Goal: Task Accomplishment & Management: Use online tool/utility

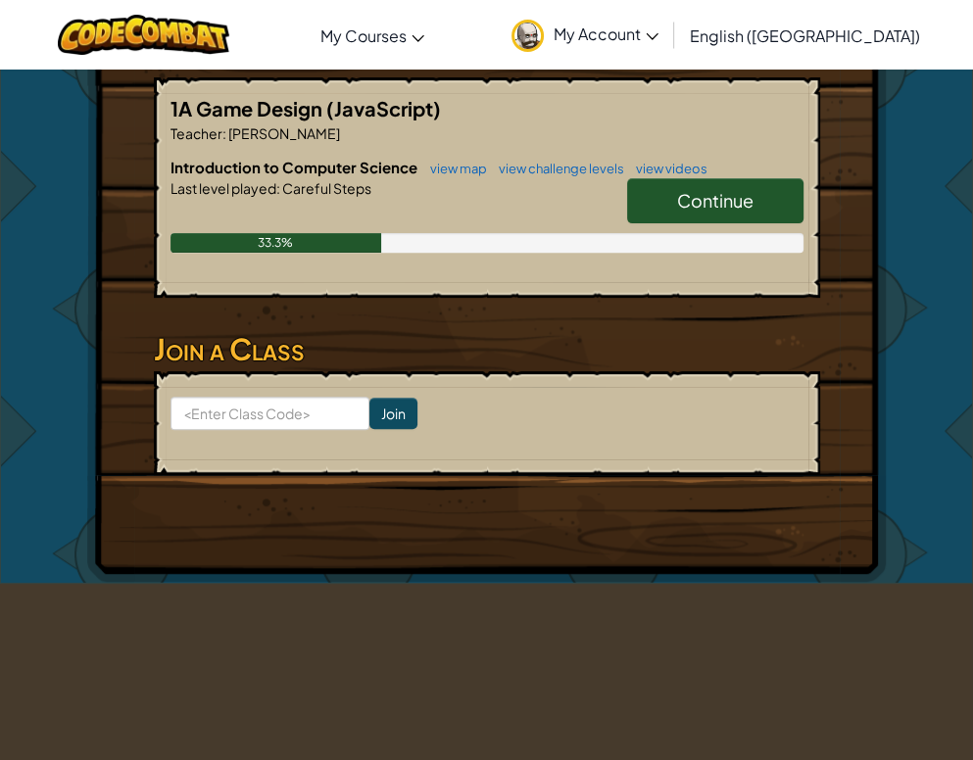
scroll to position [392, 0]
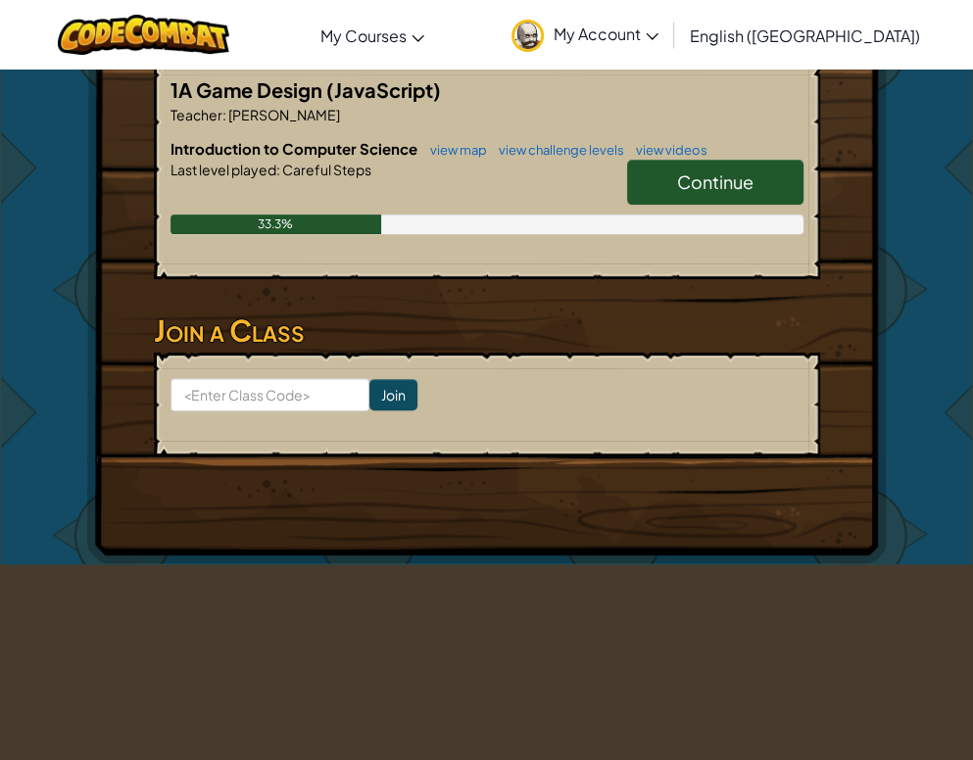
drag, startPoint x: 674, startPoint y: 187, endPoint x: 692, endPoint y: 186, distance: 17.7
click at [676, 188] on link "Continue" at bounding box center [715, 182] width 176 height 45
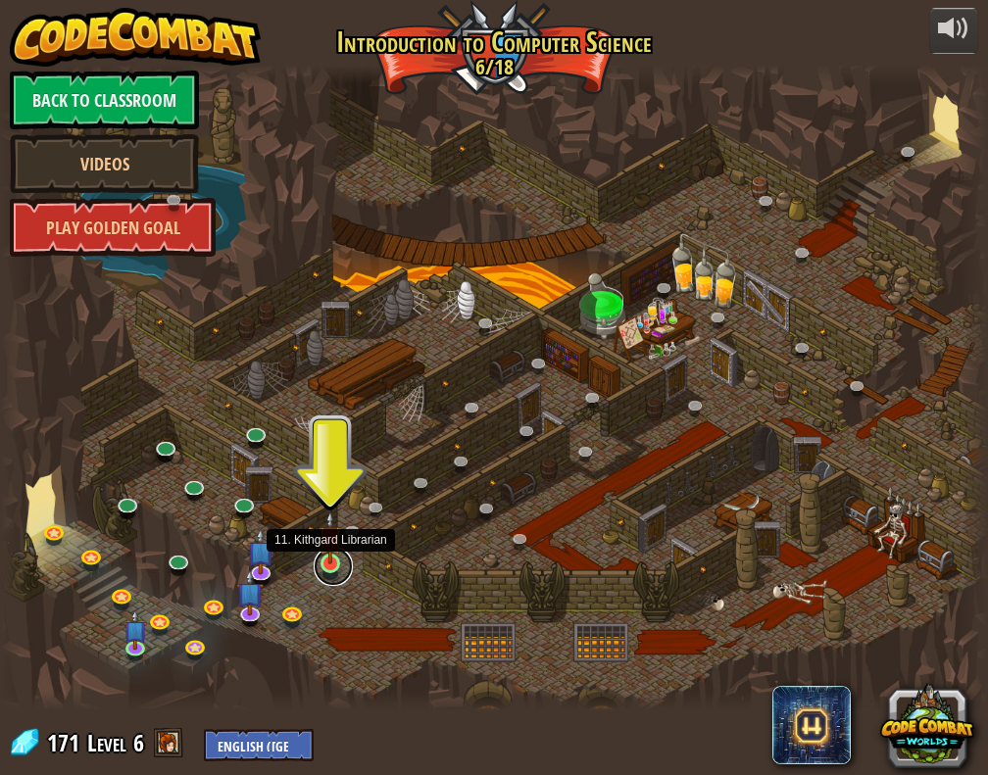
click at [323, 571] on link at bounding box center [333, 566] width 39 height 39
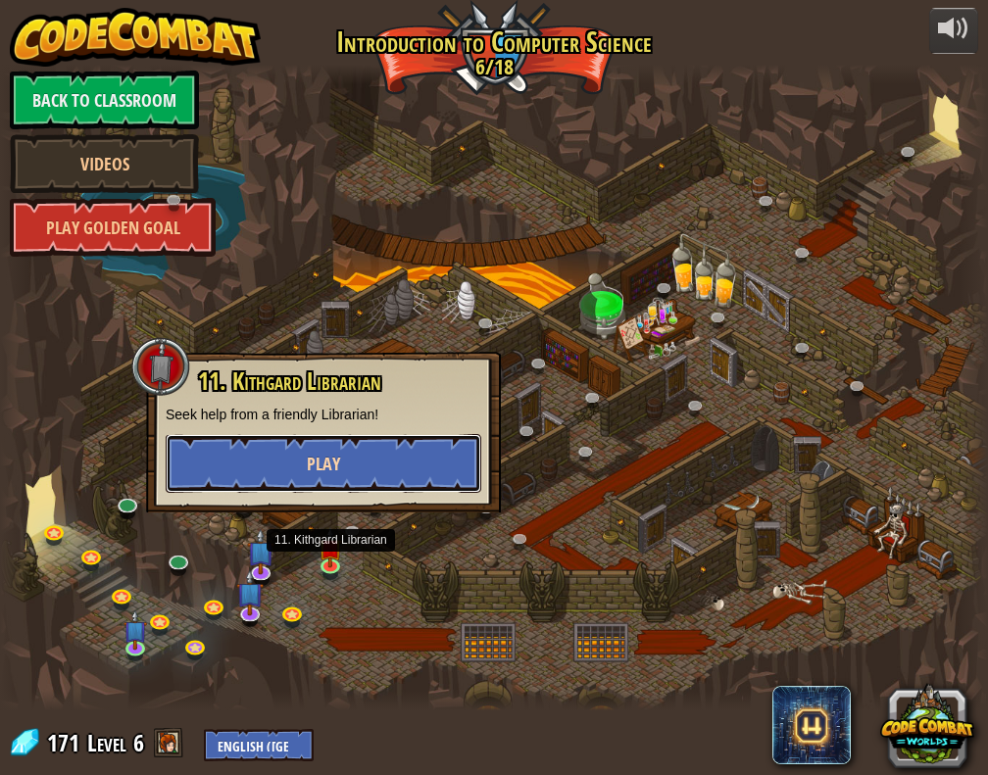
click at [377, 471] on button "Play" at bounding box center [324, 463] width 316 height 59
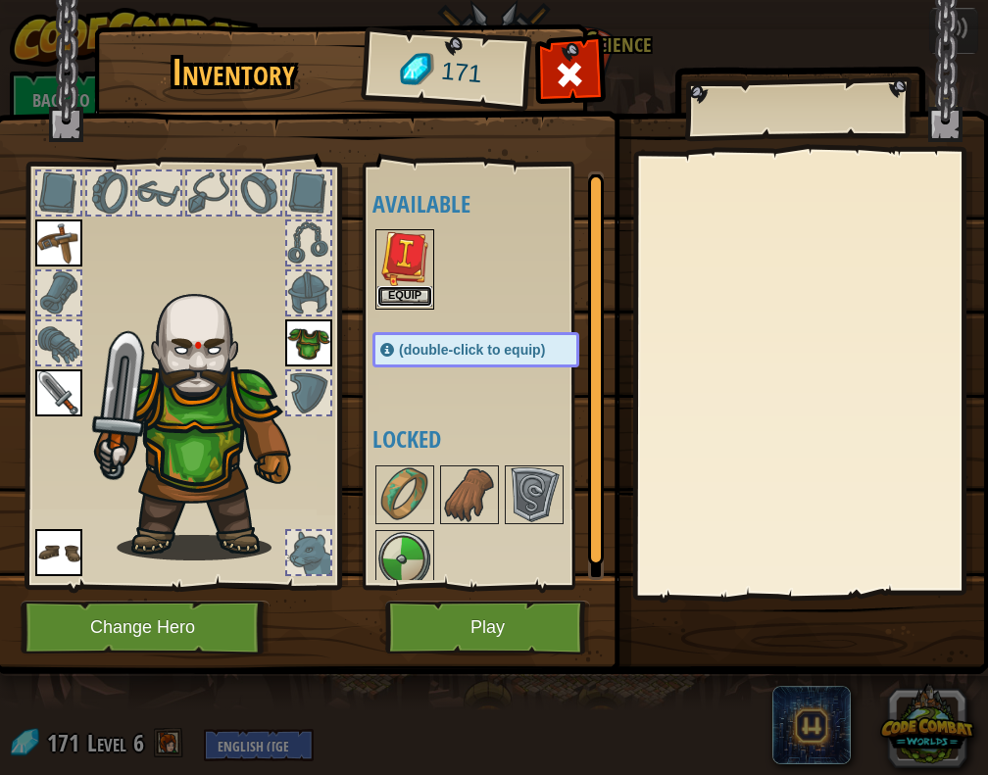
click at [416, 295] on button "Equip" at bounding box center [404, 296] width 55 height 21
click at [416, 532] on img at bounding box center [404, 559] width 55 height 55
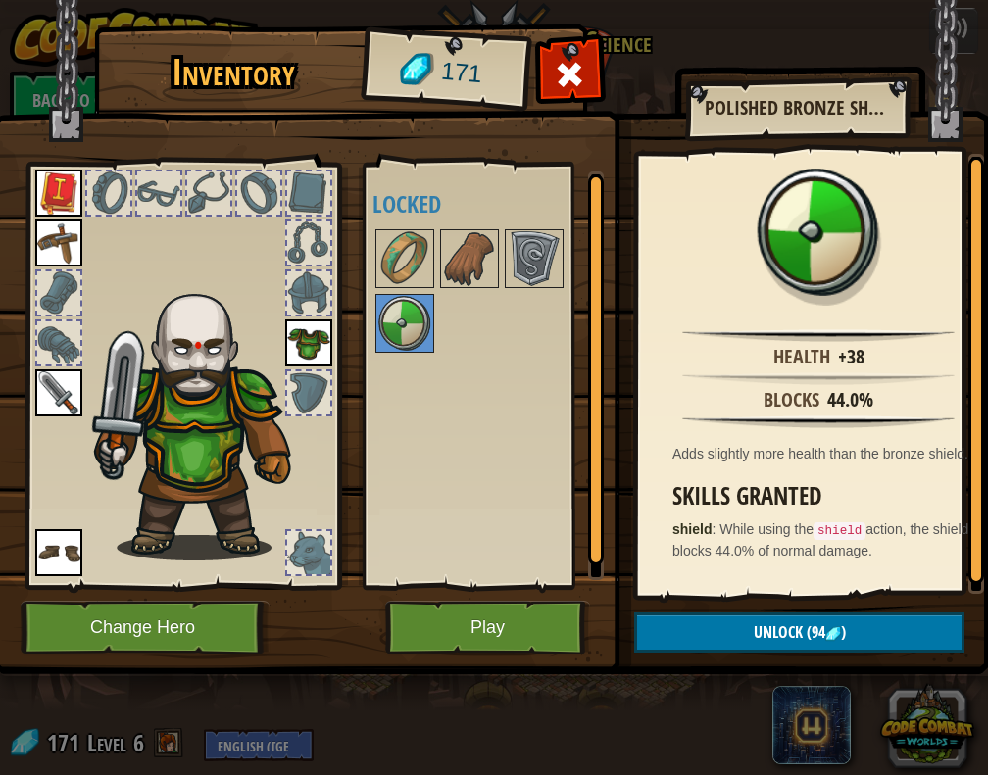
click at [525, 571] on div "Available Equip Equip Equip Equip Equip (double-click to equip) Locked" at bounding box center [495, 375] width 246 height 409
click at [516, 261] on img at bounding box center [534, 258] width 55 height 55
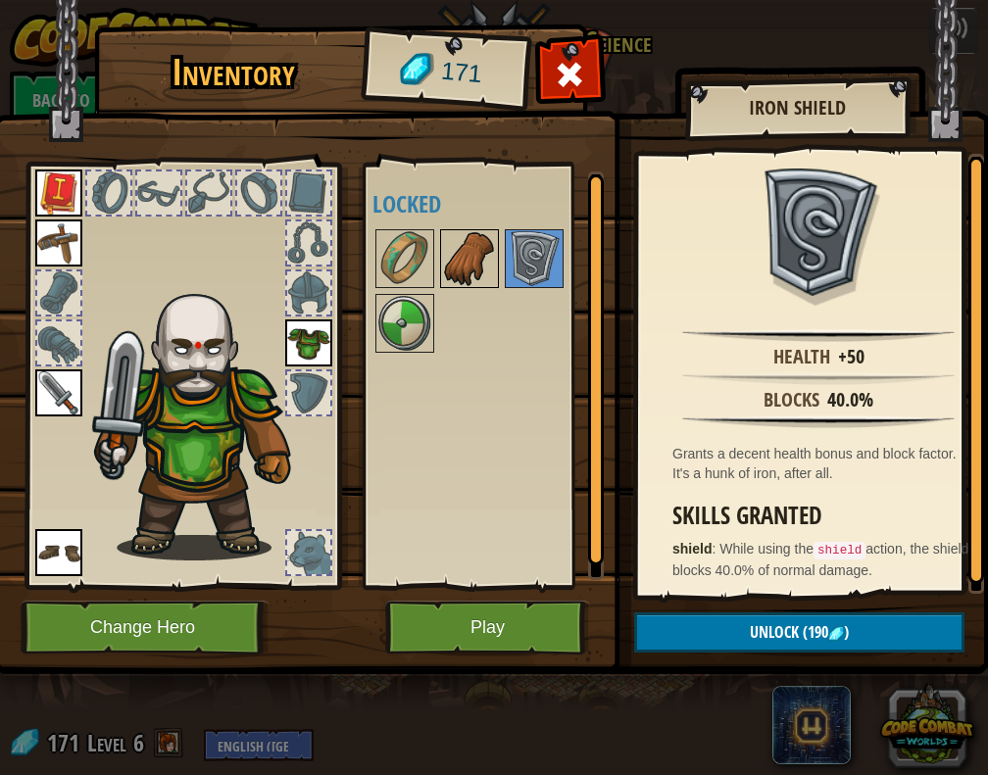
drag, startPoint x: 470, startPoint y: 258, endPoint x: 457, endPoint y: 246, distance: 18.1
click at [470, 257] on img at bounding box center [469, 258] width 55 height 55
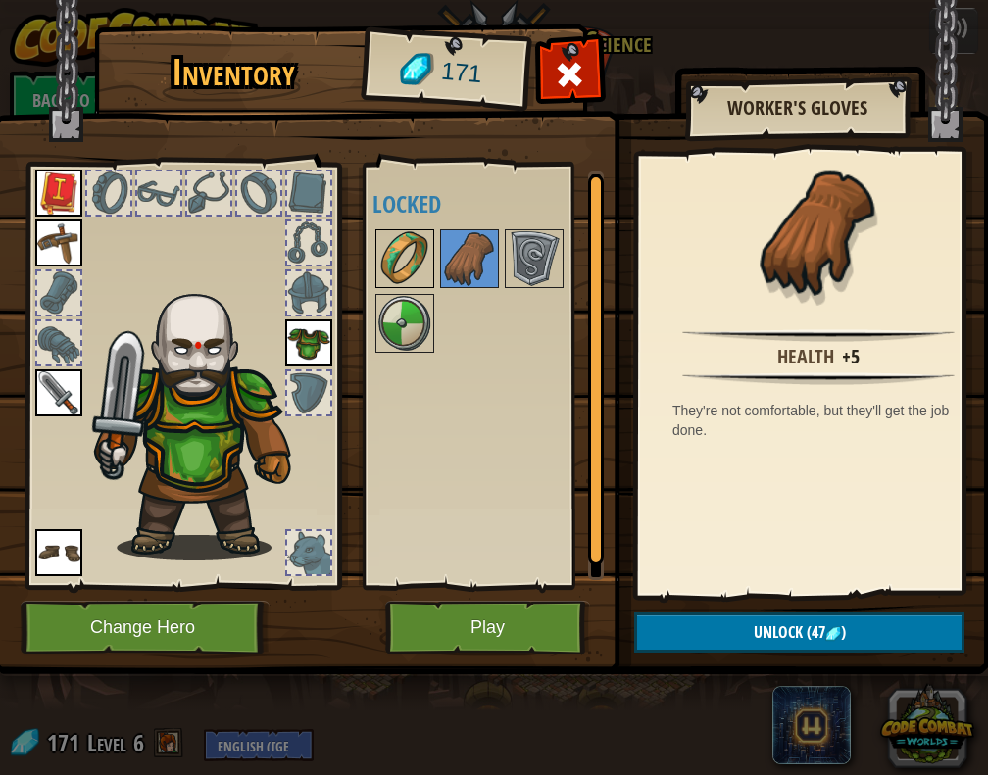
click at [416, 250] on img at bounding box center [404, 258] width 55 height 55
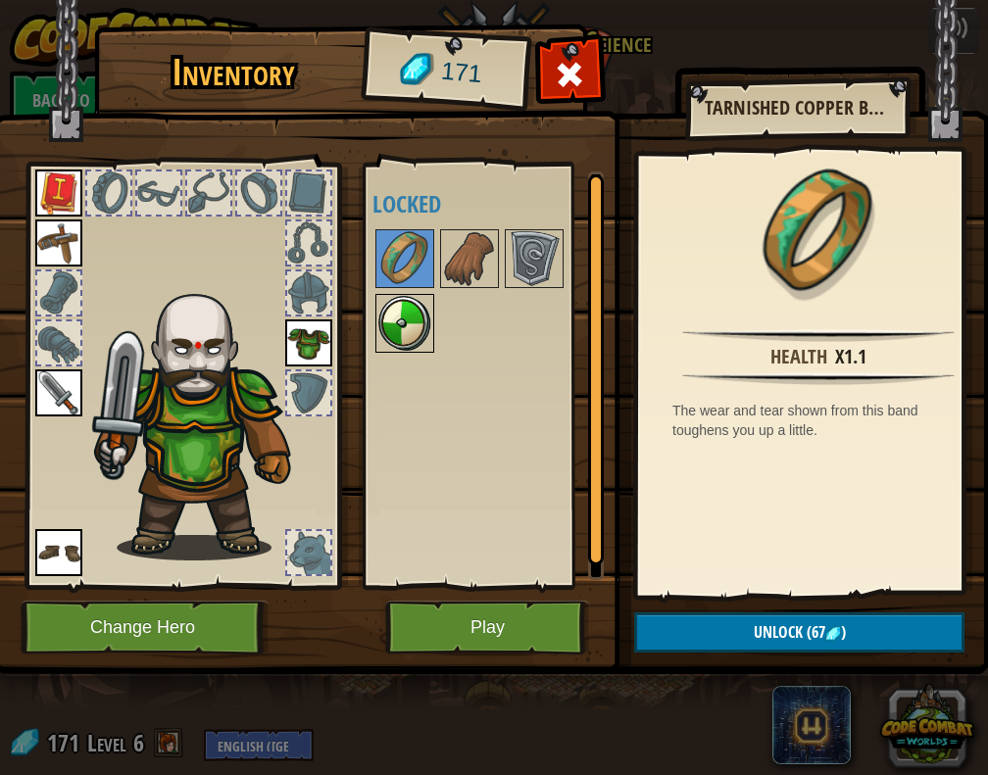
click at [403, 328] on img at bounding box center [404, 323] width 55 height 55
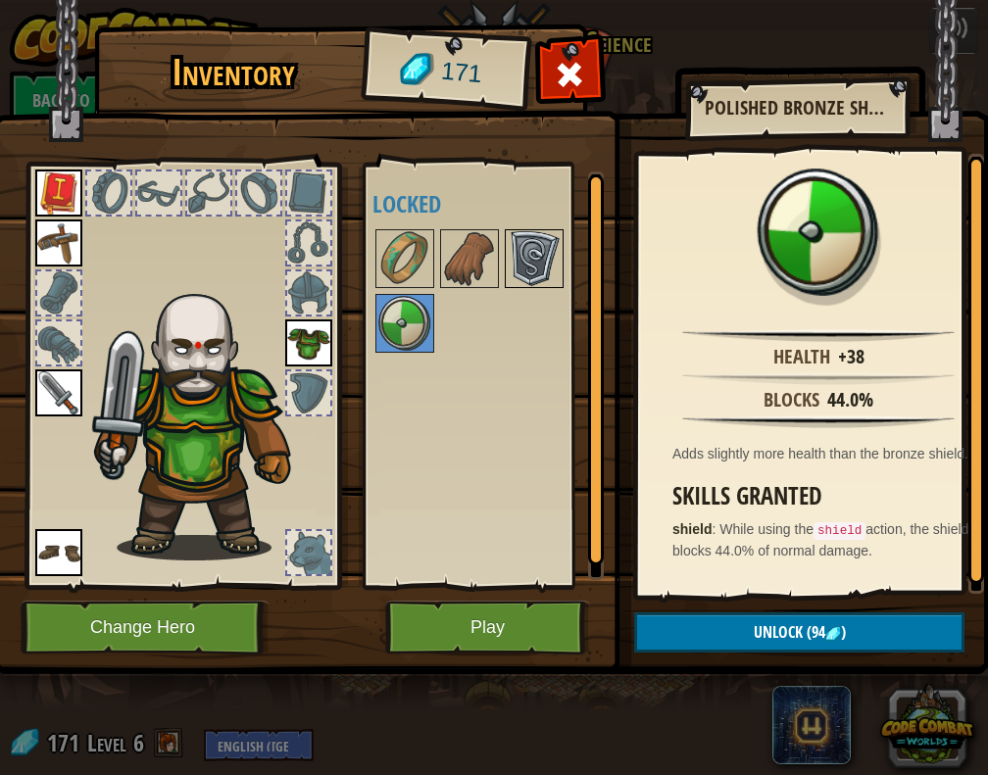
click at [534, 277] on img at bounding box center [534, 258] width 55 height 55
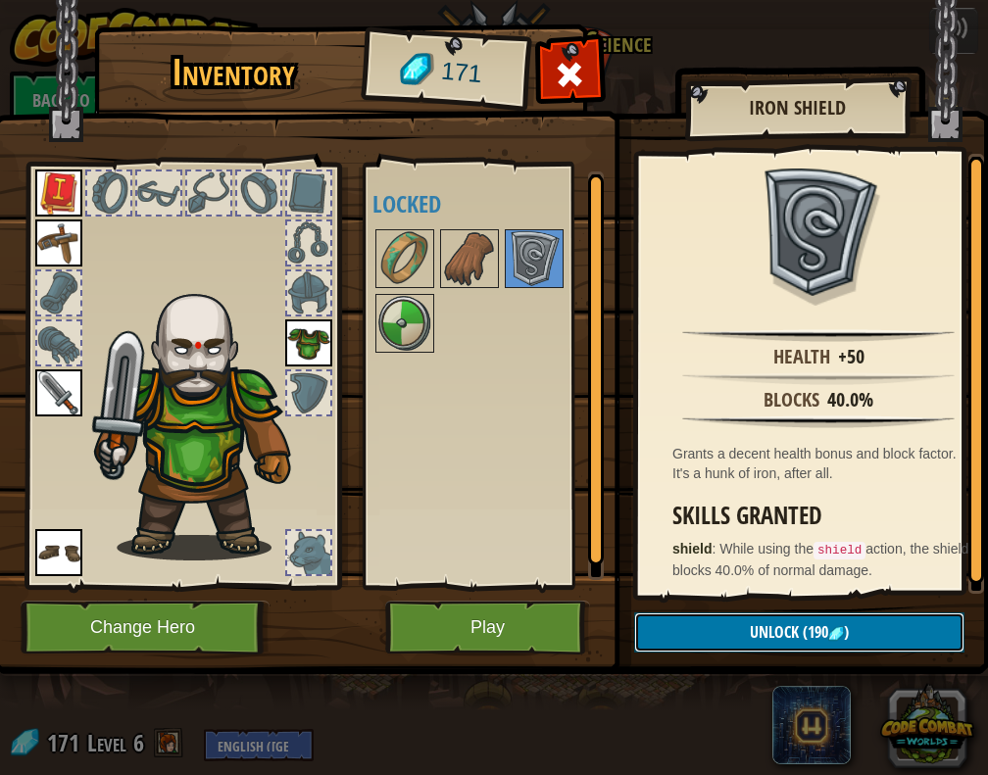
click at [756, 645] on button "Unlock (190 )" at bounding box center [799, 632] width 330 height 40
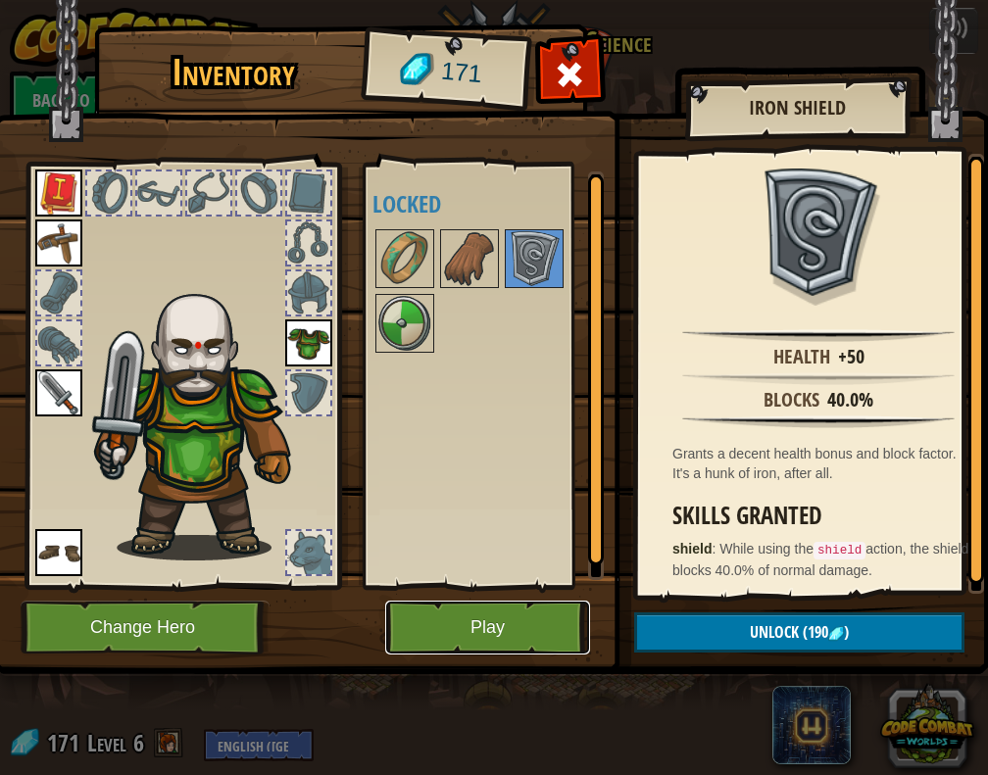
click at [537, 614] on button "Play" at bounding box center [487, 628] width 205 height 54
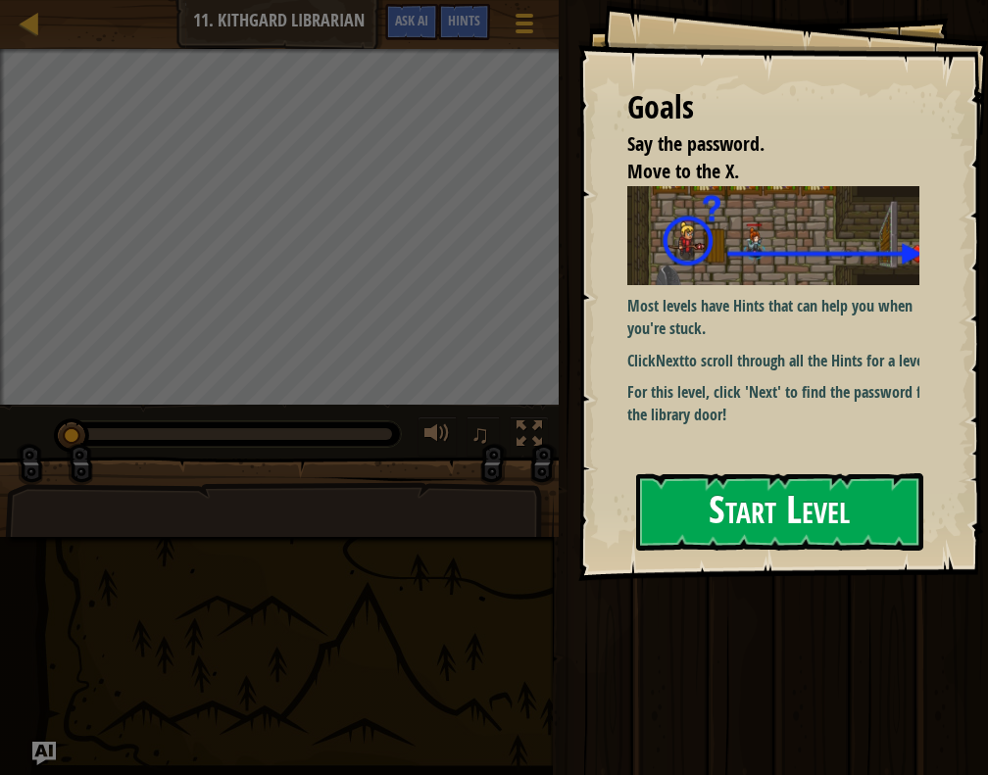
click at [740, 497] on button "Start Level" at bounding box center [779, 511] width 287 height 77
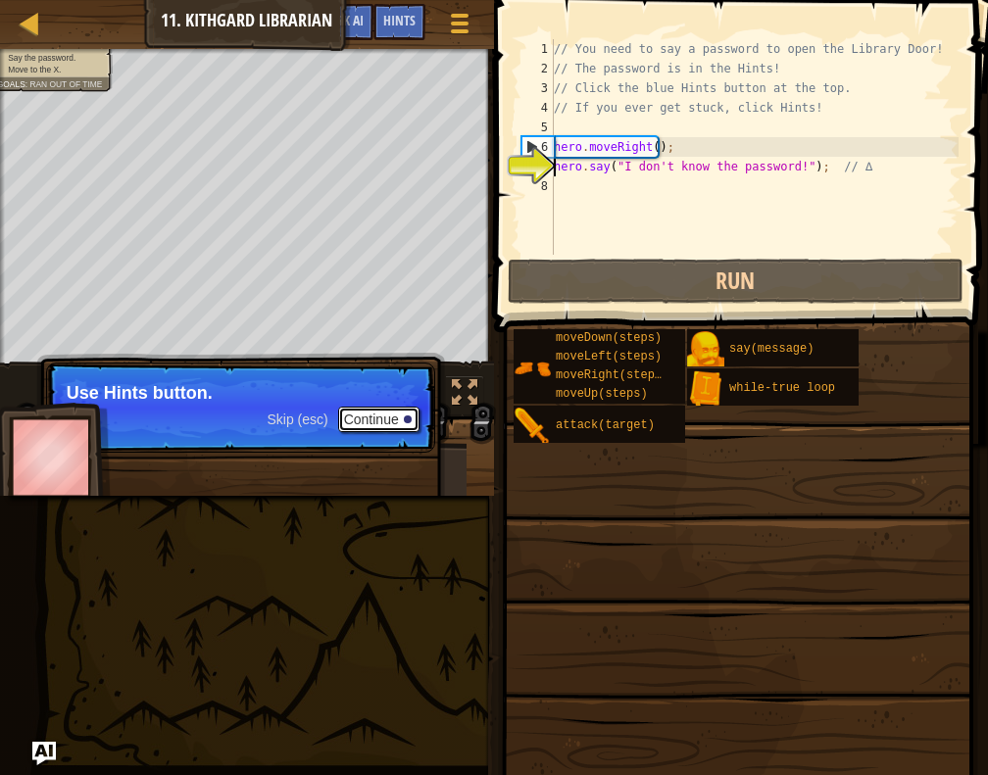
click at [361, 411] on button "Continue" at bounding box center [378, 419] width 81 height 25
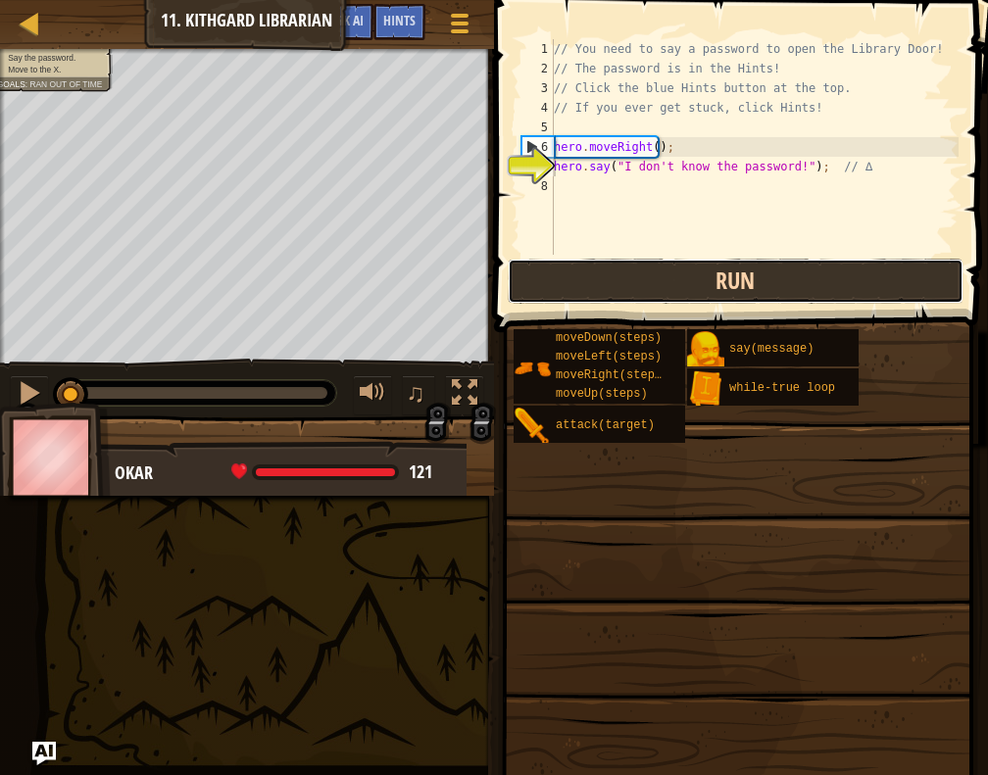
click at [565, 274] on button "Run" at bounding box center [736, 281] width 457 height 45
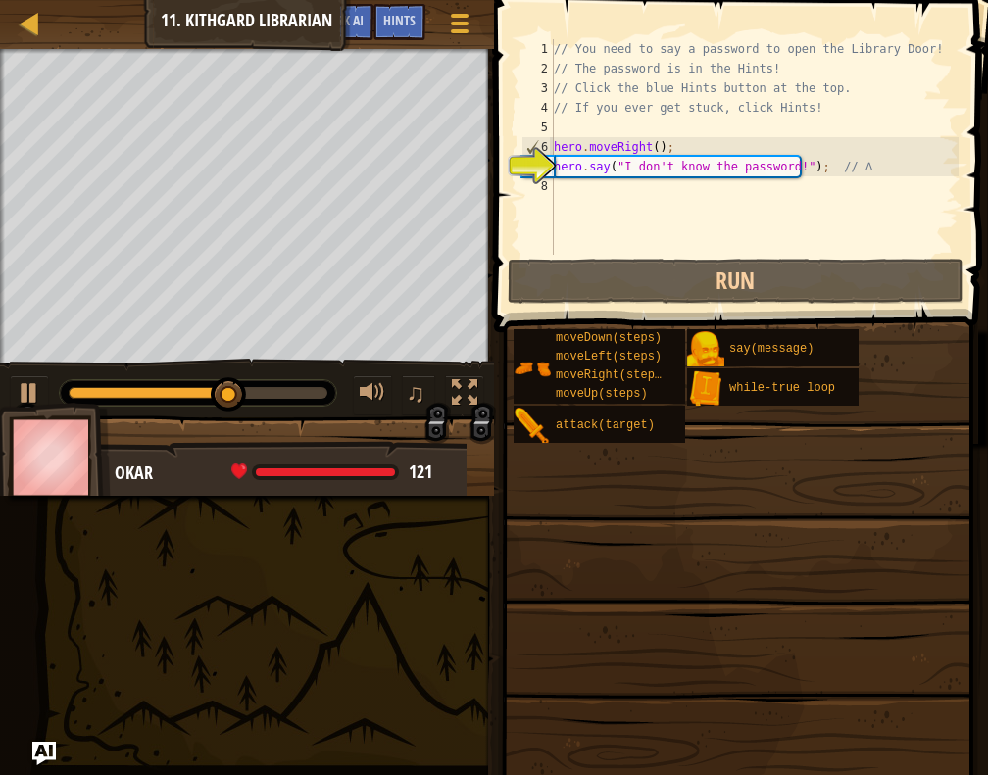
click at [651, 171] on div "// You need to say a password to open the Library Door! // The password is in t…" at bounding box center [754, 166] width 409 height 255
click at [651, 171] on div "// You need to say a password to open the Library Door! // The password is in t…" at bounding box center [754, 147] width 409 height 216
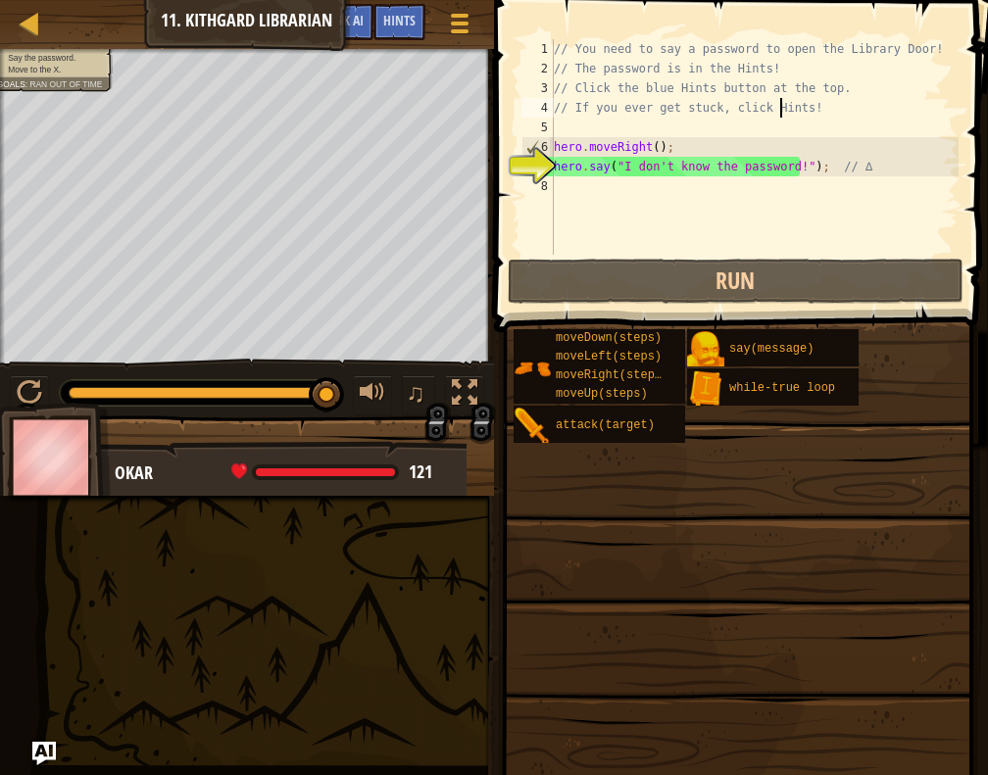
click at [781, 116] on div "// You need to say a password to open the Library Door! // The password is in t…" at bounding box center [754, 166] width 409 height 255
click at [661, 157] on div "// You need to say a password to open the Library Door! // The password is in t…" at bounding box center [754, 166] width 409 height 255
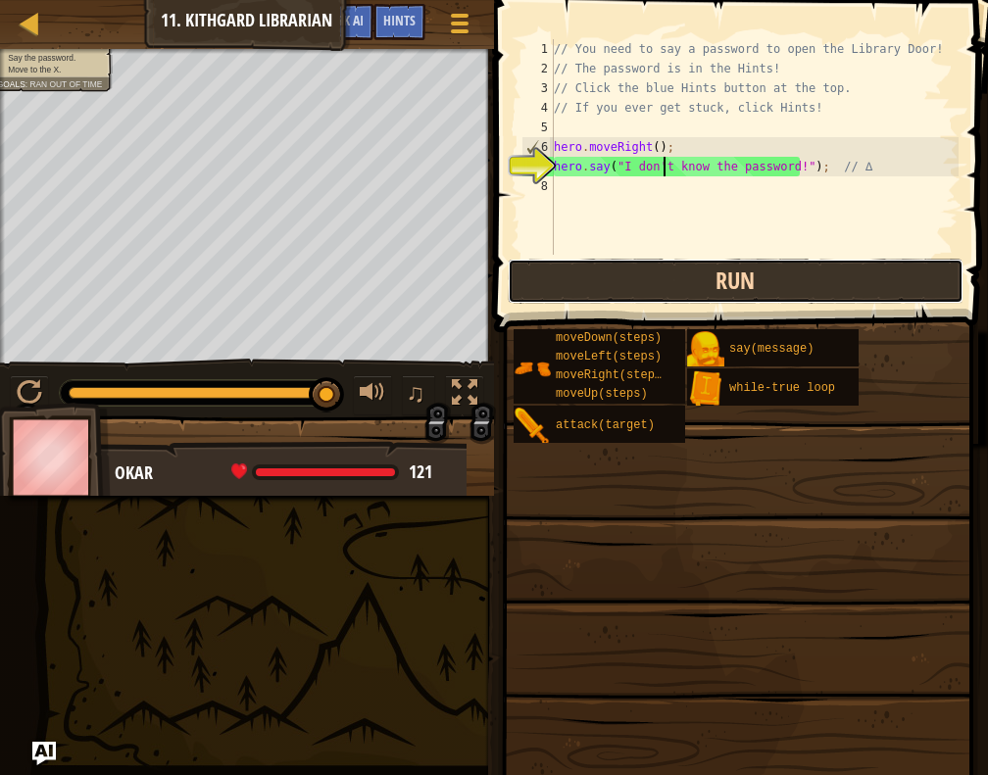
click at [529, 279] on button "Run" at bounding box center [736, 281] width 457 height 45
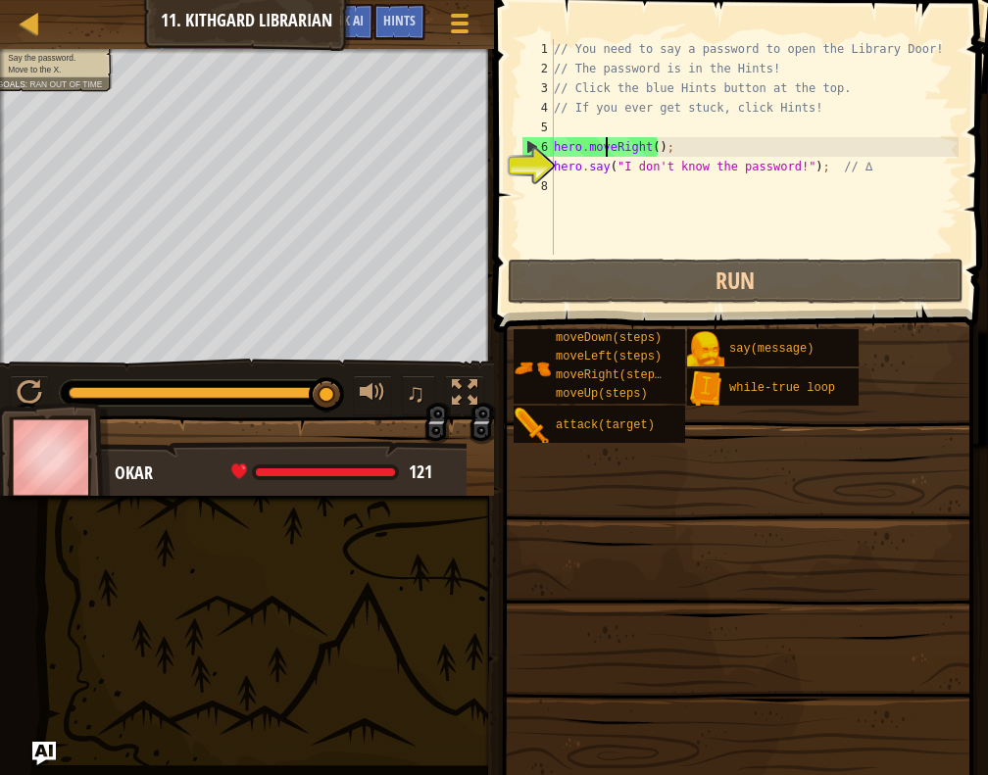
click at [604, 152] on div "// You need to say a password to open the Library Door! // The password is in t…" at bounding box center [754, 166] width 409 height 255
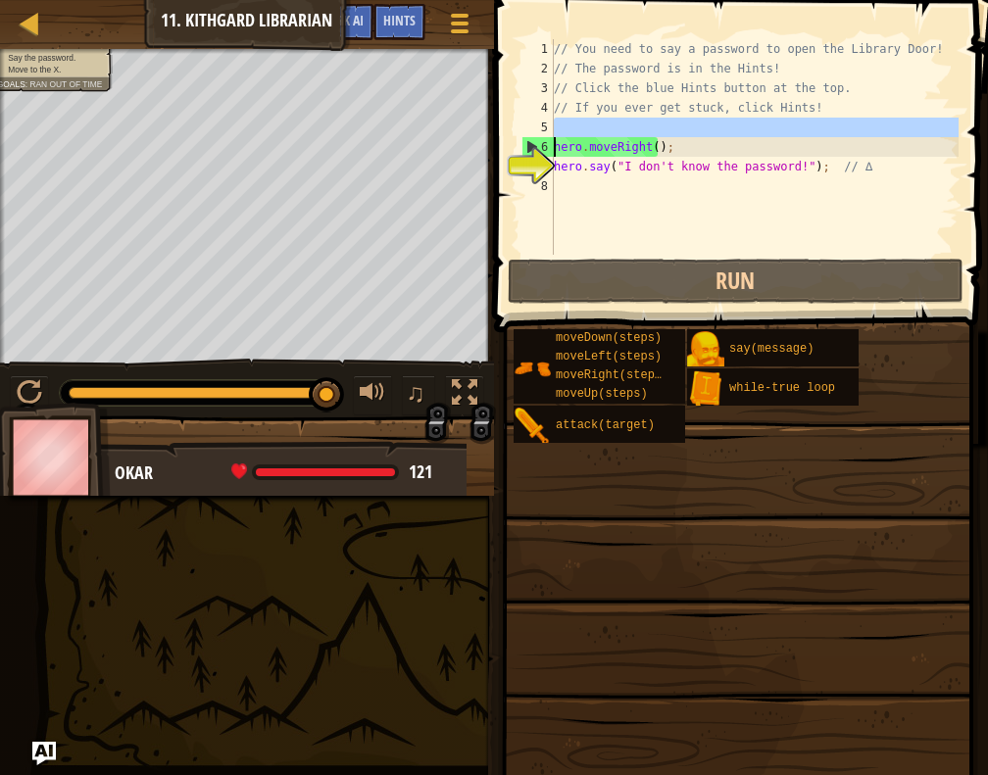
drag, startPoint x: 677, startPoint y: 136, endPoint x: 533, endPoint y: 156, distance: 145.4
click at [533, 156] on div "hero.moveRight(); 1 2 3 4 5 6 7 8 // You need to say a password to open the Lib…" at bounding box center [737, 147] width 441 height 216
type textarea "hero.moveRight();"
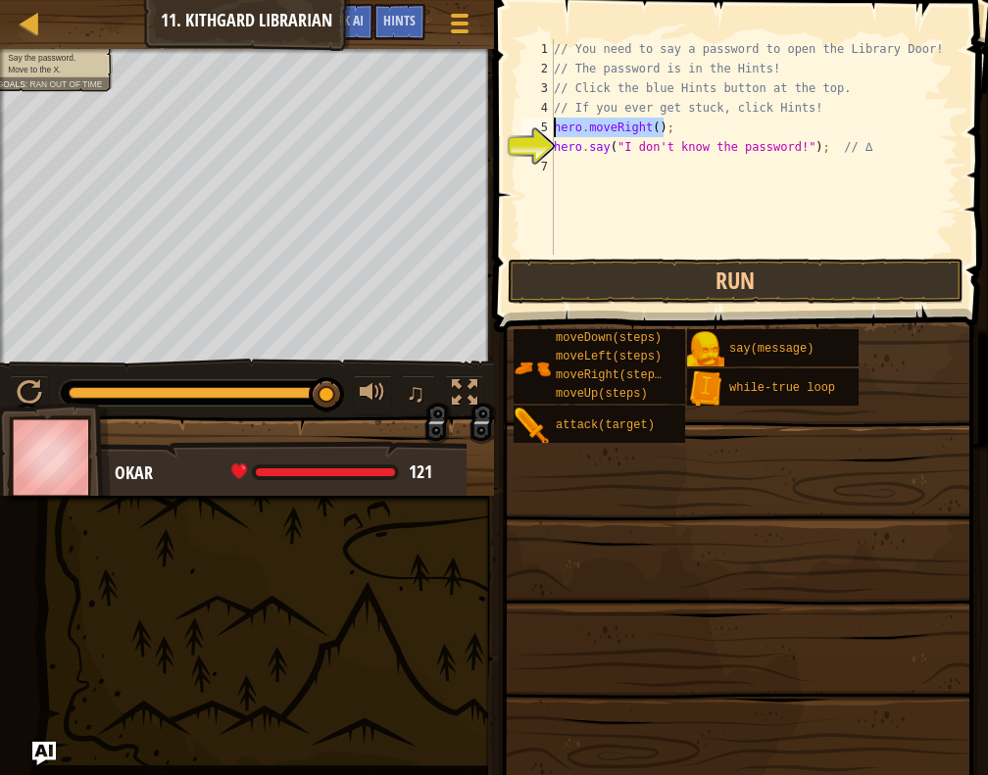
drag, startPoint x: 692, startPoint y: 122, endPoint x: 545, endPoint y: 126, distance: 147.1
click at [545, 126] on div "hero.moveRight(); 1 2 3 4 5 6 7 // You need to say a password to open the Libra…" at bounding box center [737, 147] width 441 height 216
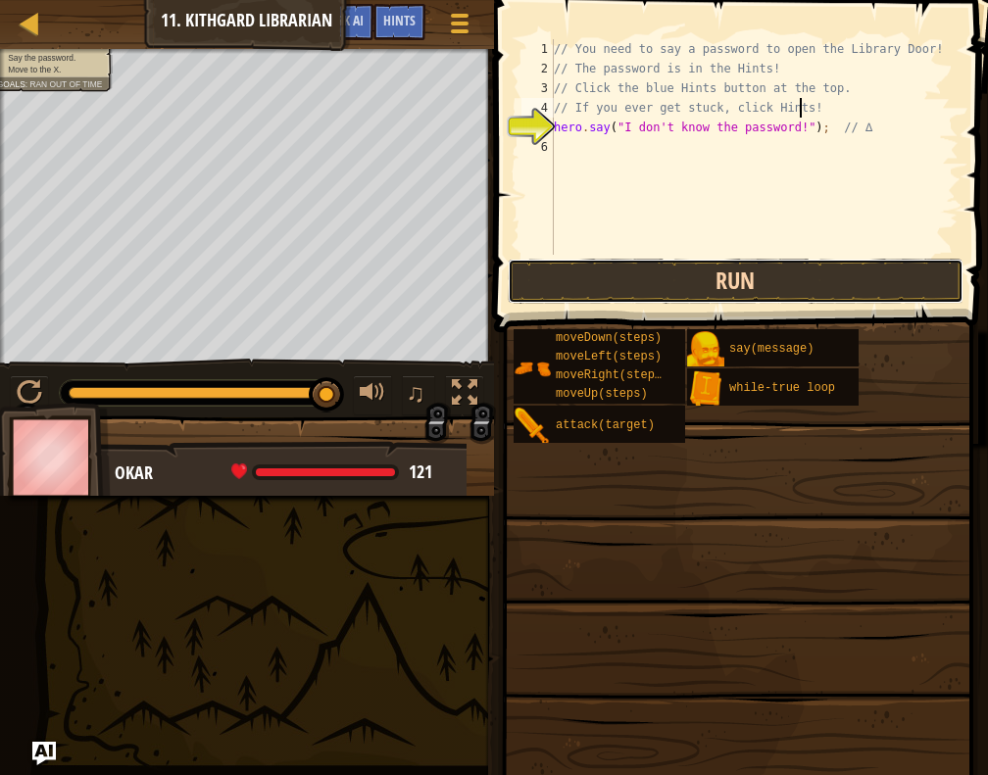
click at [627, 273] on button "Run" at bounding box center [736, 281] width 457 height 45
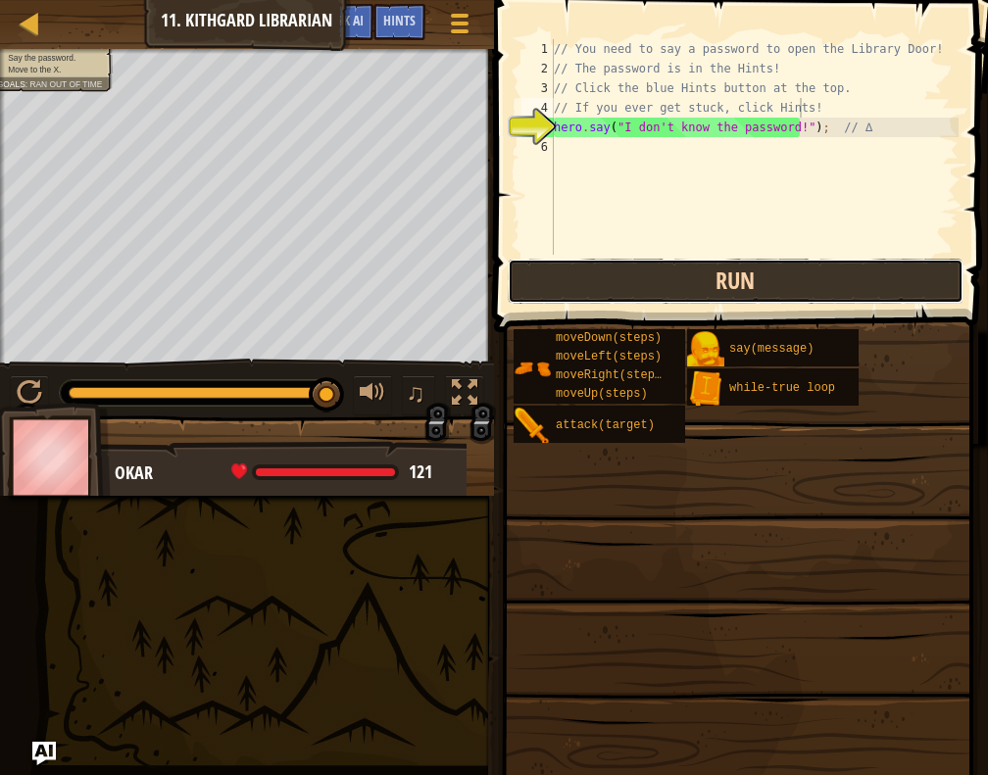
click at [609, 286] on button "Run" at bounding box center [736, 281] width 457 height 45
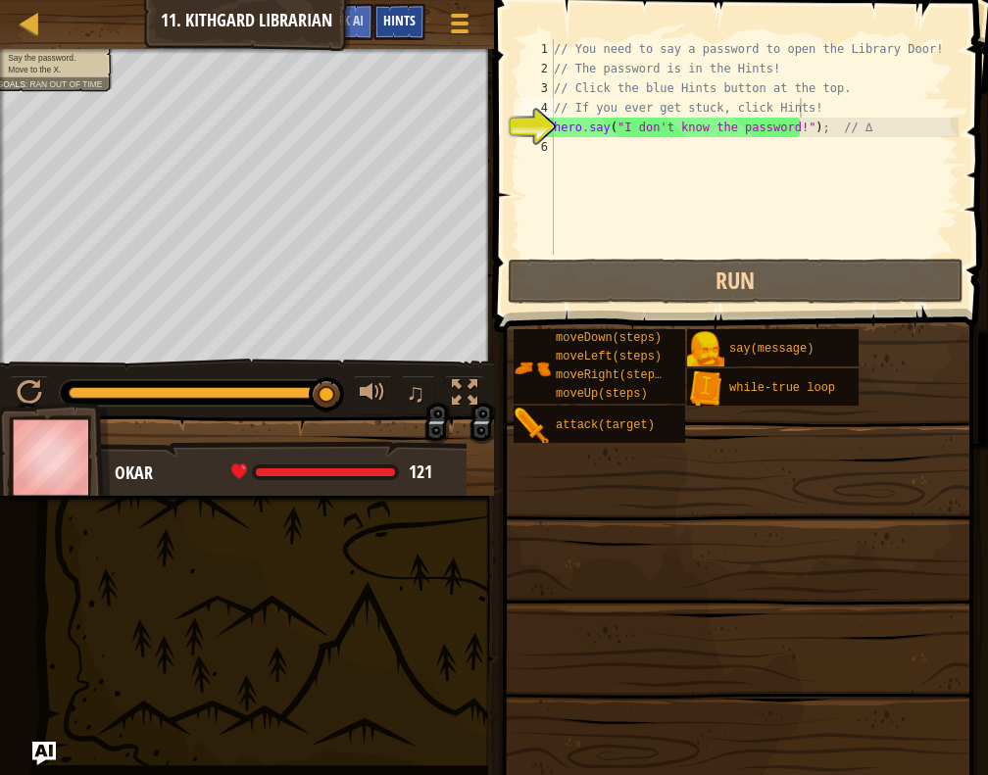
click at [401, 16] on span "Hints" at bounding box center [399, 20] width 32 height 19
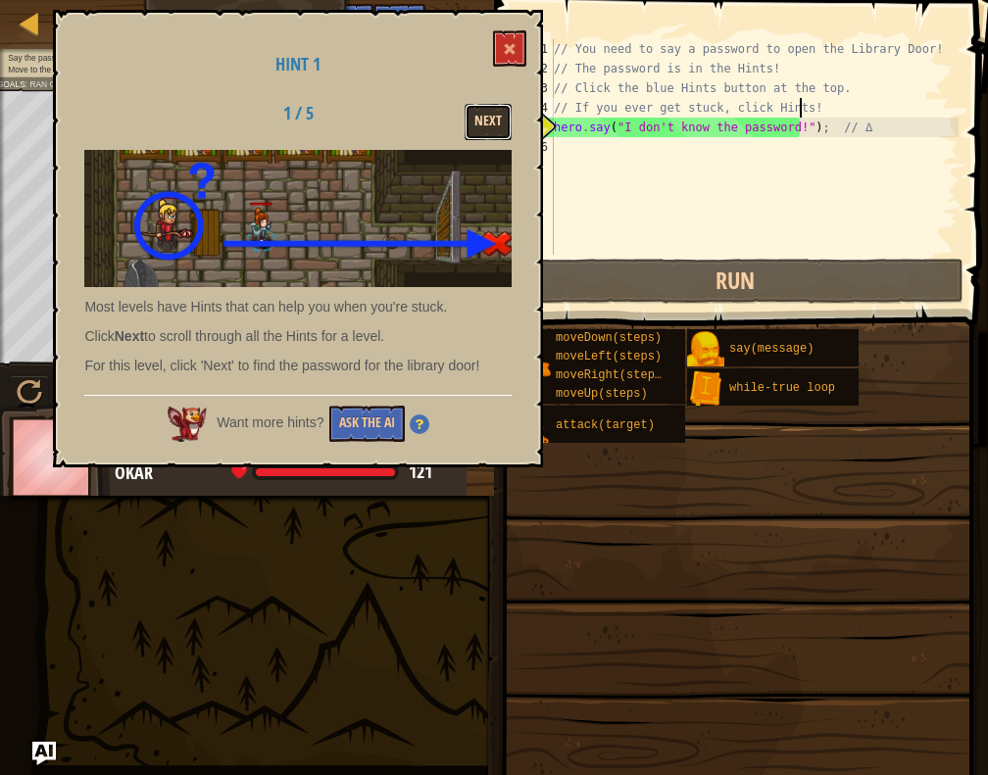
click at [467, 115] on button "Next" at bounding box center [488, 122] width 47 height 36
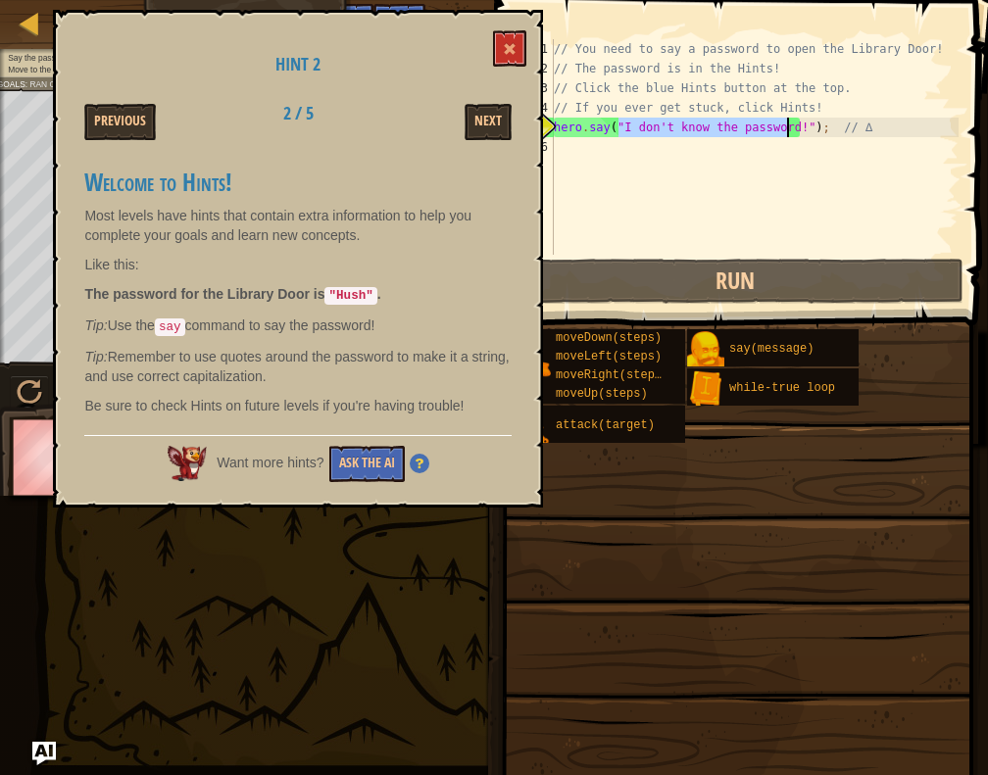
drag, startPoint x: 615, startPoint y: 125, endPoint x: 784, endPoint y: 122, distance: 168.6
click at [784, 122] on div "// You need to say a password to open the Library Door! // The password is in t…" at bounding box center [754, 166] width 409 height 255
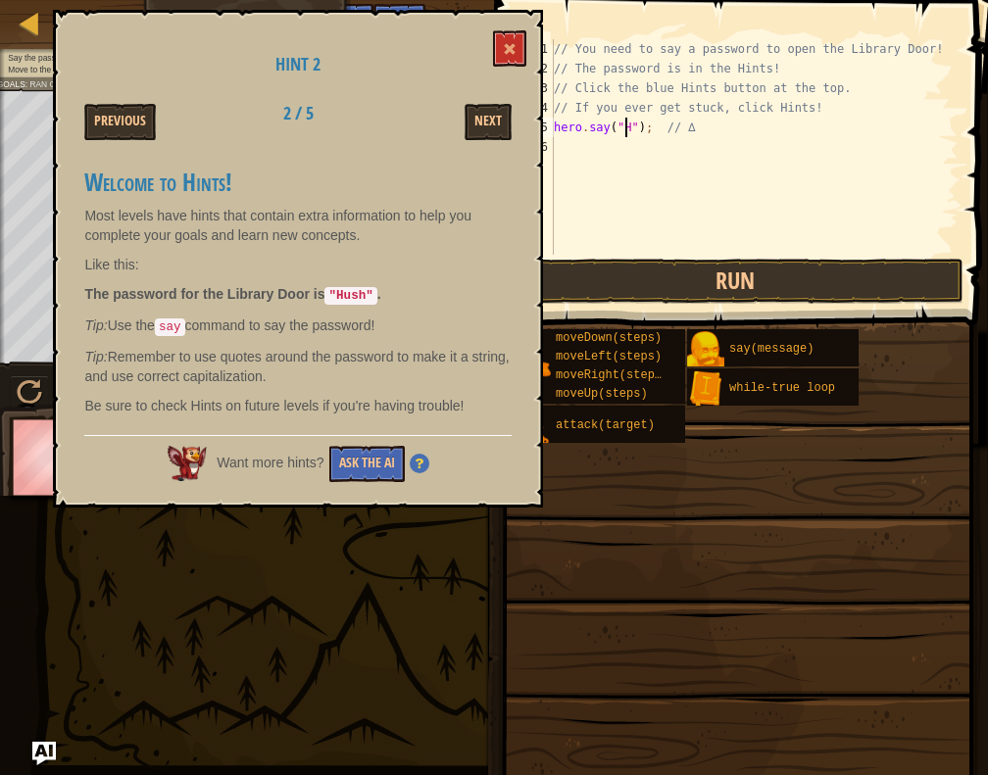
scroll to position [9, 7]
click at [561, 110] on div "// You need to say a password to open the Library Door! // The password is in t…" at bounding box center [754, 166] width 409 height 255
click at [554, 125] on div "// You need to say a password to open the Library Door! // The password is in t…" at bounding box center [754, 166] width 409 height 255
type textarea "hero.say("Hush"); // ∆"
click at [562, 134] on div "// You need to say a password to open the Library Door! // The password is in t…" at bounding box center [754, 166] width 409 height 255
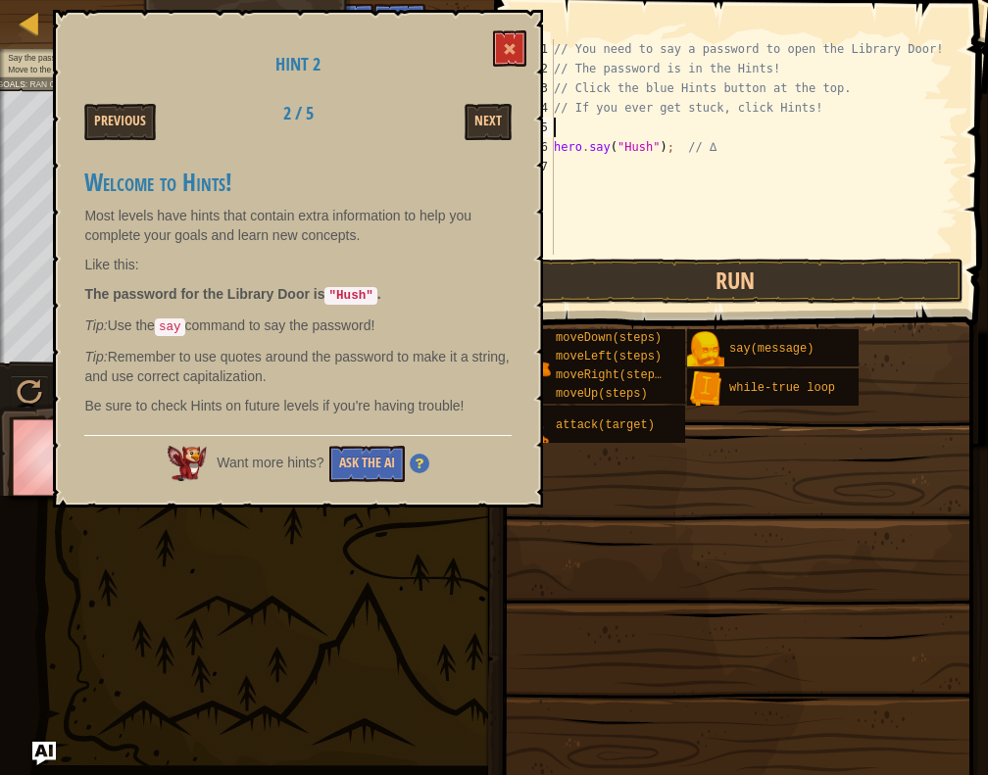
scroll to position [9, 0]
click at [636, 128] on div "// You need to say a password to open the Library Door! // The password is in t…" at bounding box center [754, 147] width 409 height 216
click at [636, 128] on div "// You need to say a password to open the Library Door! // The password is in t…" at bounding box center [754, 166] width 409 height 255
type textarea "moveRight(1)"
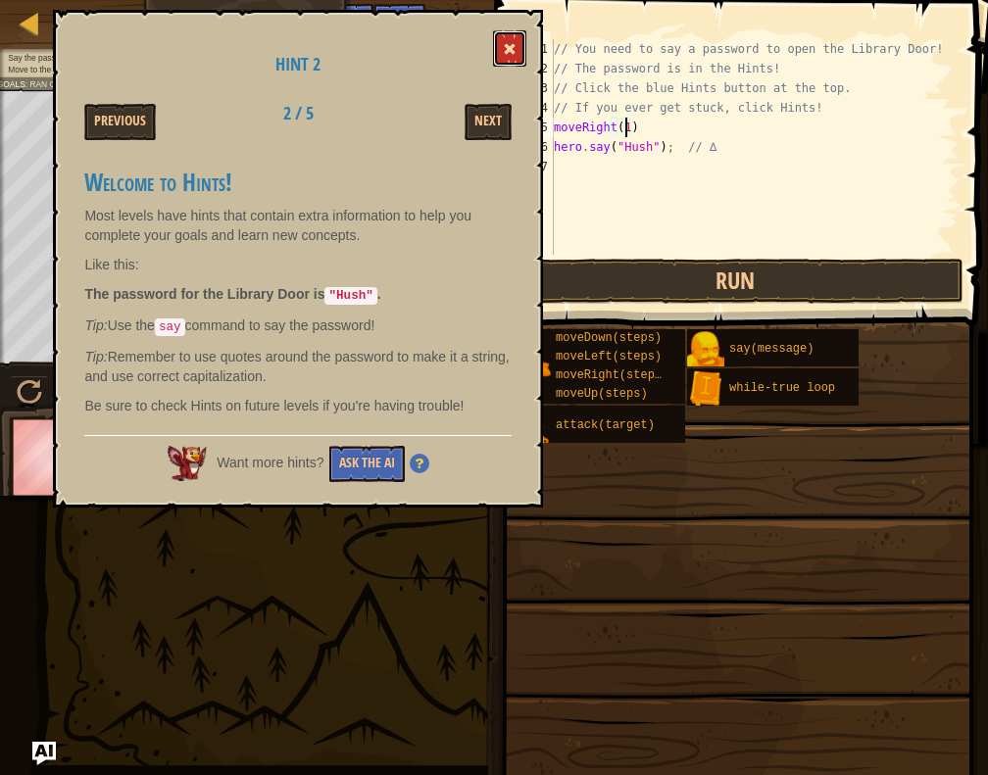
click at [510, 47] on span at bounding box center [510, 49] width 14 height 14
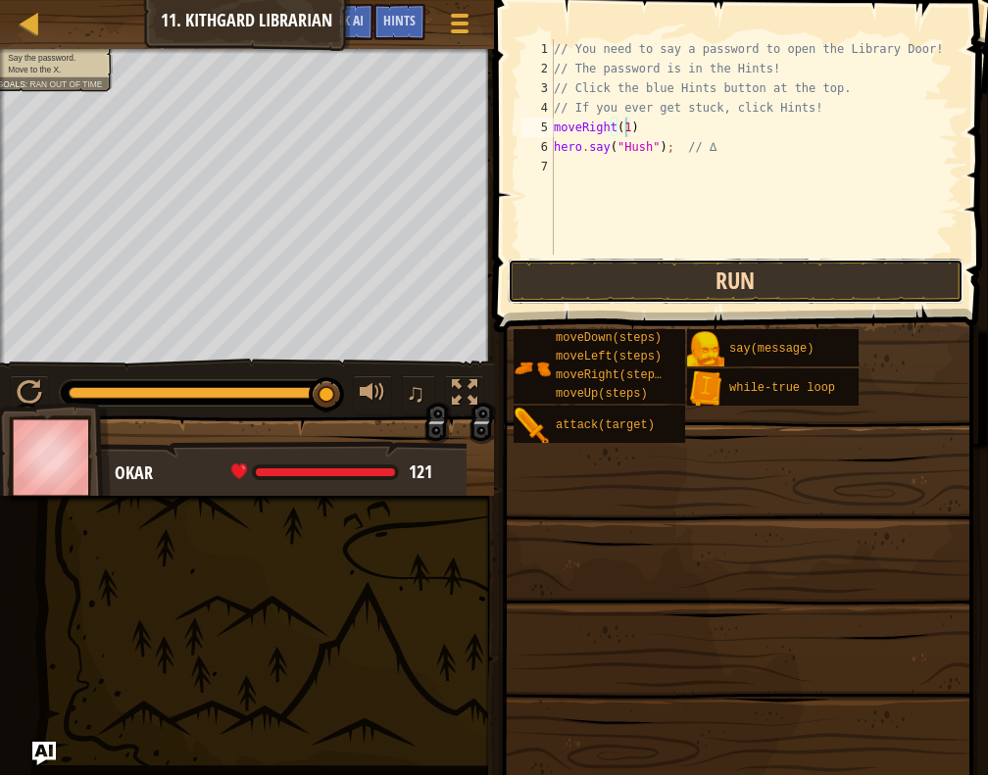
click at [578, 293] on button "Run" at bounding box center [736, 281] width 457 height 45
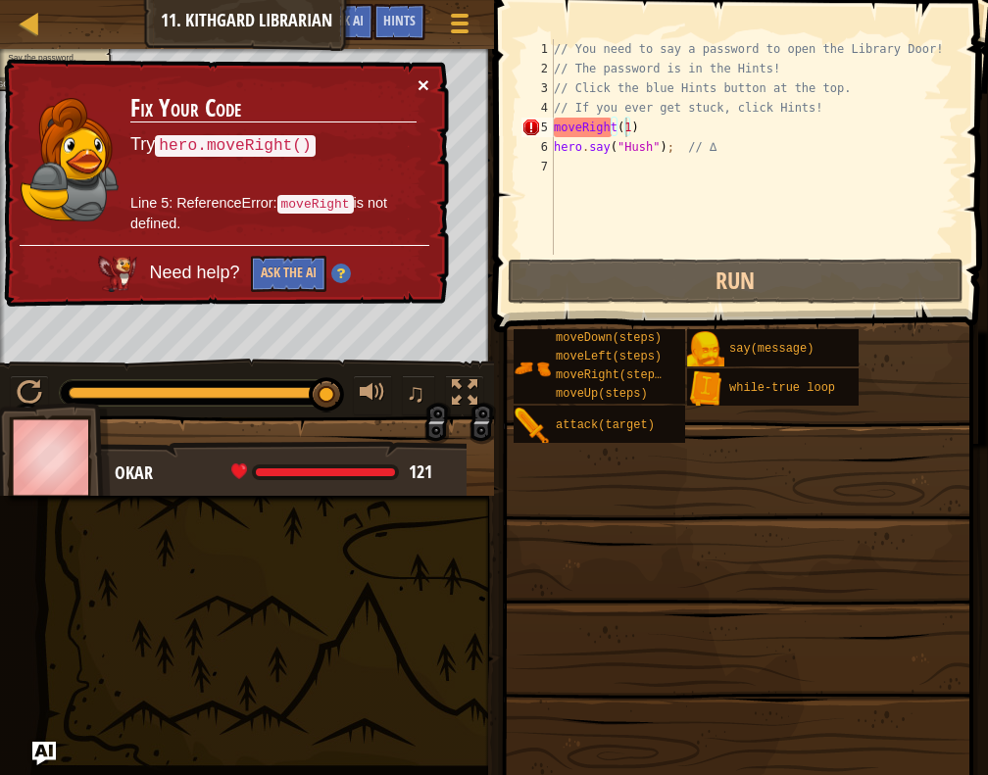
click at [427, 76] on button "×" at bounding box center [423, 84] width 12 height 21
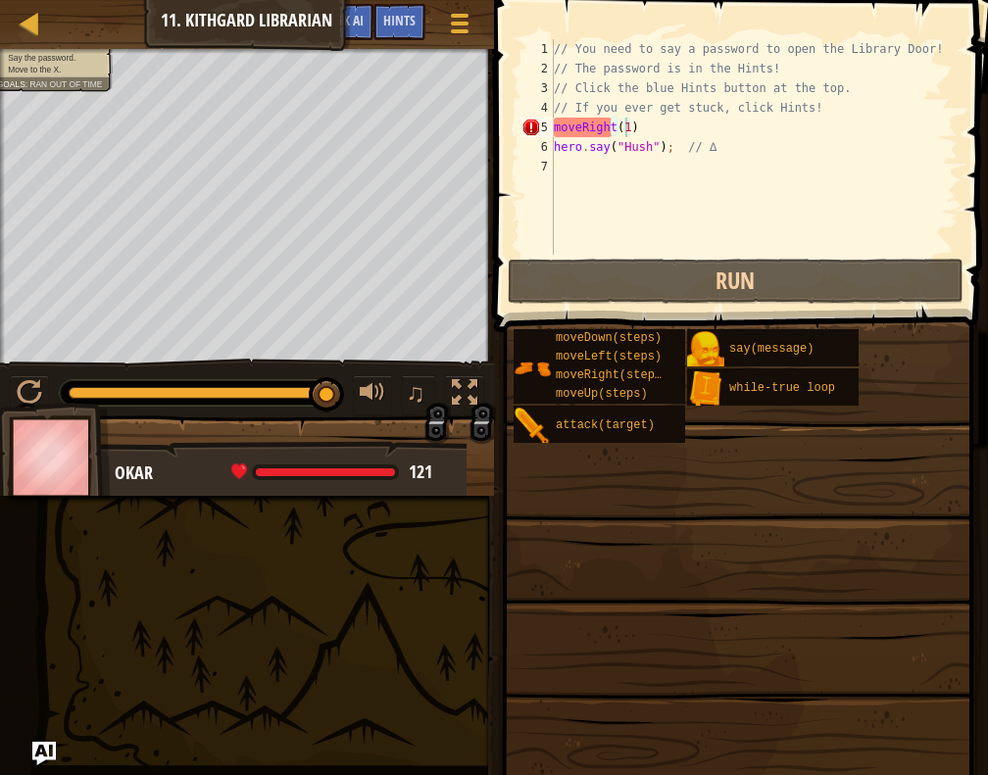
click at [555, 309] on span at bounding box center [738, 599] width 480 height 580
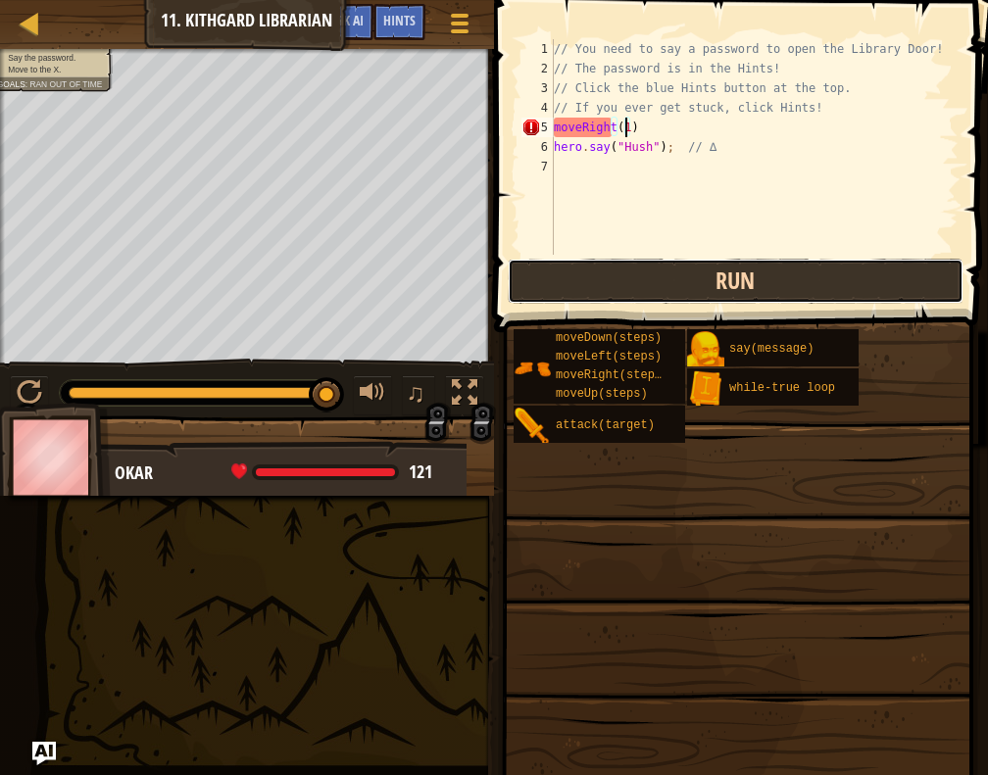
click at [559, 286] on button "Run" at bounding box center [736, 281] width 457 height 45
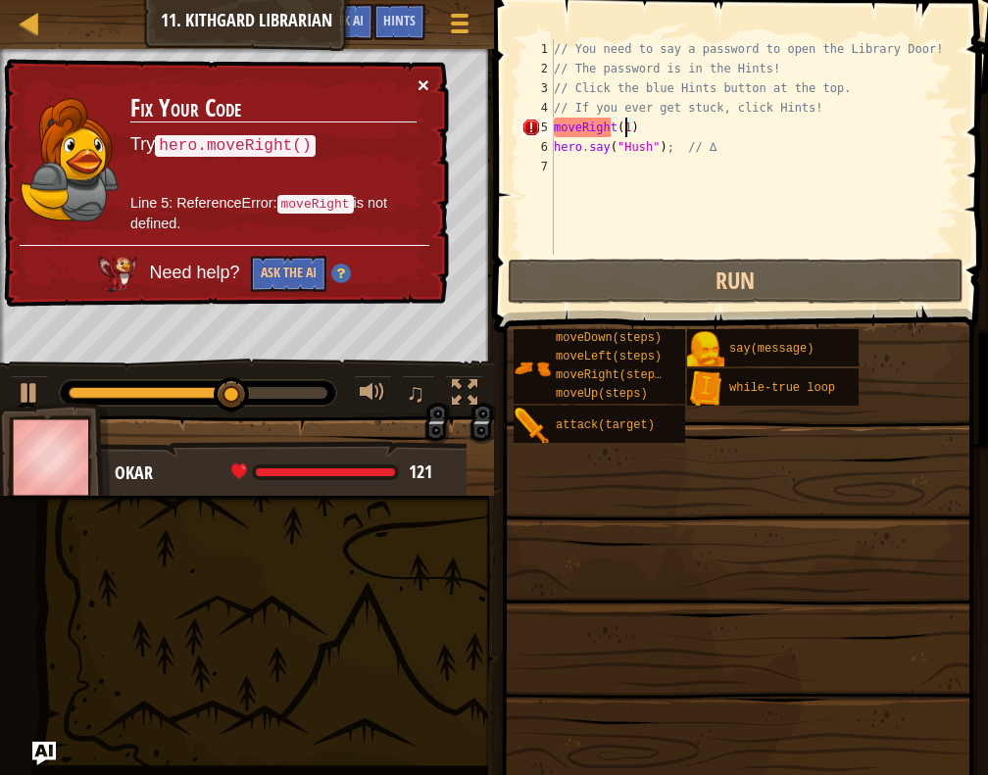
click at [424, 77] on button "×" at bounding box center [423, 84] width 12 height 21
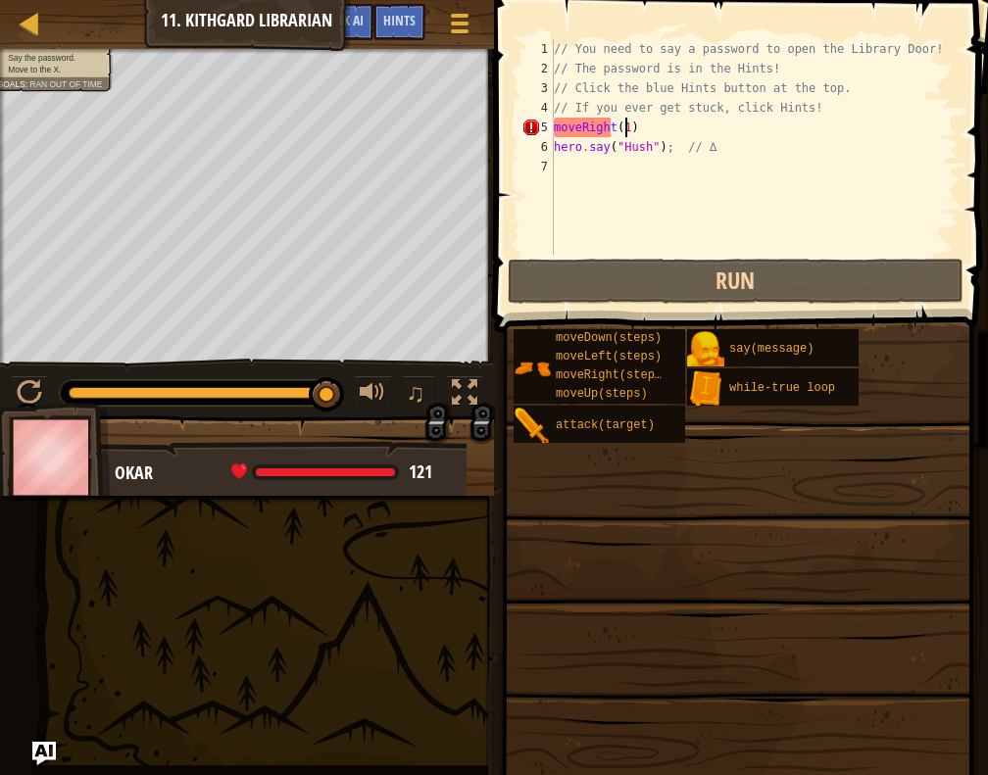
drag, startPoint x: 736, startPoint y: 164, endPoint x: 717, endPoint y: 163, distance: 18.6
click at [718, 164] on div "// You need to say a password to open the Library Door! // The password is in t…" at bounding box center [754, 166] width 409 height 255
drag, startPoint x: 648, startPoint y: 118, endPoint x: 563, endPoint y: 134, distance: 85.9
click at [563, 134] on div "// You need to say a password to open the Library Door! // The password is in t…" at bounding box center [754, 166] width 409 height 255
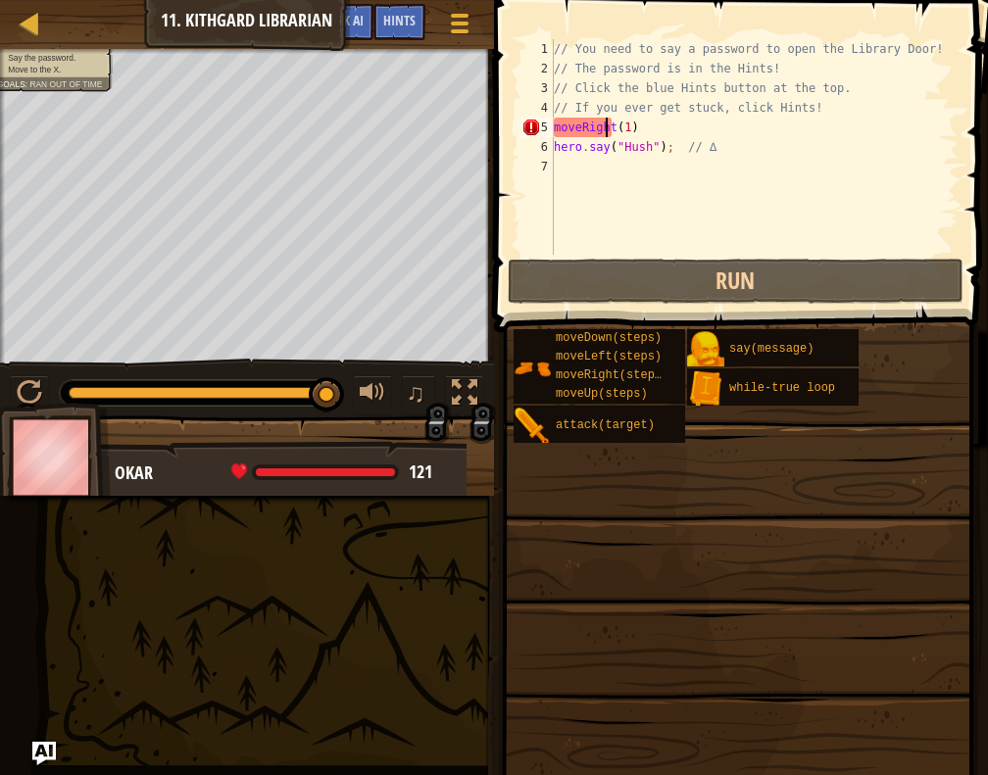
click at [607, 126] on div "// You need to say a password to open the Library Door! // The password is in t…" at bounding box center [754, 166] width 409 height 255
type textarea "moveRight(1)"
click at [680, 122] on div "// You need to say a password to open the Library Door! // The password is in t…" at bounding box center [754, 166] width 409 height 255
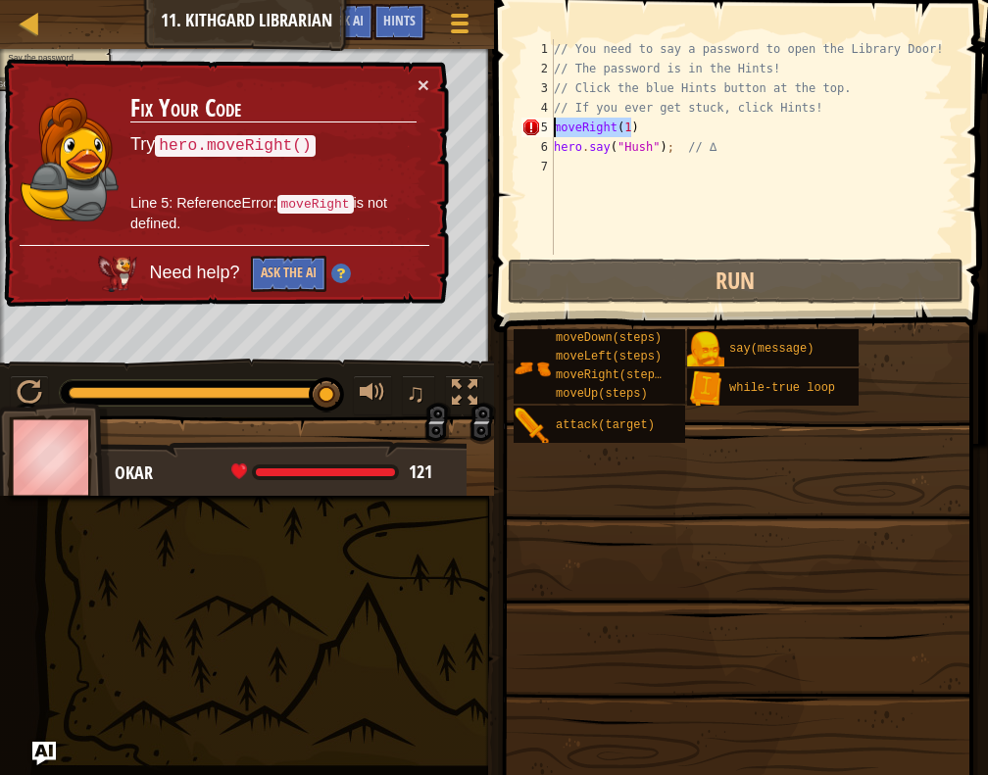
drag, startPoint x: 649, startPoint y: 129, endPoint x: 551, endPoint y: 126, distance: 98.0
click at [551, 126] on div "moveRight(1) 1 2 3 4 5 6 7 // You need to say a password to open the Library Do…" at bounding box center [737, 147] width 441 height 216
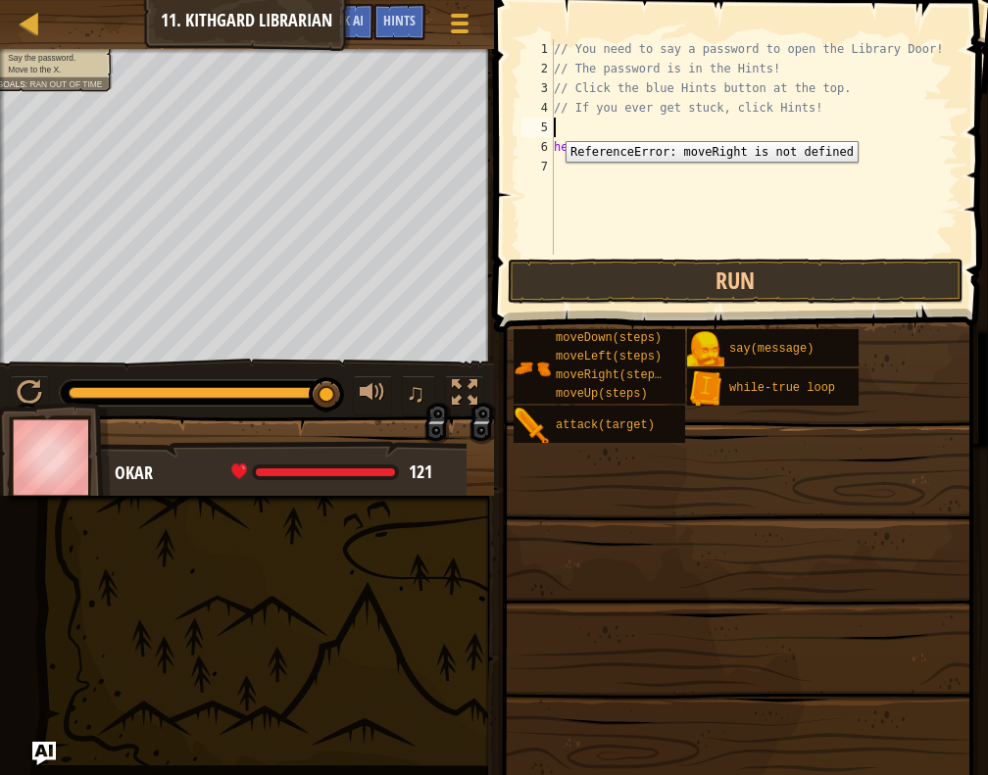
type textarea "// If you ever get stuck, click Hints!"
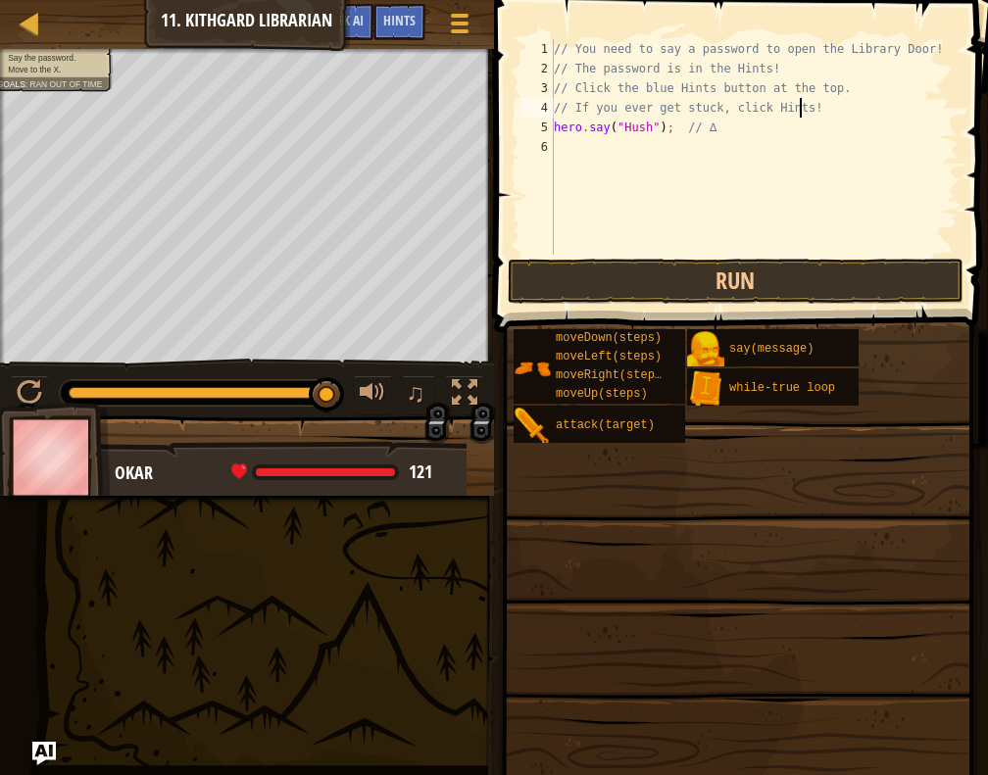
click at [565, 140] on div "// You need to say a password to open the Library Door! // The password is in t…" at bounding box center [754, 166] width 409 height 255
click at [626, 140] on div "// You need to say a password to open the Library Door! // The password is in t…" at bounding box center [754, 166] width 409 height 255
click at [627, 140] on div "// You need to say a password to open the Library Door! // The password is in t…" at bounding box center [754, 166] width 409 height 255
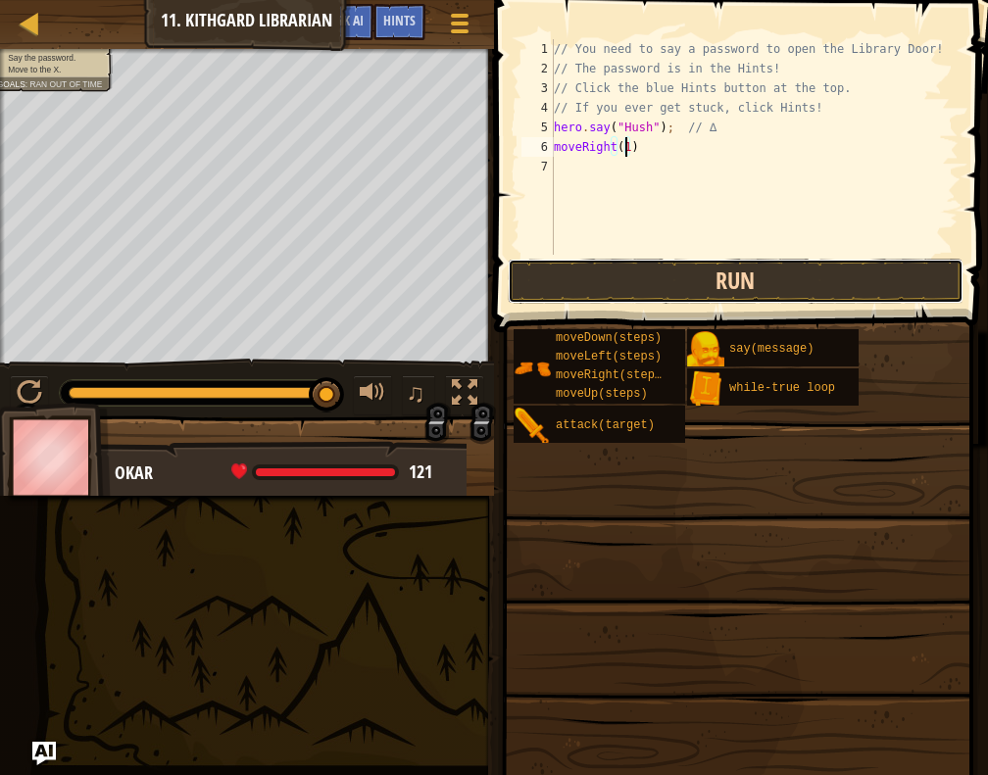
click at [692, 285] on button "Run" at bounding box center [736, 281] width 457 height 45
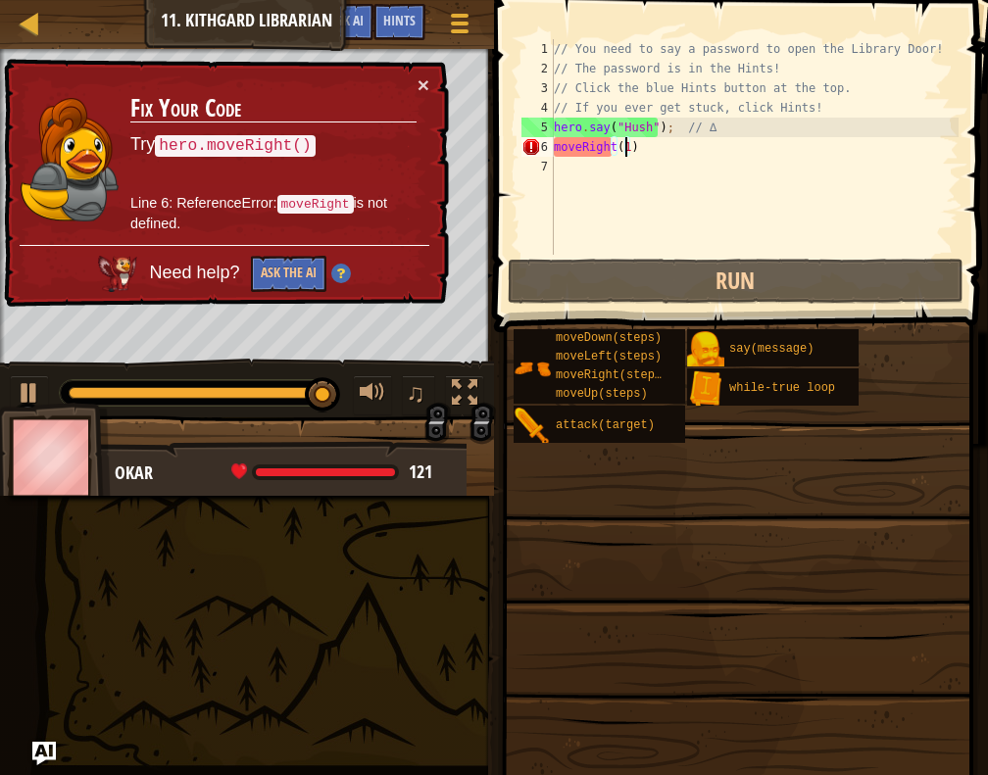
click at [558, 143] on div "// You need to say a password to open the Library Door! // The password is in t…" at bounding box center [754, 166] width 409 height 255
click at [554, 145] on div "// You need to say a password to open the Library Door! // The password is in t…" at bounding box center [754, 166] width 409 height 255
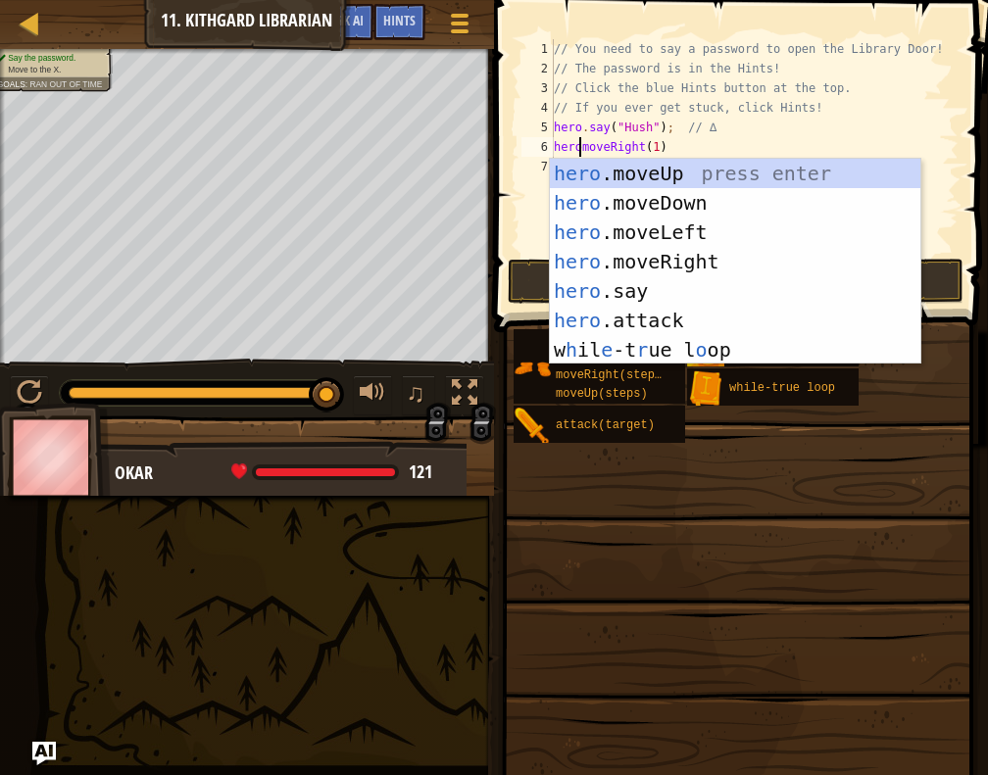
scroll to position [9, 2]
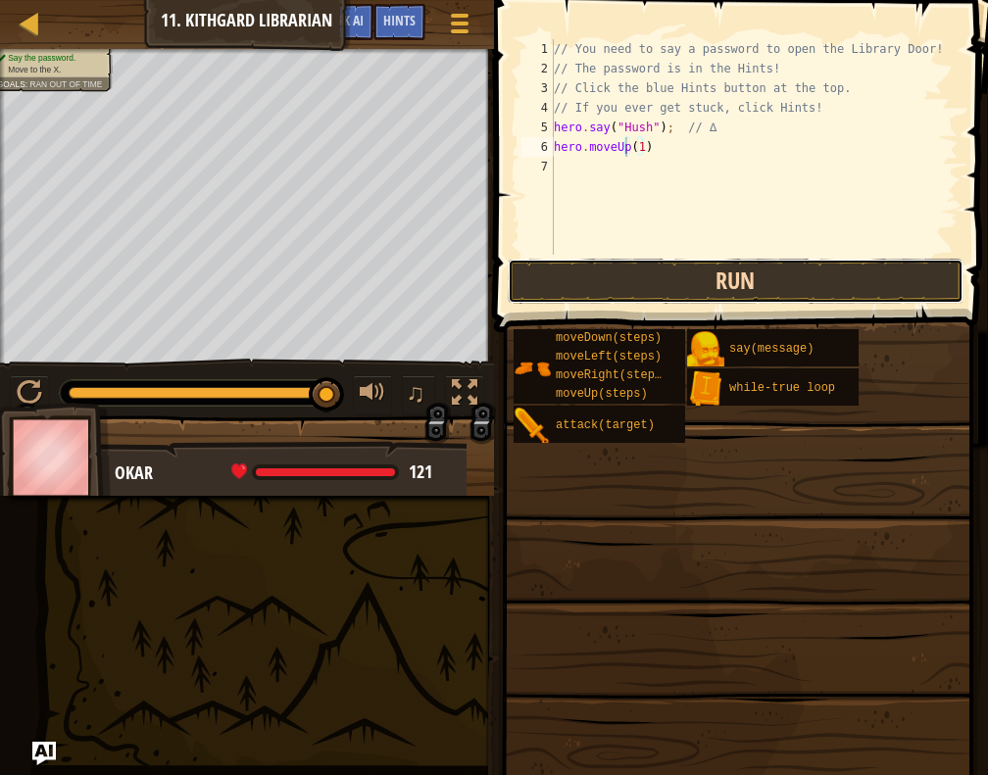
click at [670, 289] on button "Run" at bounding box center [736, 281] width 457 height 45
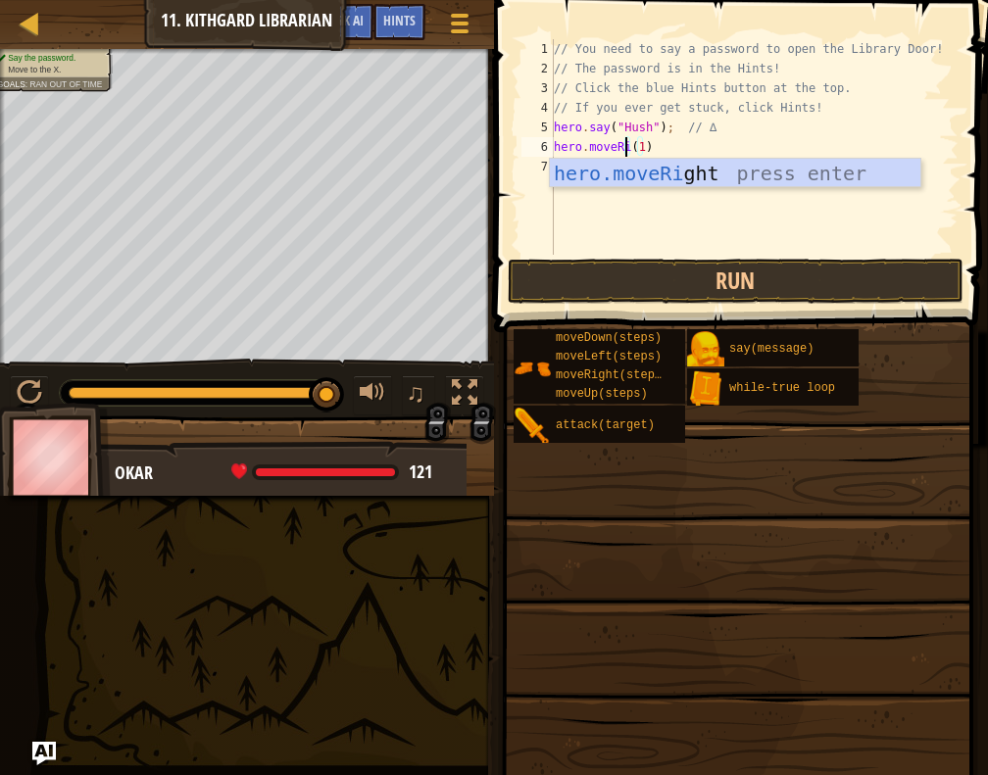
scroll to position [9, 7]
click at [643, 277] on button "Run" at bounding box center [736, 281] width 457 height 45
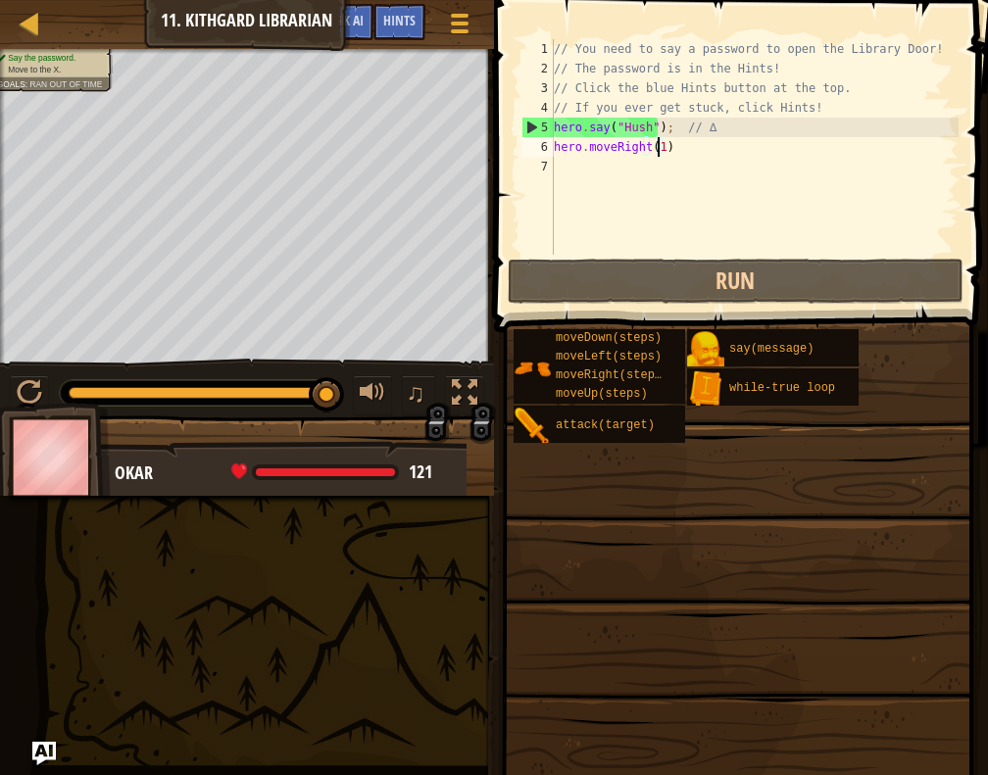
click at [658, 149] on div "// You need to say a password to open the Library Door! // The password is in t…" at bounding box center [754, 166] width 409 height 255
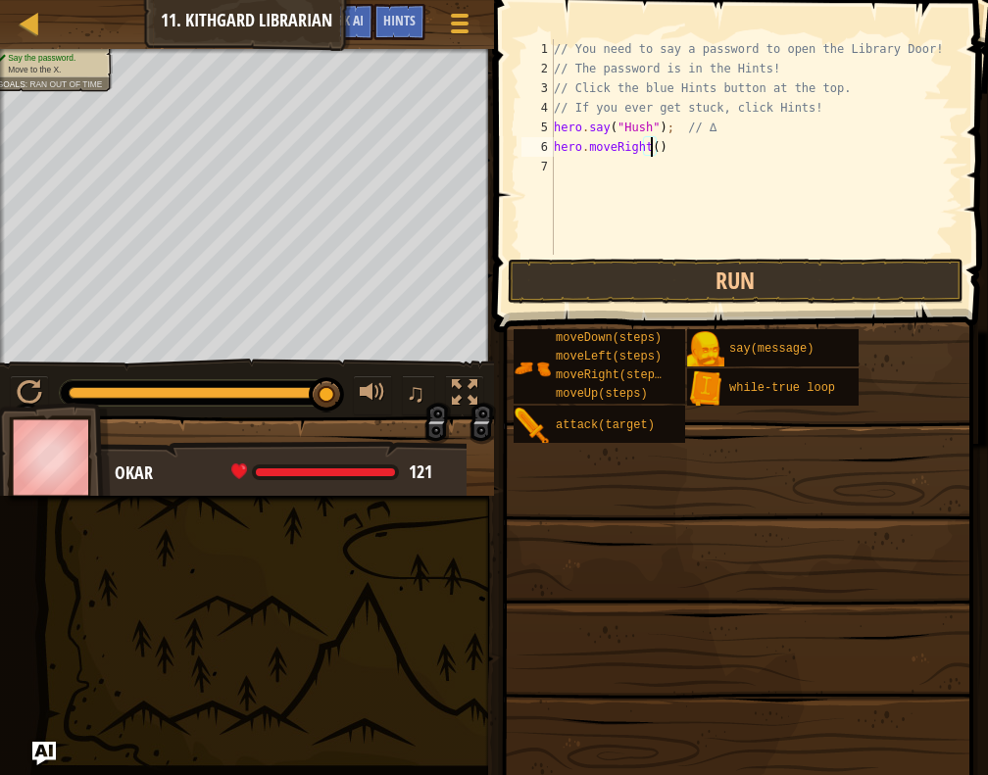
type textarea "hero.moveRight(2)"
click at [698, 292] on button "Run" at bounding box center [736, 281] width 457 height 45
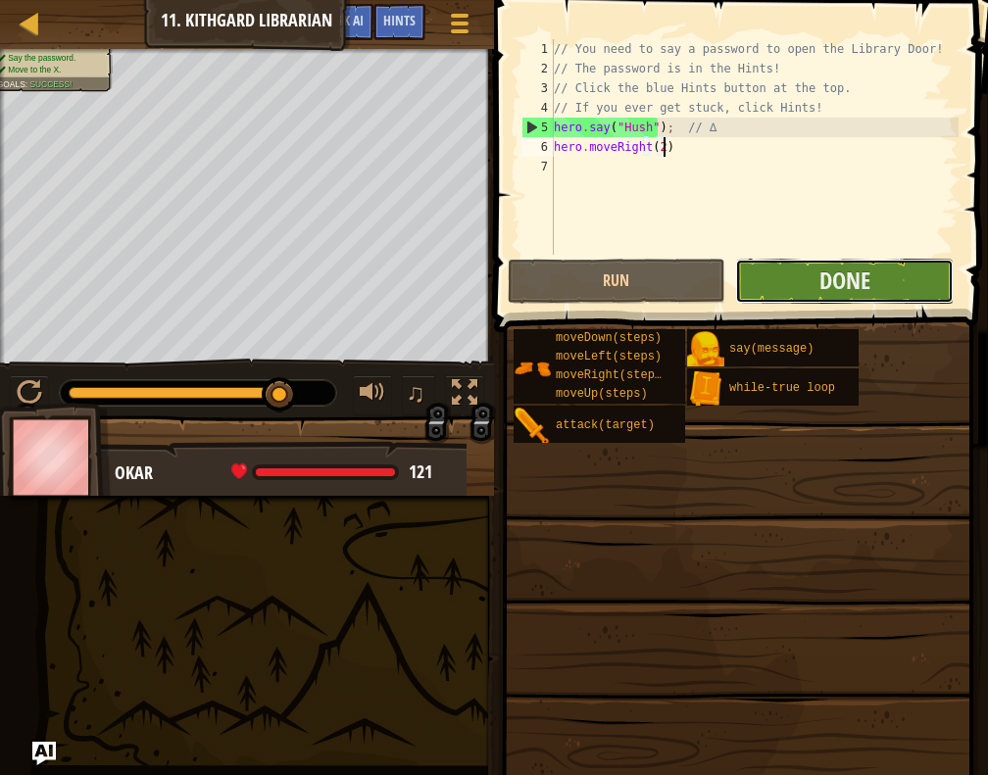
click at [771, 282] on button "Done" at bounding box center [844, 281] width 219 height 45
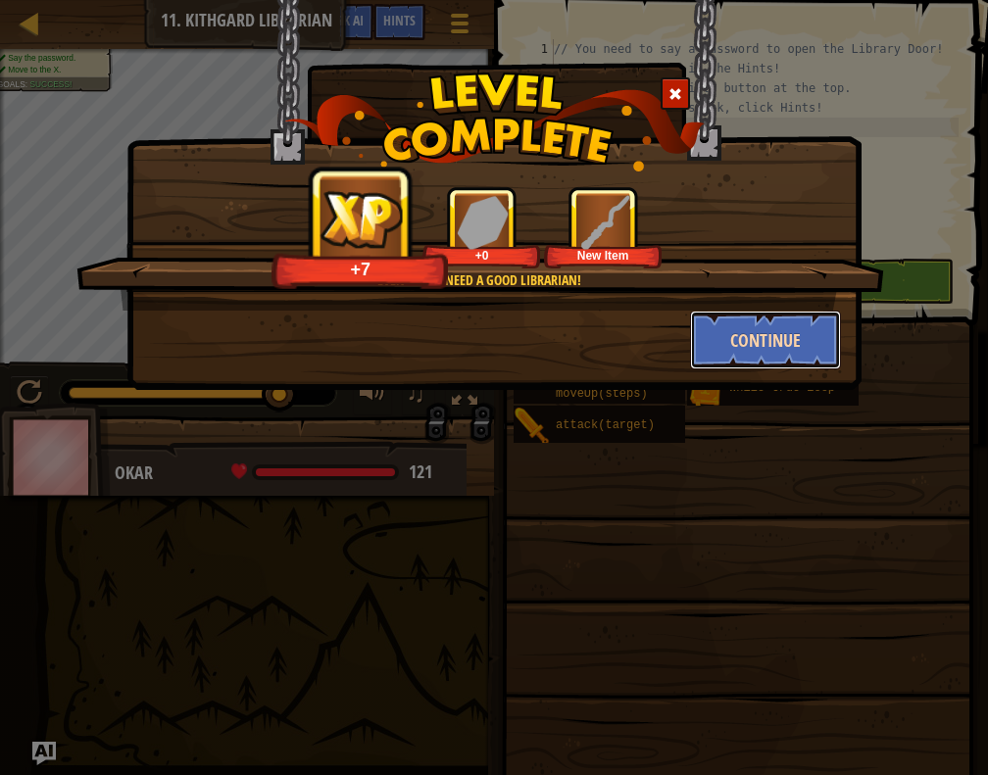
click at [715, 355] on button "Continue" at bounding box center [766, 340] width 152 height 59
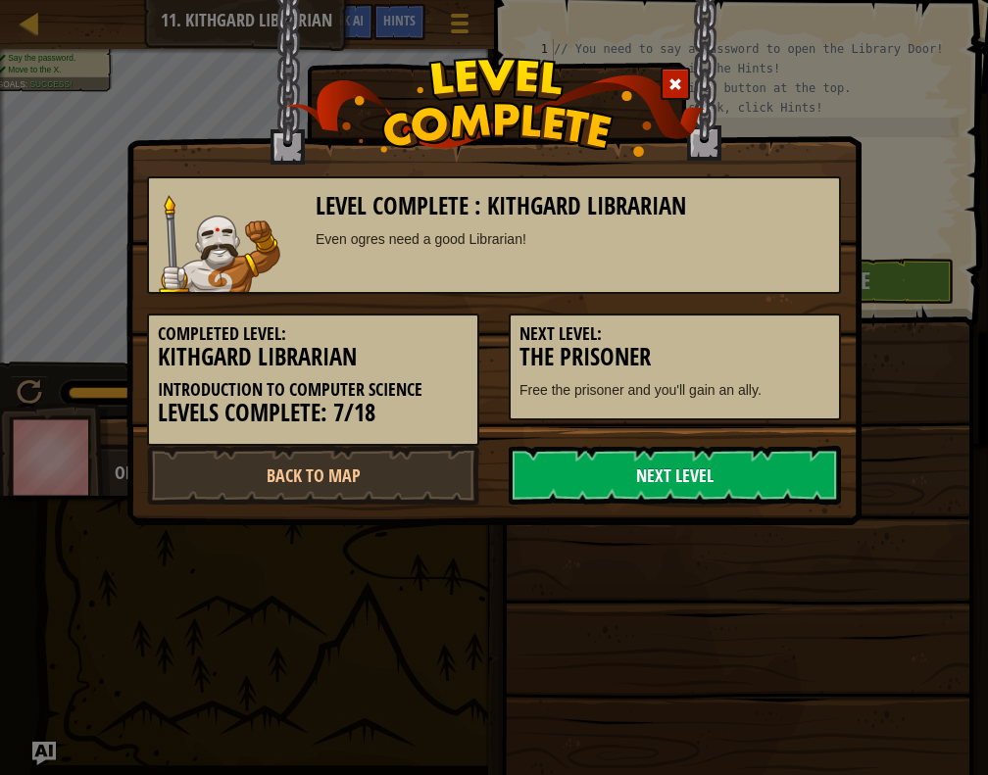
click at [549, 463] on link "Next Level" at bounding box center [675, 475] width 332 height 59
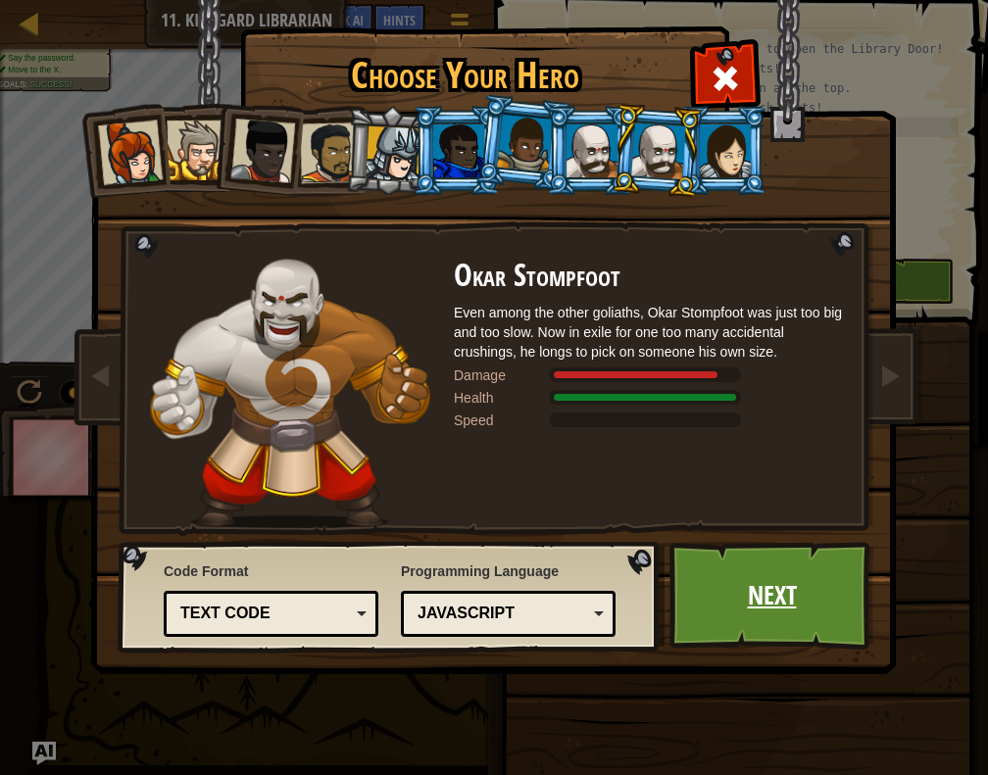
click at [825, 578] on link "Next" at bounding box center [771, 596] width 205 height 108
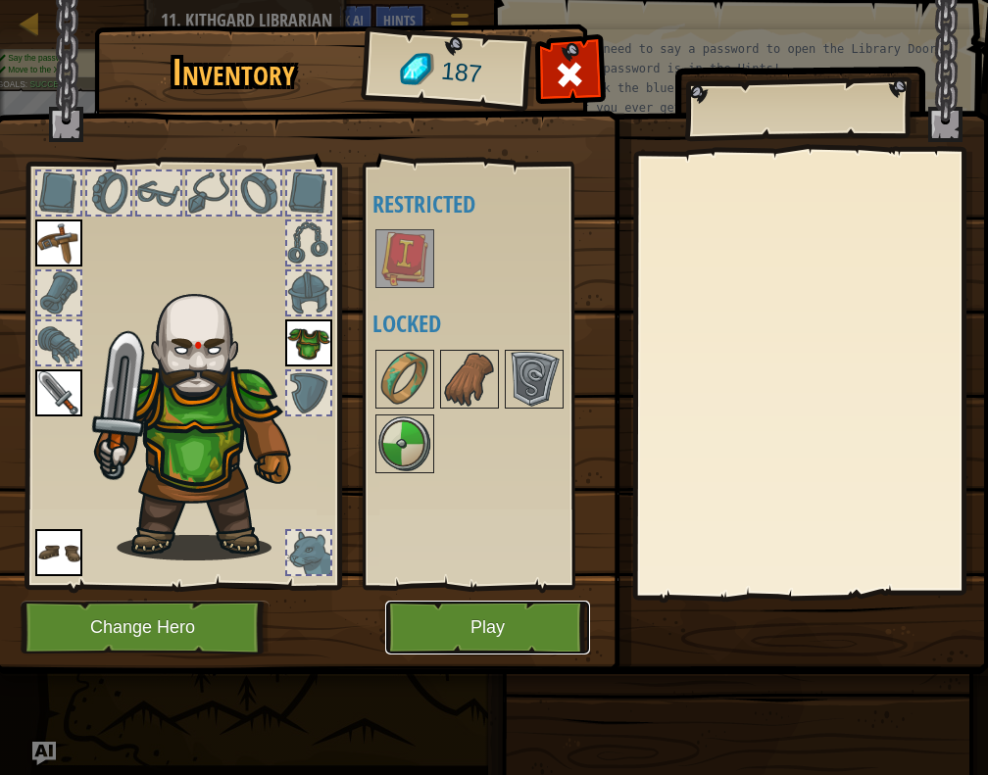
click at [438, 620] on button "Play" at bounding box center [487, 628] width 205 height 54
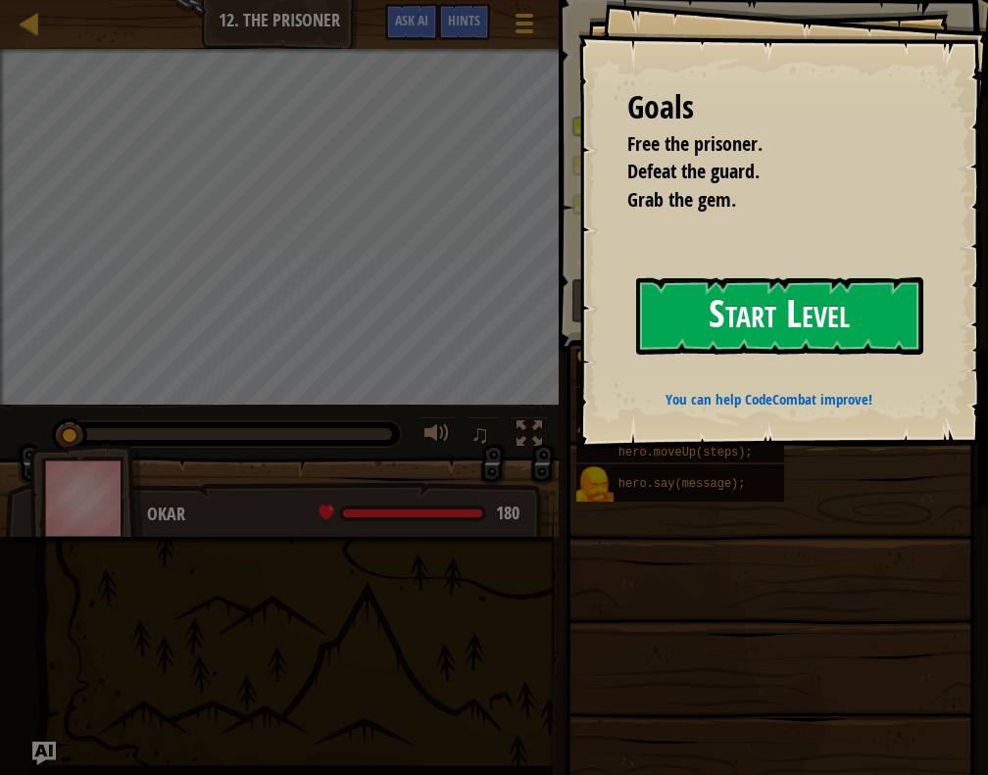
click at [718, 324] on button "Start Level" at bounding box center [779, 315] width 287 height 77
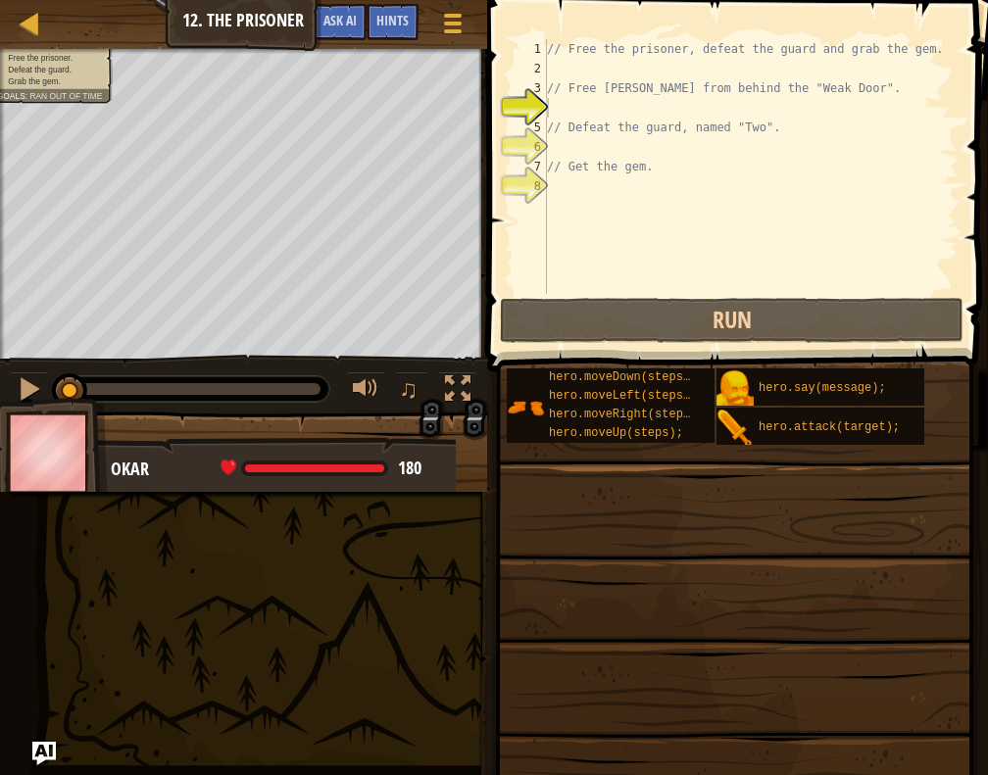
click at [8, 388] on div "♫" at bounding box center [243, 384] width 487 height 59
click at [583, 70] on div "// Free the prisoner, defeat the guard and grab the gem. // Free [PERSON_NAME] …" at bounding box center [751, 186] width 416 height 294
click at [554, 109] on div "// Free the prisoner, defeat the guard and grab the gem. // Free [PERSON_NAME] …" at bounding box center [751, 186] width 416 height 294
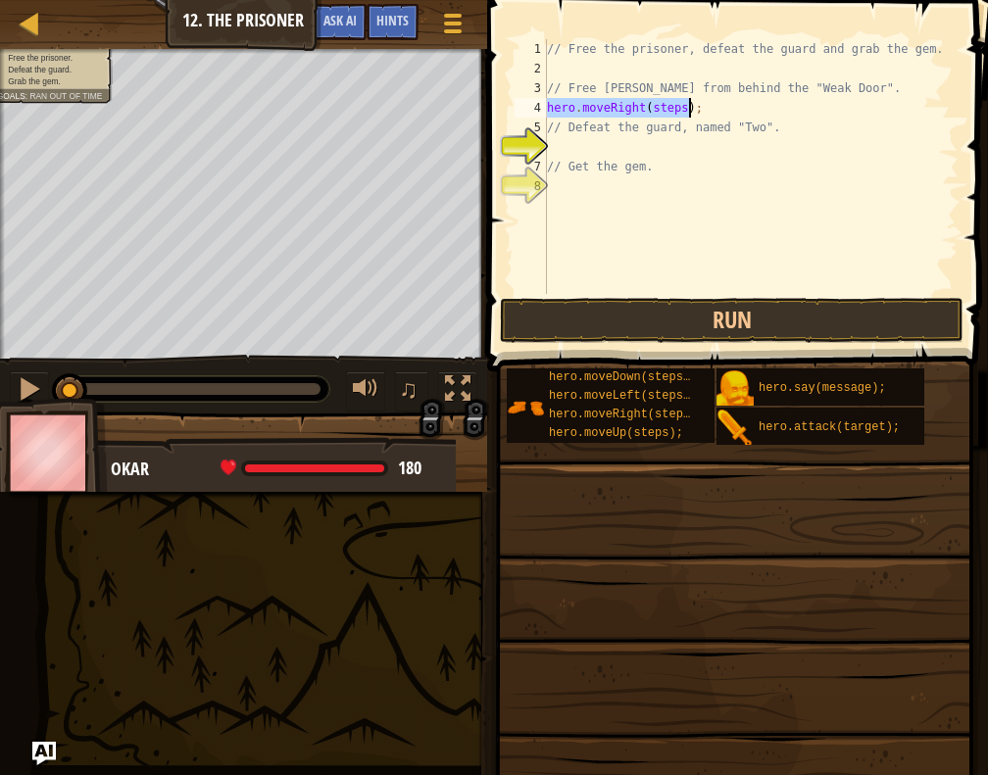
click at [655, 105] on div "// Free the prisoner, defeat the guard and grab the gem. // Free [PERSON_NAME] …" at bounding box center [751, 166] width 416 height 255
click at [655, 105] on div "// Free the prisoner, defeat the guard and grab the gem. // Free [PERSON_NAME] …" at bounding box center [751, 186] width 416 height 294
type textarea "hero.moveRight(1);"
click at [647, 152] on div "// Free the prisoner, defeat the guard and grab the gem. // Free [PERSON_NAME] …" at bounding box center [751, 186] width 416 height 294
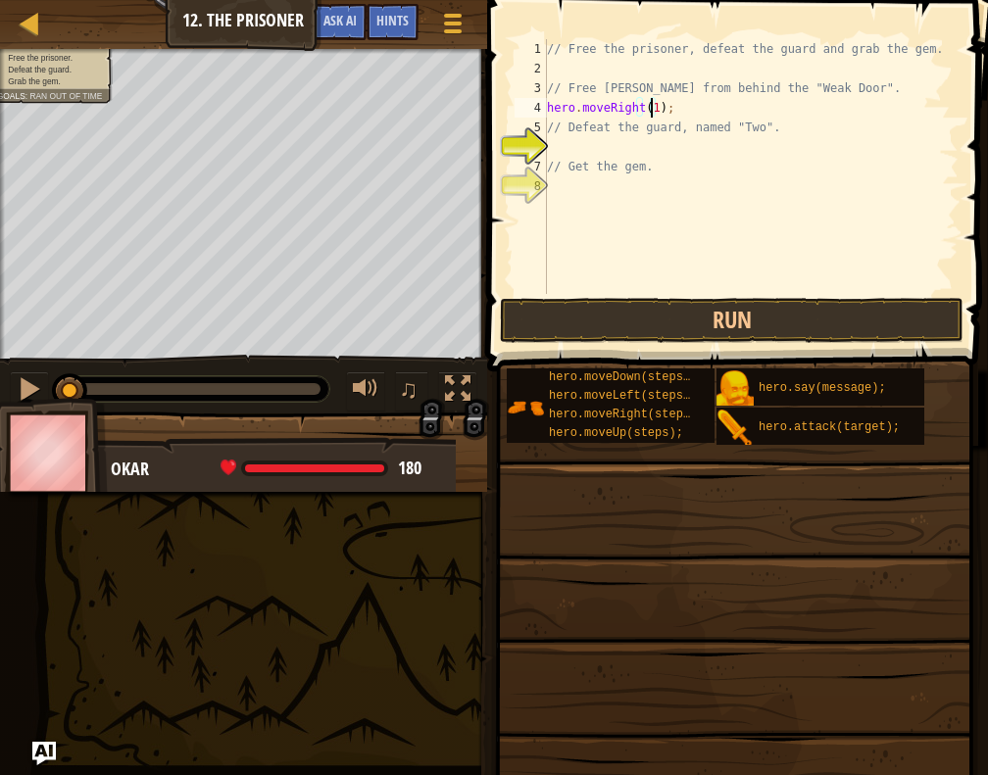
scroll to position [9, 0]
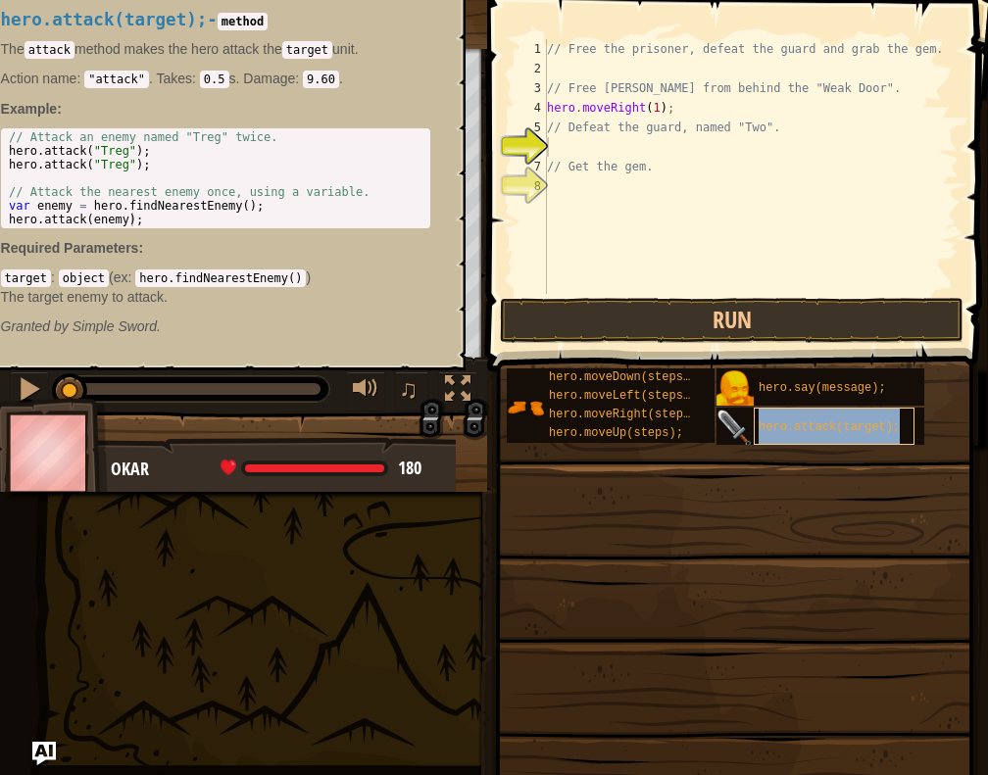
click at [793, 426] on span "hero.attack(target);" at bounding box center [829, 427] width 141 height 14
type textarea "// Ghero.attack(target);et the gem."
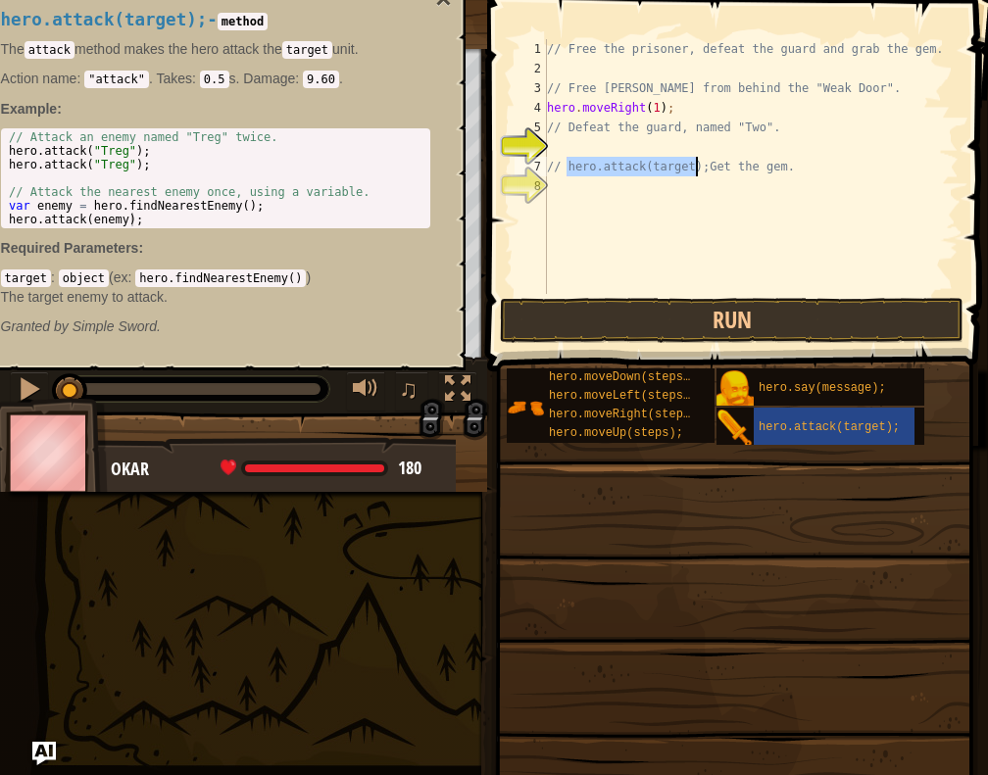
type textarea "// Get the gem."
click at [576, 149] on div "// Free the prisoner, defeat the guard and grab the gem. // Free [PERSON_NAME] …" at bounding box center [751, 186] width 416 height 294
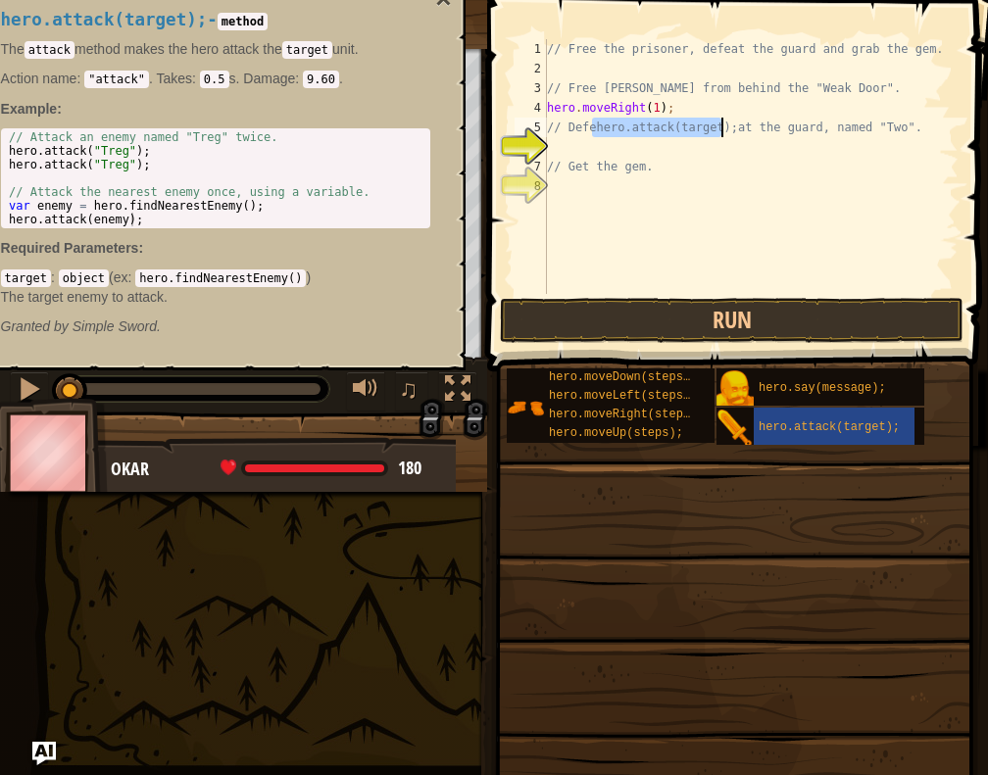
type textarea "// Defeat the guard, named "Two"."
click at [604, 140] on div "// Free the prisoner, defeat the guard and grab the gem. // Free [PERSON_NAME] …" at bounding box center [751, 186] width 416 height 294
click at [455, 131] on div "hero.attack(target); - method The attack method makes the hero attack the targe…" at bounding box center [221, 173] width 490 height 394
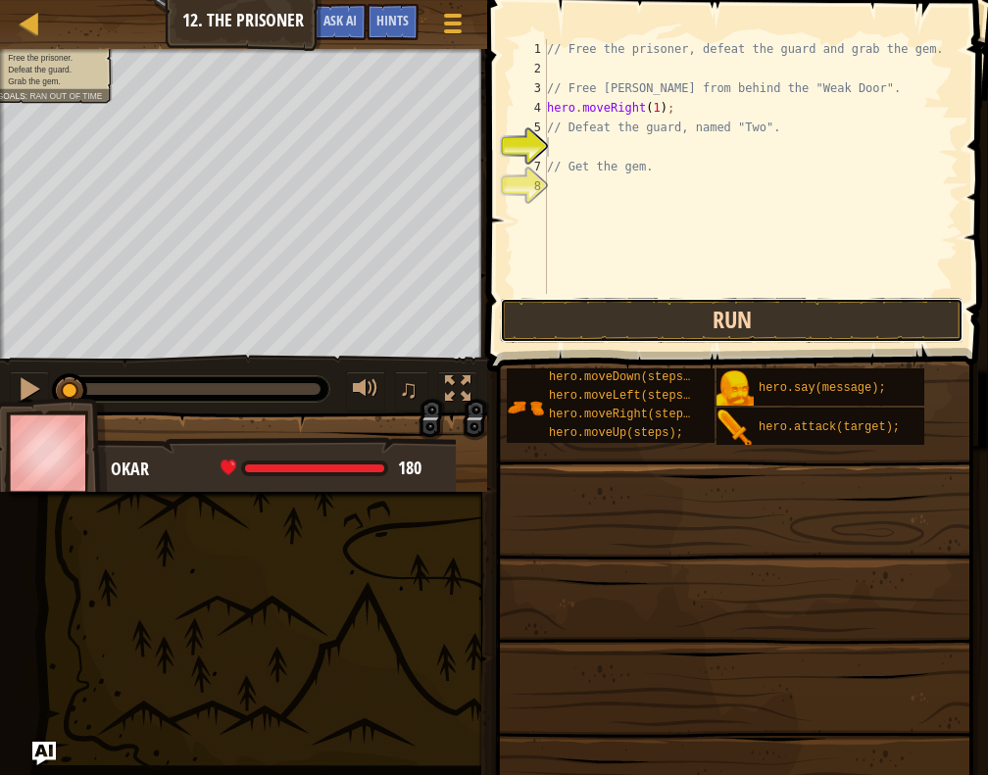
click at [827, 326] on button "Run" at bounding box center [732, 320] width 464 height 45
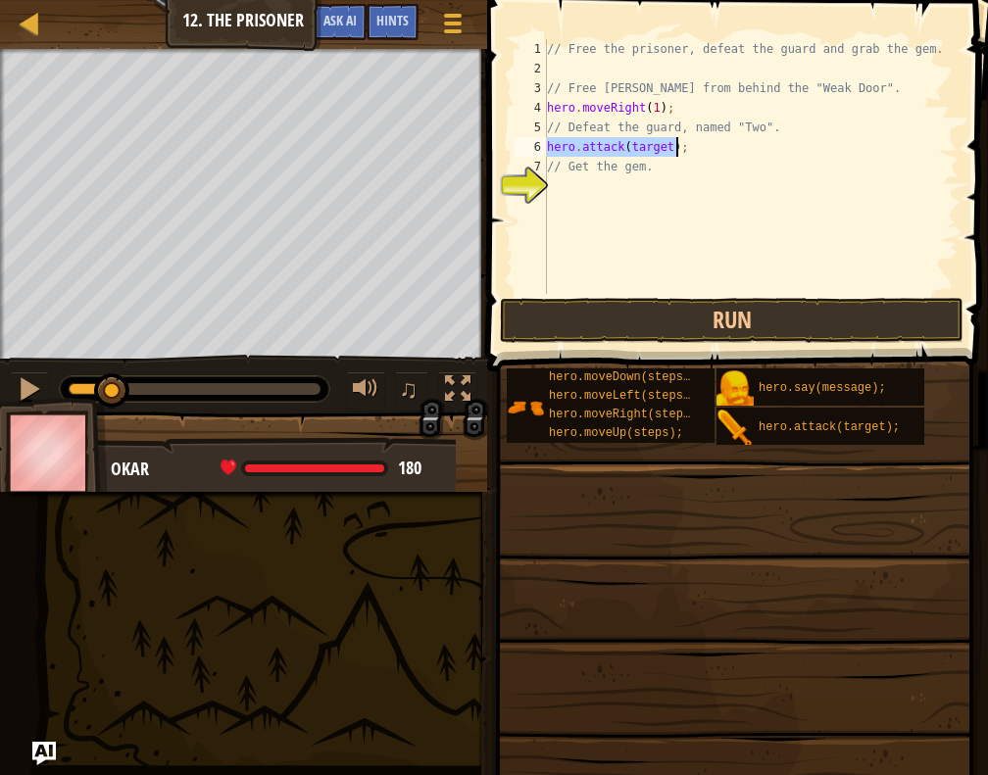
click at [643, 142] on div "// Free the prisoner, defeat the guard and grab the gem. // Free [PERSON_NAME] …" at bounding box center [751, 166] width 416 height 255
click at [643, 142] on div "// Free the prisoner, defeat the guard and grab the gem. // Free [PERSON_NAME] …" at bounding box center [751, 186] width 416 height 294
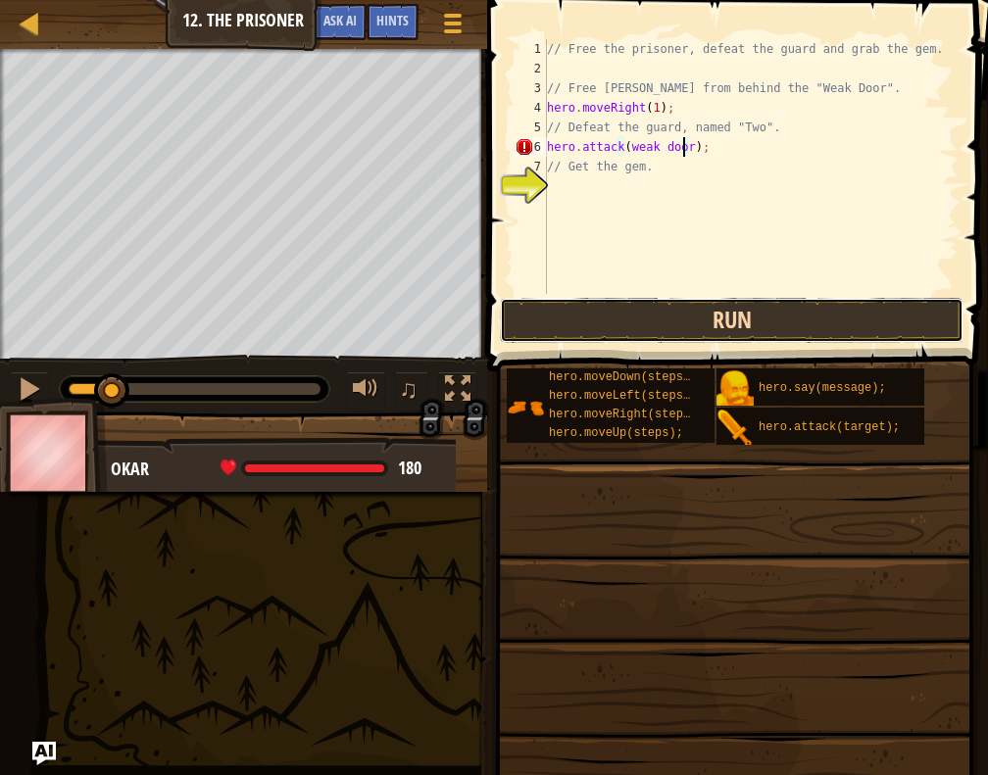
click at [670, 315] on button "Run" at bounding box center [732, 320] width 464 height 45
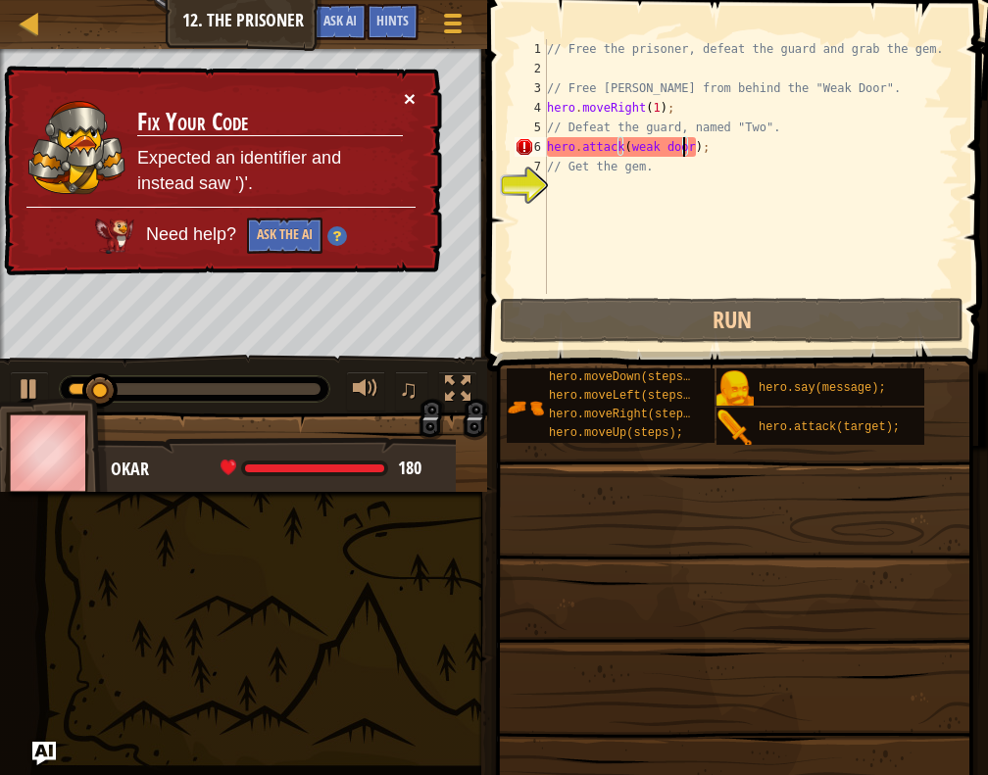
click at [408, 105] on button "×" at bounding box center [410, 98] width 12 height 21
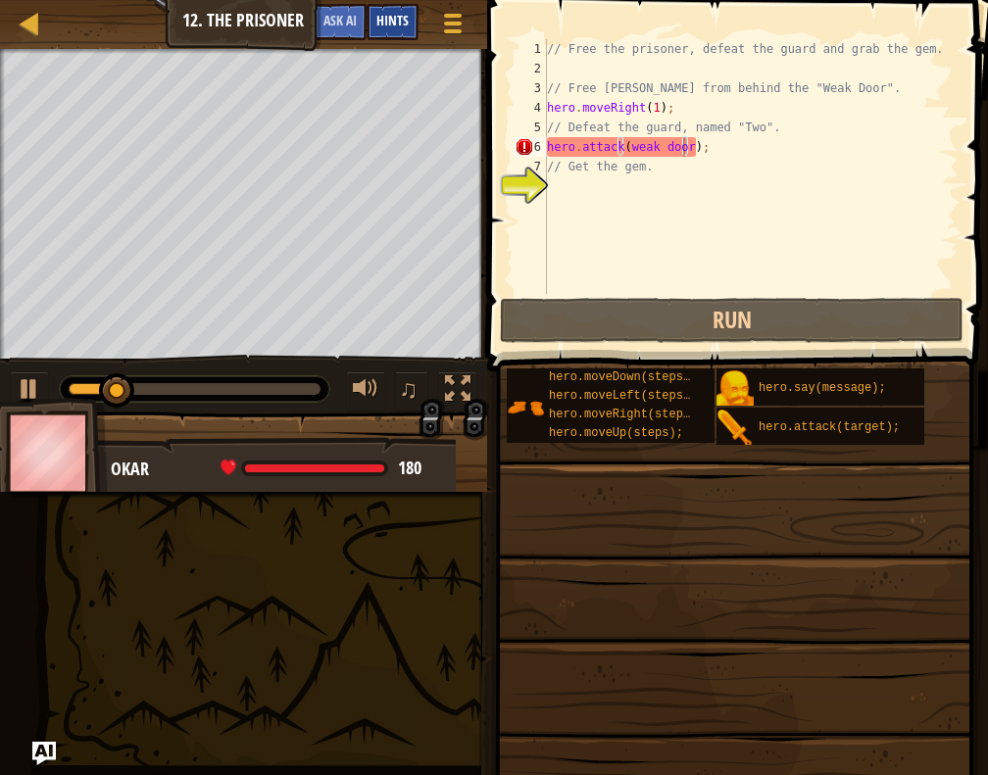
click at [406, 10] on div "Hints" at bounding box center [393, 22] width 52 height 36
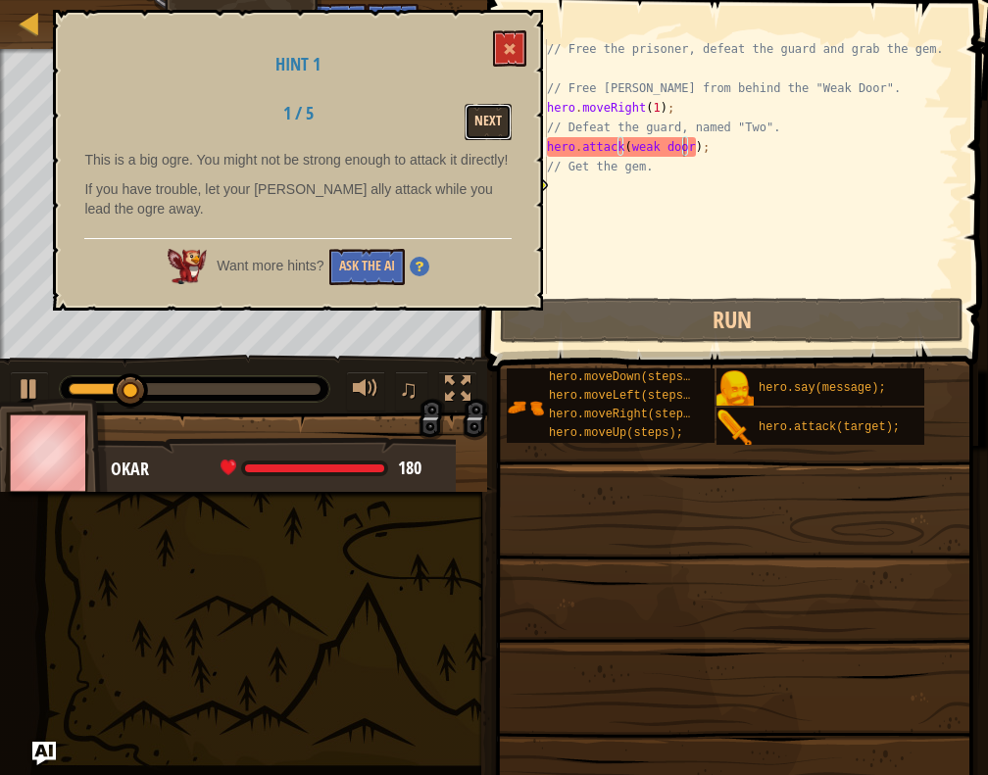
click at [489, 108] on button "Next" at bounding box center [488, 122] width 47 height 36
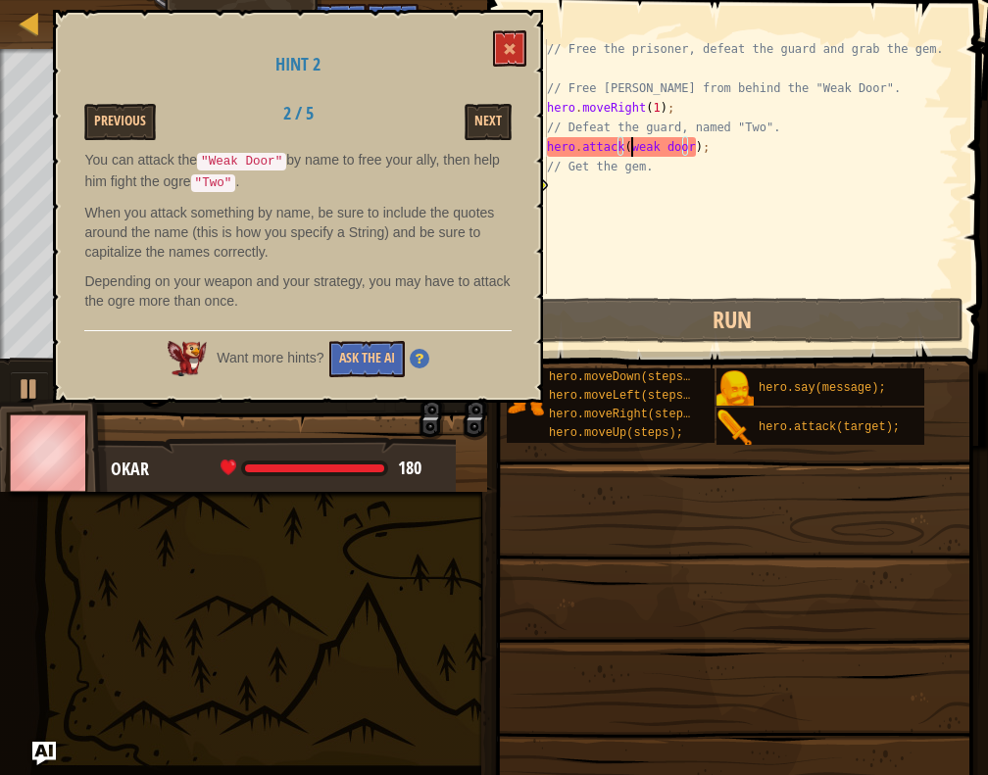
click at [629, 144] on div "// Free the prisoner, defeat the guard and grab the gem. // Free [PERSON_NAME] …" at bounding box center [751, 186] width 416 height 294
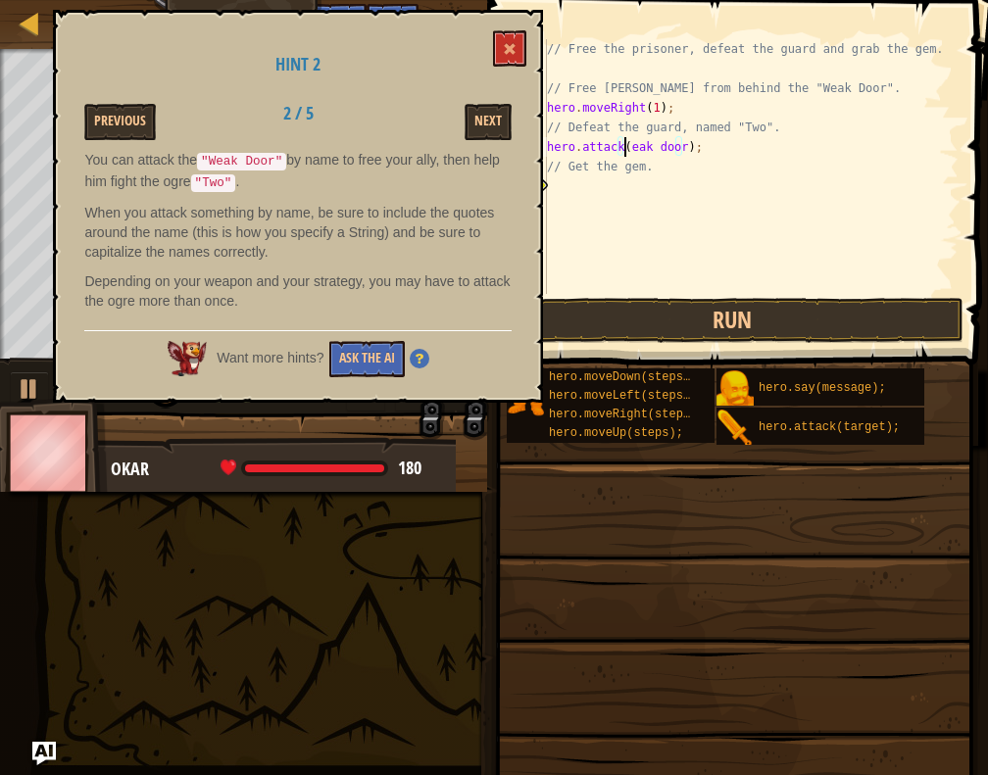
scroll to position [9, 7]
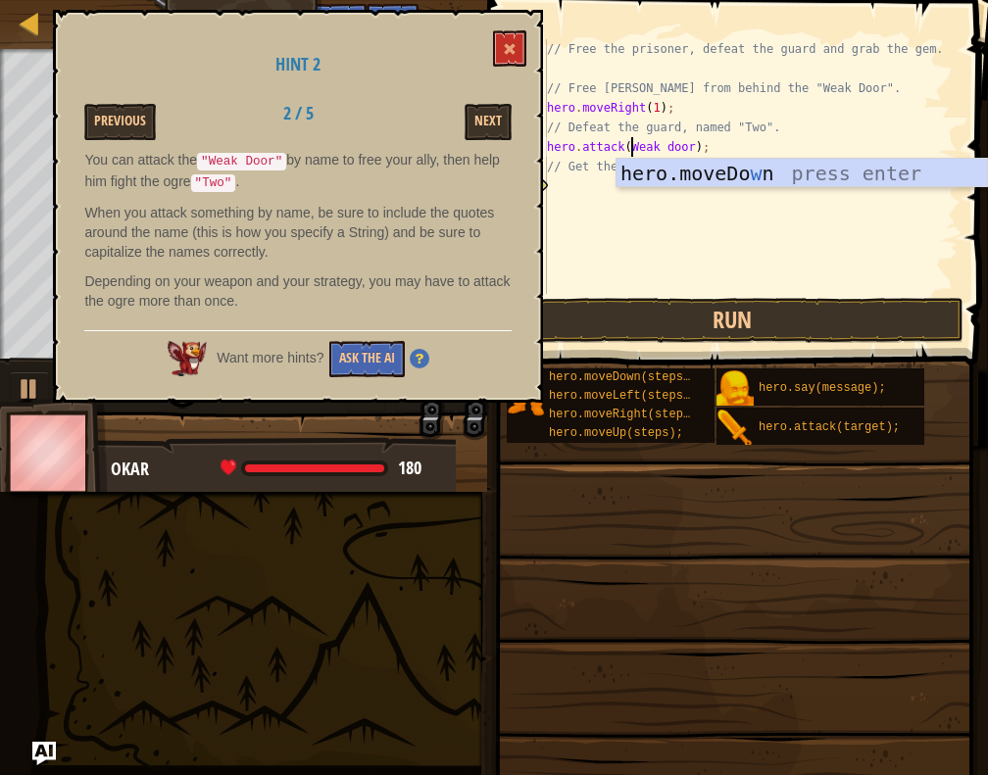
click at [662, 151] on div "// Free the prisoner, defeat the guard and grab the gem. // Free [PERSON_NAME] …" at bounding box center [751, 186] width 416 height 294
drag, startPoint x: 651, startPoint y: 329, endPoint x: 656, endPoint y: 316, distance: 14.6
click at [651, 327] on button "Run" at bounding box center [732, 320] width 464 height 45
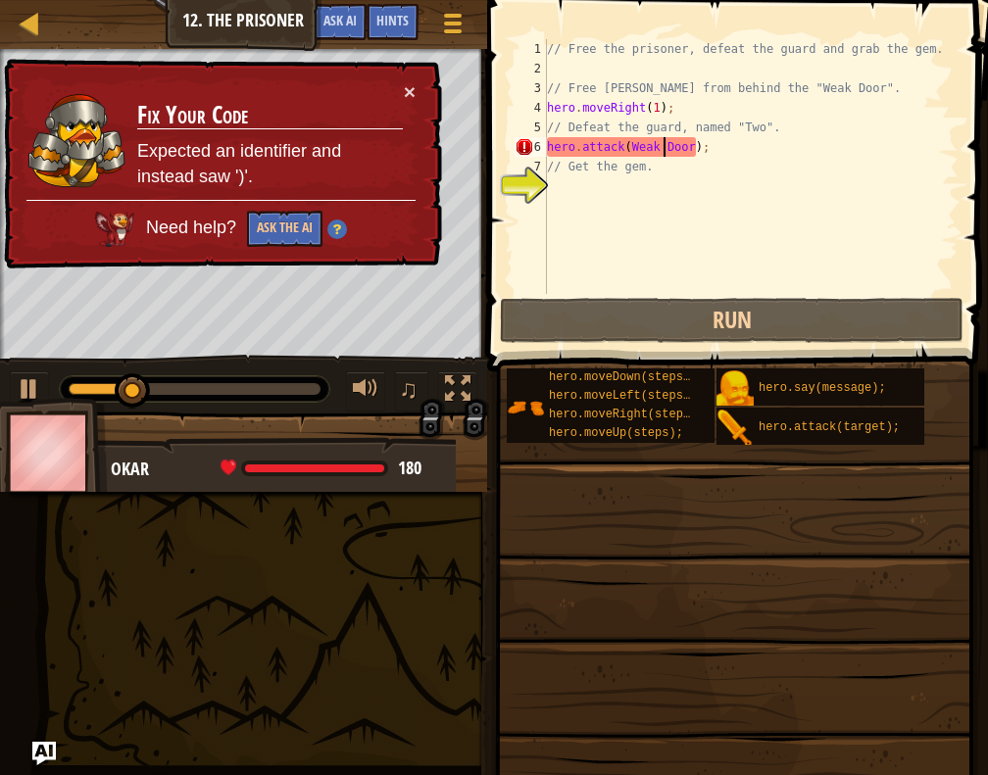
click at [682, 145] on div "// Free the prisoner, defeat the guard and grab the gem. // Free [PERSON_NAME] …" at bounding box center [751, 186] width 416 height 294
click at [623, 144] on div "// Free the prisoner, defeat the guard and grab the gem. // Free [PERSON_NAME] …" at bounding box center [751, 186] width 416 height 294
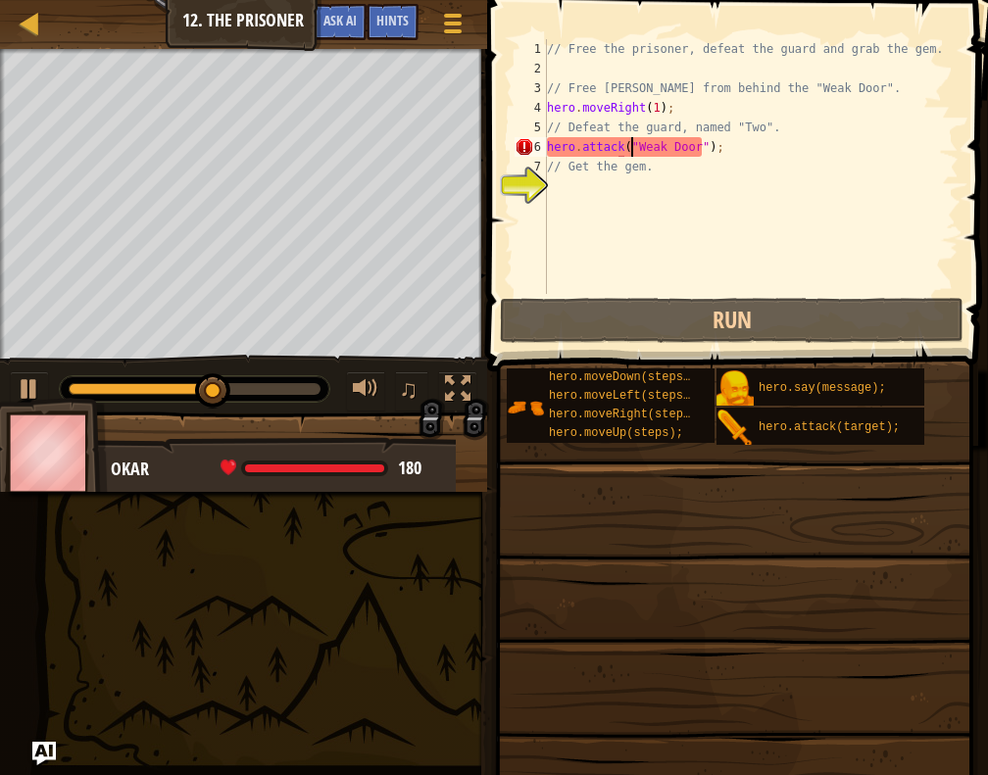
scroll to position [9, 7]
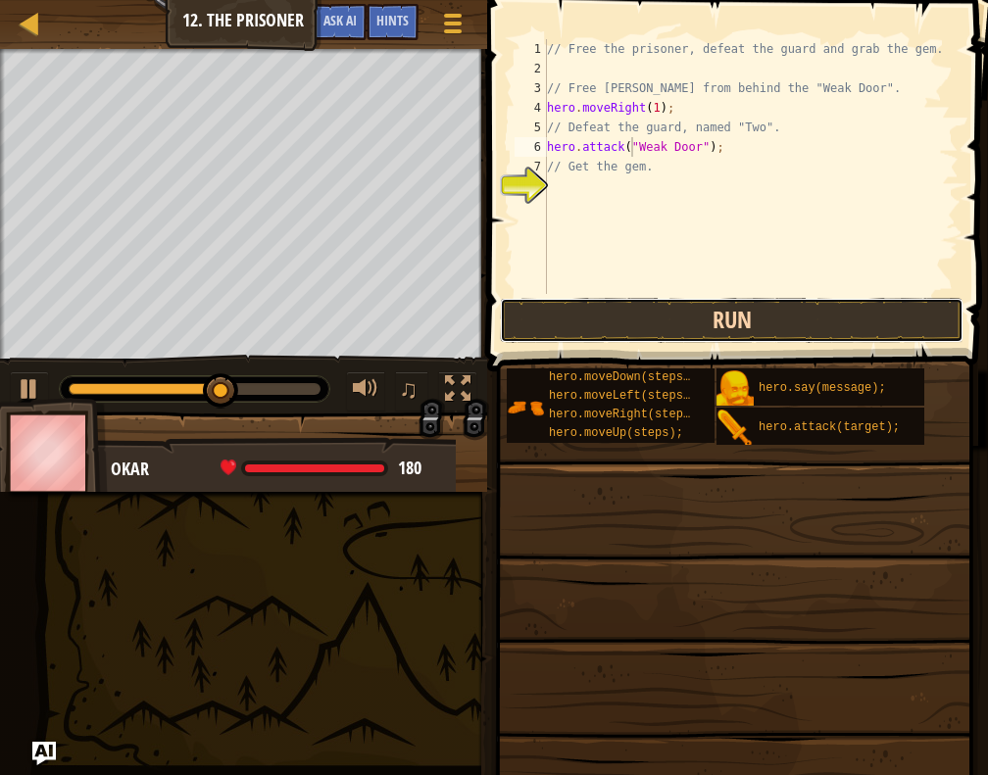
click at [662, 302] on button "Run" at bounding box center [732, 320] width 464 height 45
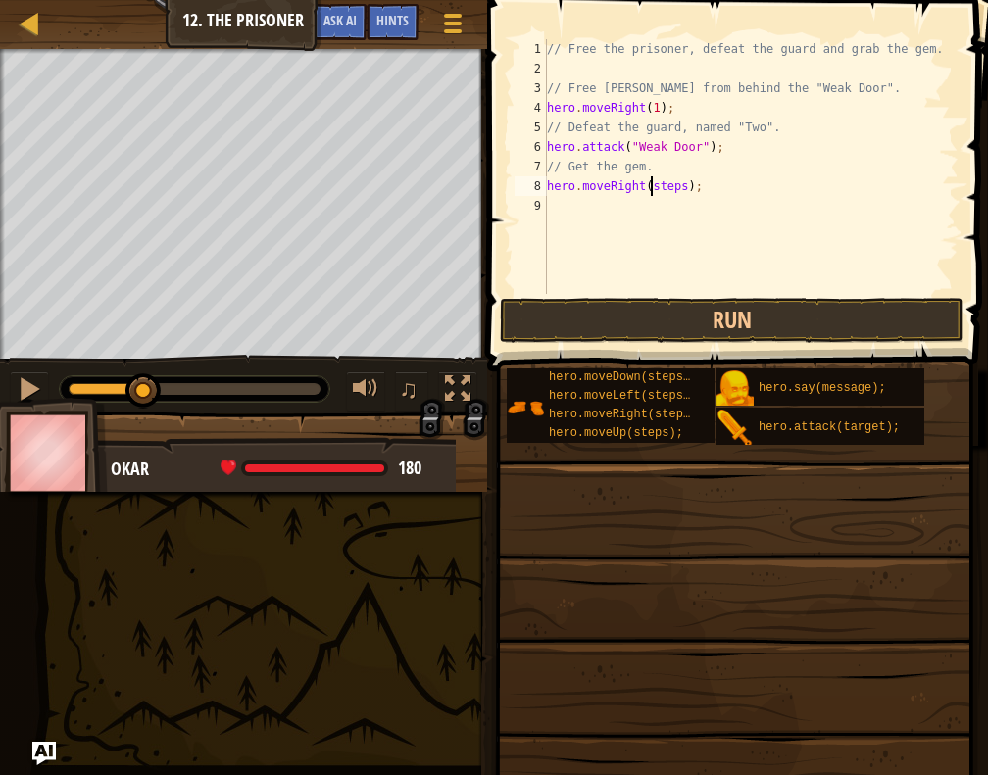
click at [651, 186] on div "// Free the prisoner, defeat the guard and grab the gem. // Free [PERSON_NAME] …" at bounding box center [751, 186] width 416 height 294
click at [653, 206] on div "// Free the prisoner, defeat the guard and grab the gem. // Free [PERSON_NAME] …" at bounding box center [754, 186] width 410 height 294
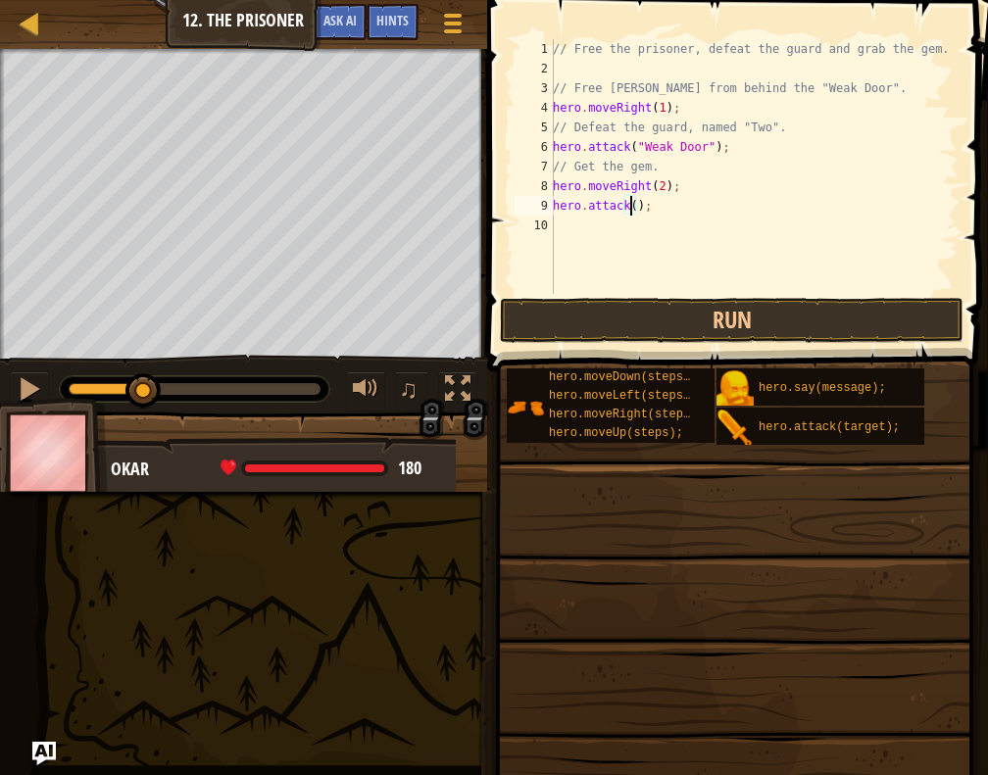
scroll to position [9, 7]
type textarea "hero.attack(Two);"
click at [631, 286] on div "// Free the prisoner, defeat the guard and grab the gem. // Free [PERSON_NAME] …" at bounding box center [754, 186] width 410 height 294
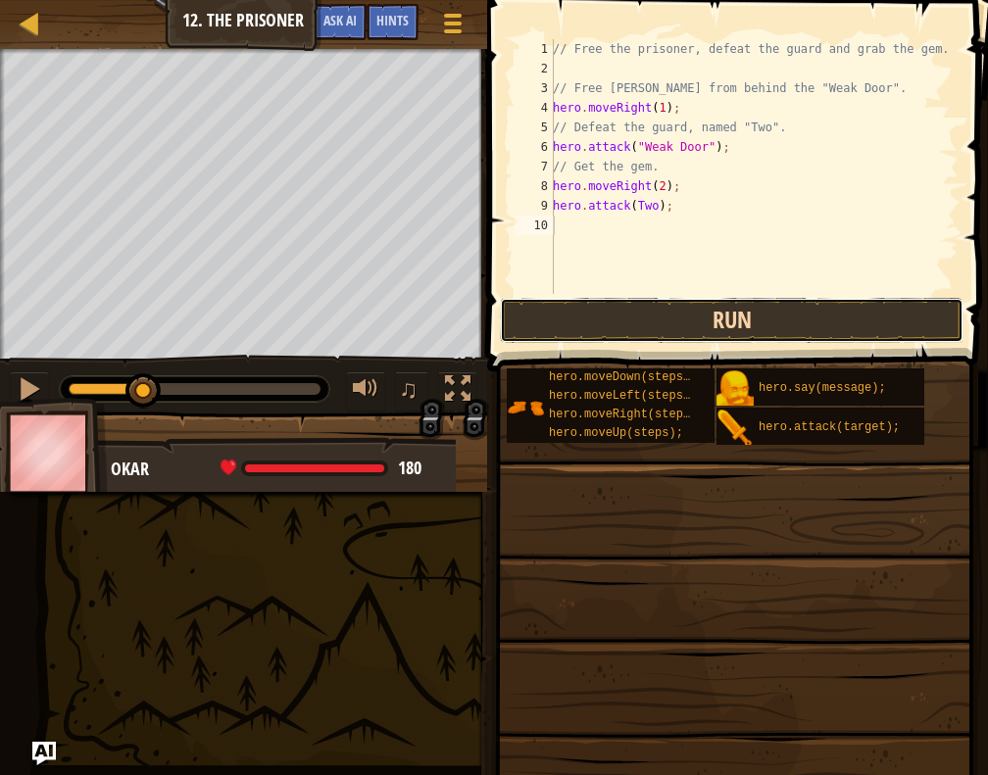
click at [665, 314] on button "Run" at bounding box center [732, 320] width 464 height 45
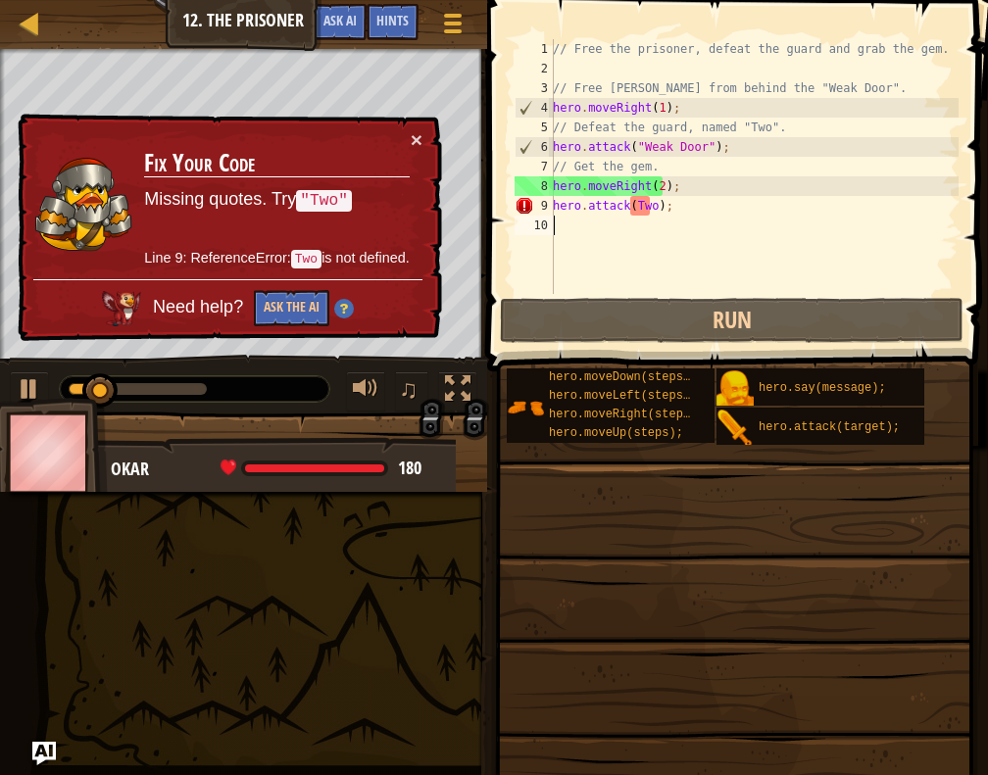
click at [629, 203] on div "// Free the prisoner, defeat the guard and grab the gem. // Free [PERSON_NAME] …" at bounding box center [754, 186] width 410 height 294
type textarea "hero.attack(Two);"
click at [407, 144] on td "Fix Your Code Missing quotes. Try "Two" Line 9: ReferenceError: Two is not defi…" at bounding box center [277, 204] width 268 height 150
click at [411, 143] on button "×" at bounding box center [417, 139] width 12 height 21
drag, startPoint x: 666, startPoint y: 203, endPoint x: 552, endPoint y: 214, distance: 115.2
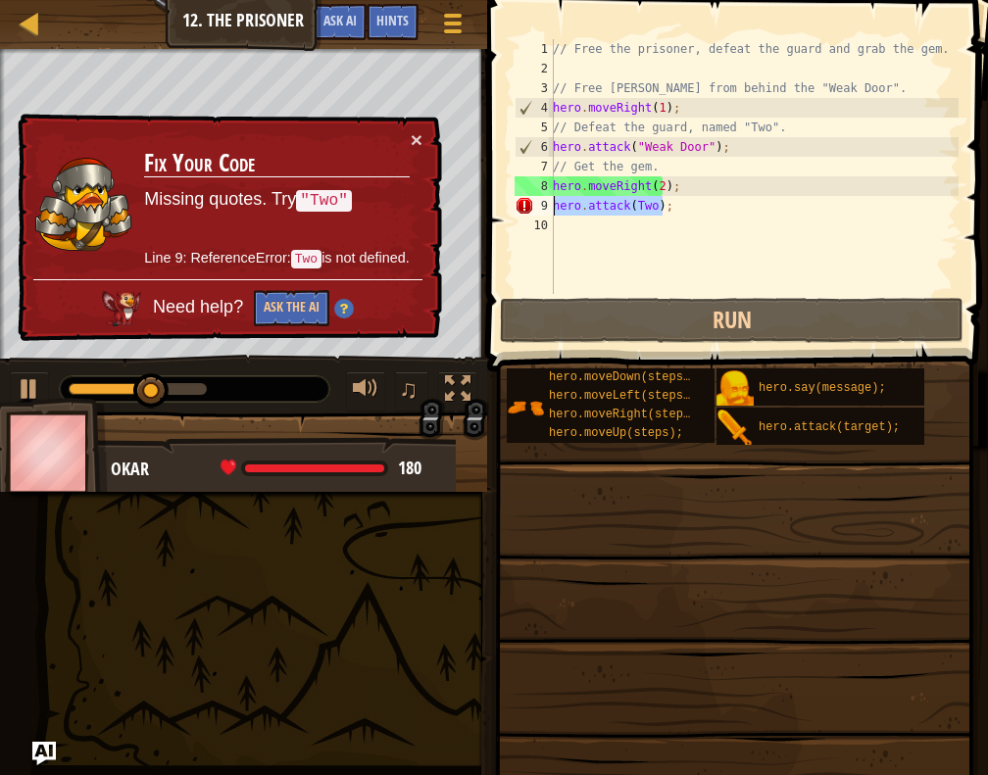
click at [552, 214] on div "hero.attack(Two); 1 2 3 4 5 6 7 8 9 10 // Free the prisoner, defeat the guard a…" at bounding box center [735, 166] width 448 height 255
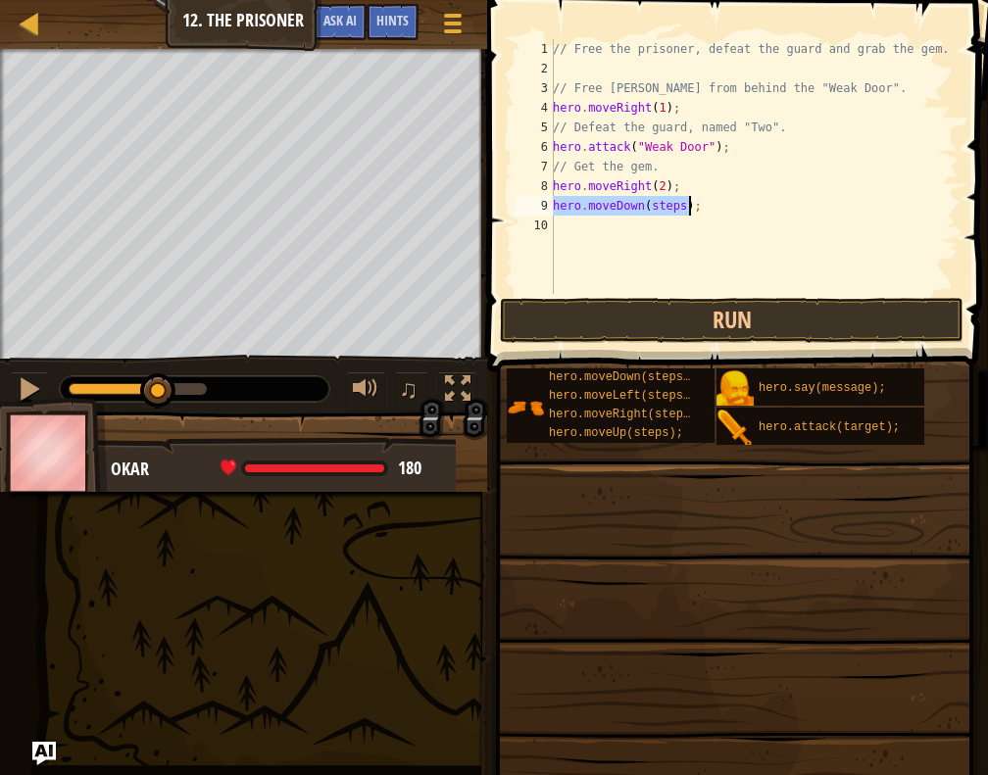
click at [666, 207] on div "// Free the prisoner, defeat the guard and grab the gem. // Free [PERSON_NAME] …" at bounding box center [754, 166] width 410 height 255
click at [666, 207] on div "// Free the prisoner, defeat the guard and grab the gem. // Free [PERSON_NAME] …" at bounding box center [754, 186] width 410 height 294
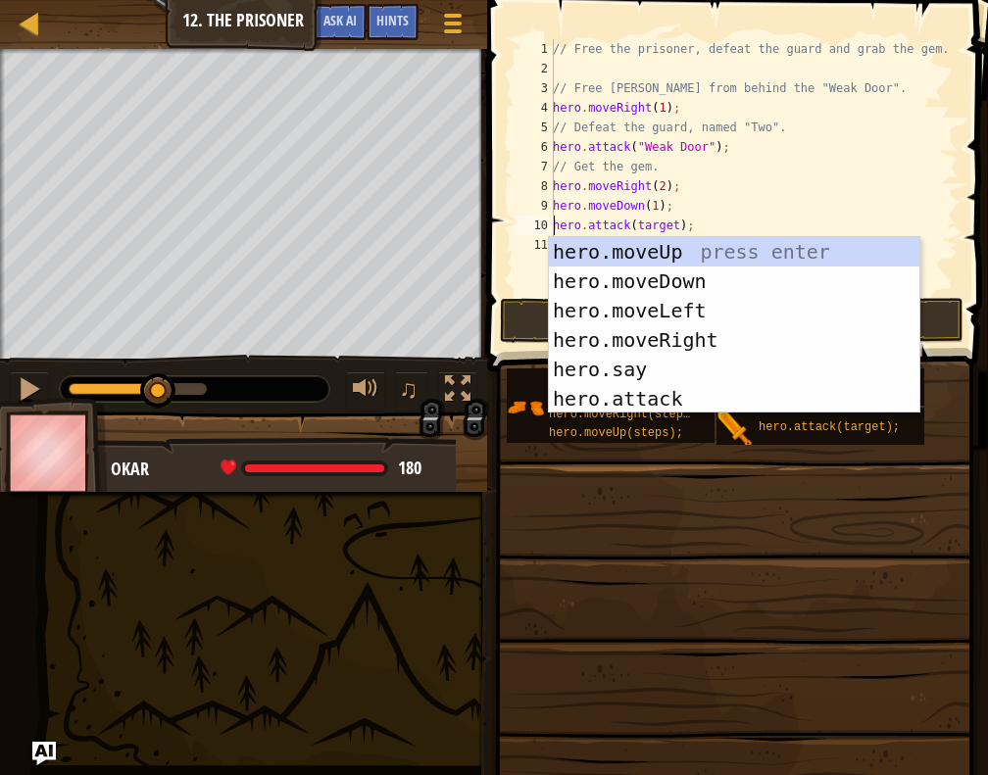
click at [655, 226] on div "// Free the prisoner, defeat the guard and grab the gem. // Free [PERSON_NAME] …" at bounding box center [754, 186] width 410 height 294
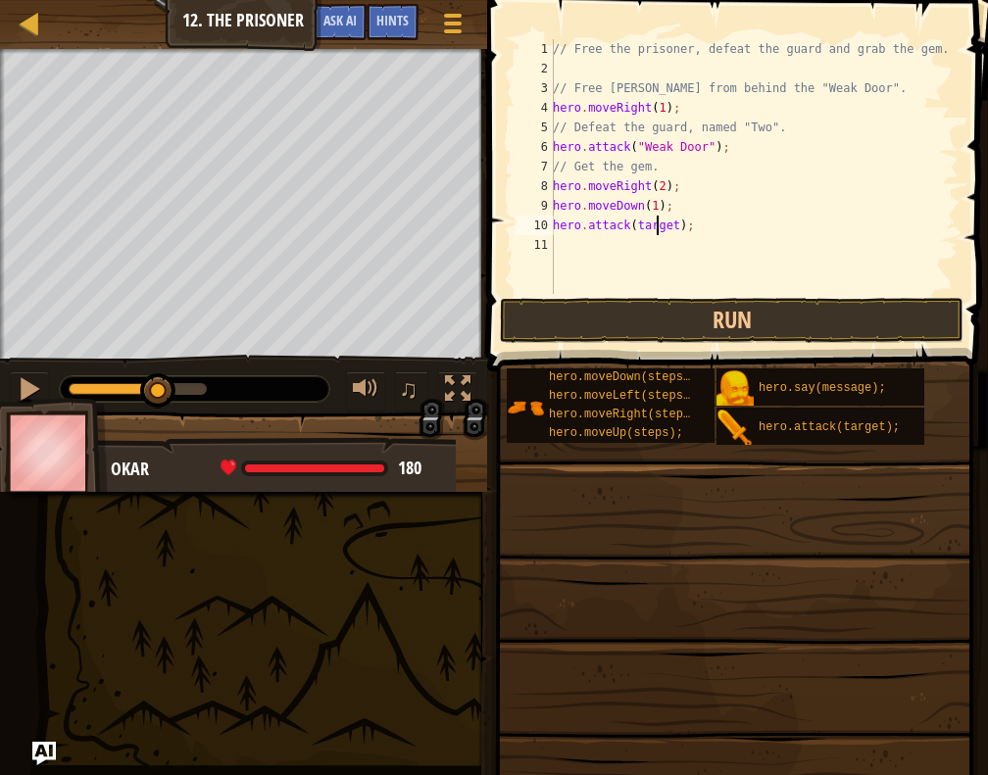
click at [655, 226] on div "// Free the prisoner, defeat the guard and grab the gem. // Free [PERSON_NAME] …" at bounding box center [754, 186] width 410 height 294
click at [652, 324] on button "Run" at bounding box center [732, 320] width 464 height 45
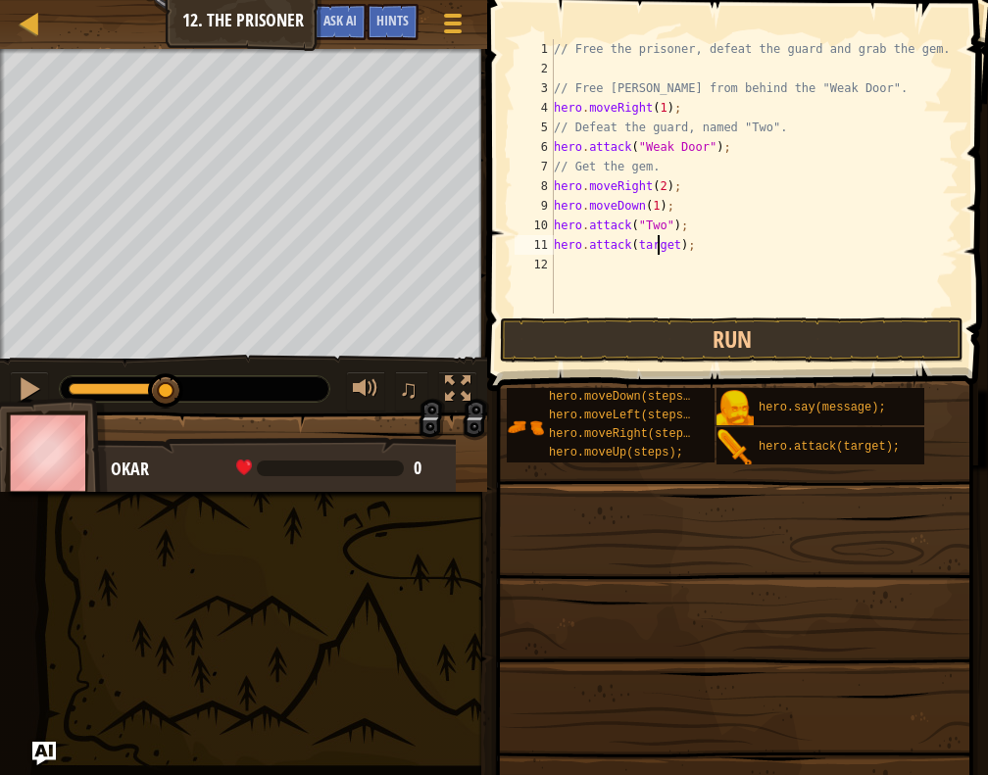
click at [660, 246] on div "// Free the prisoner, defeat the guard and grab the gem. // Free [PERSON_NAME] …" at bounding box center [754, 196] width 409 height 314
click at [630, 248] on div "// Free the prisoner, defeat the guard and grab the gem. // Free [PERSON_NAME] …" at bounding box center [754, 196] width 409 height 314
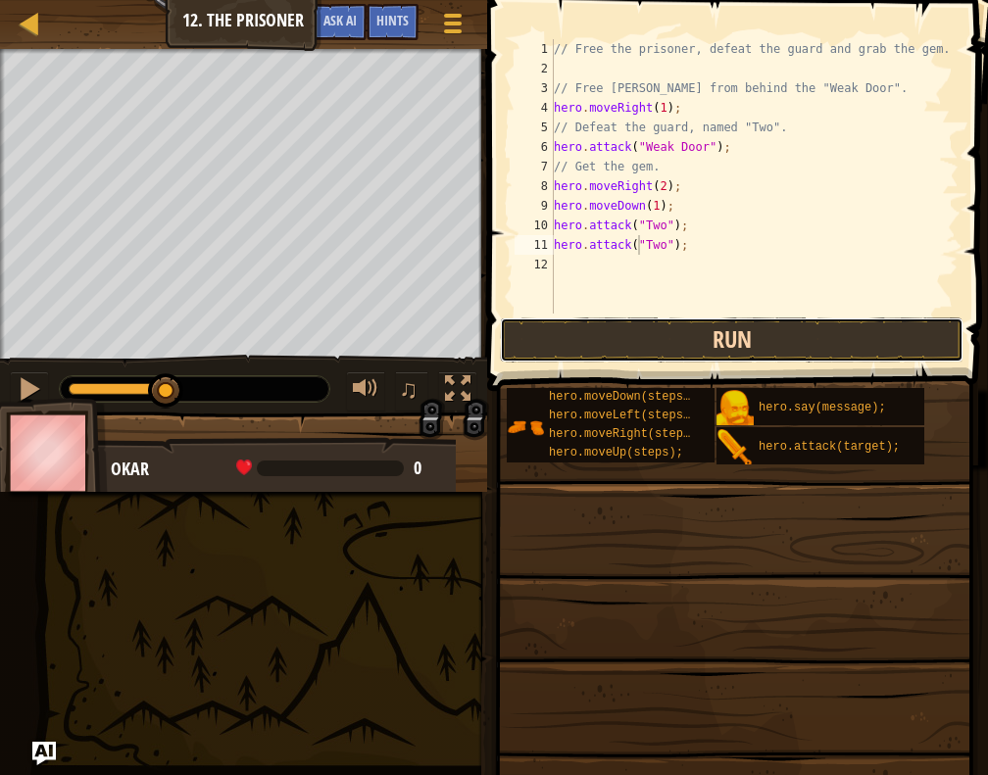
click at [619, 348] on button "Run" at bounding box center [732, 340] width 464 height 45
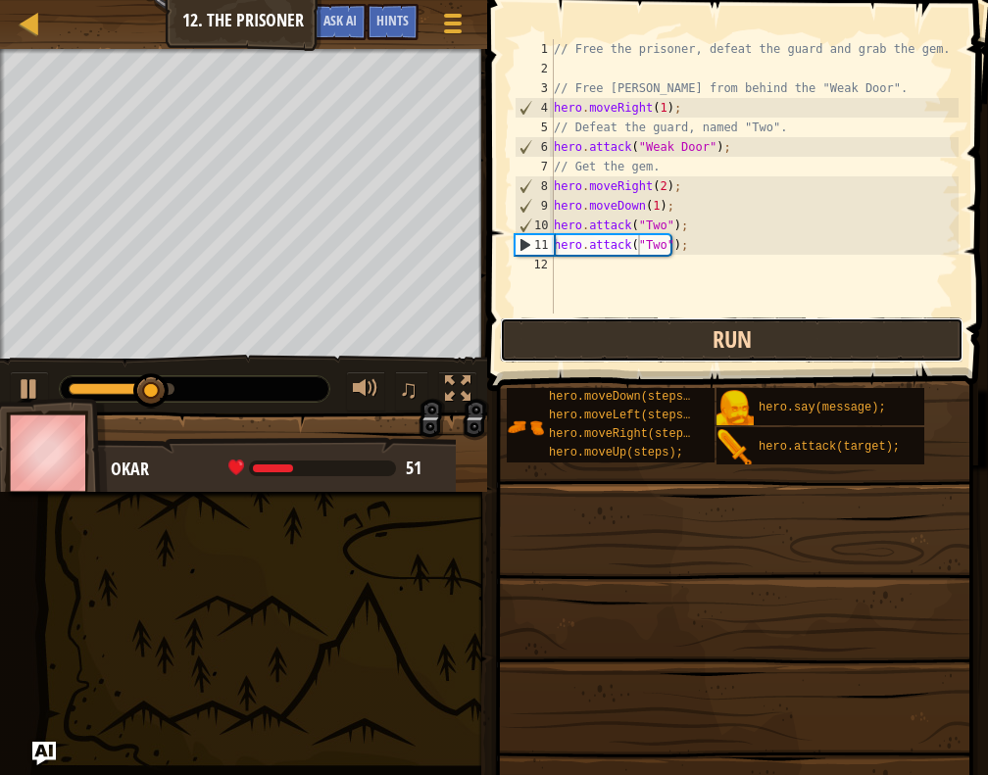
click at [642, 343] on button "Run" at bounding box center [732, 340] width 464 height 45
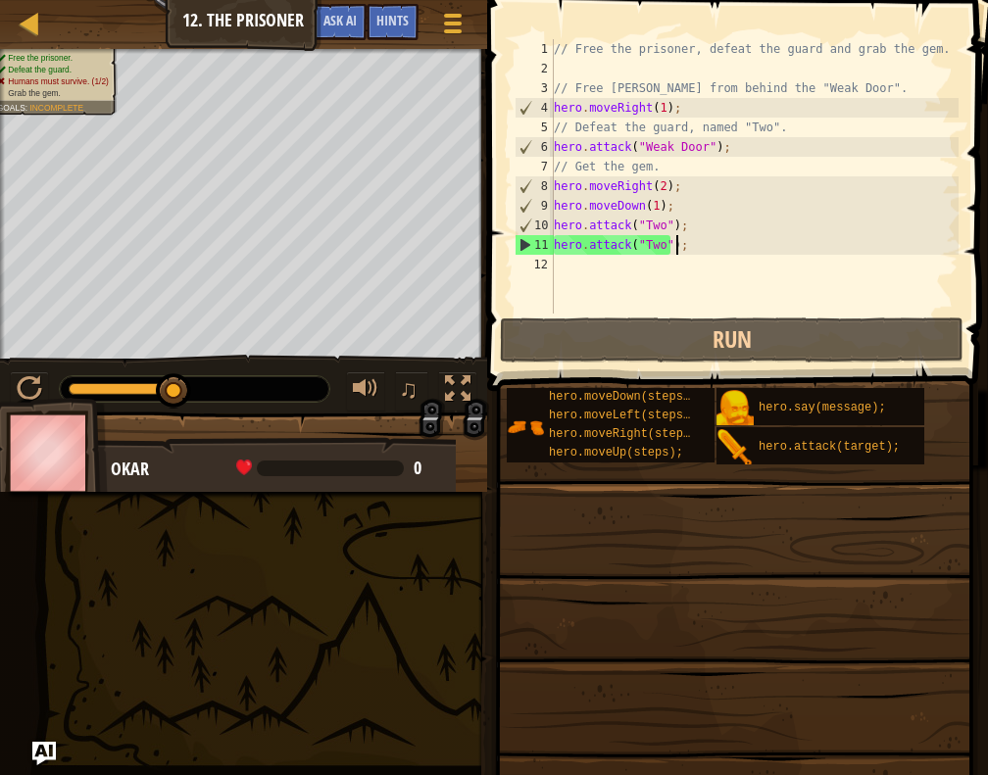
click at [687, 250] on div "// Free the prisoner, defeat the guard and grab the gem. // Free [PERSON_NAME] …" at bounding box center [754, 196] width 409 height 314
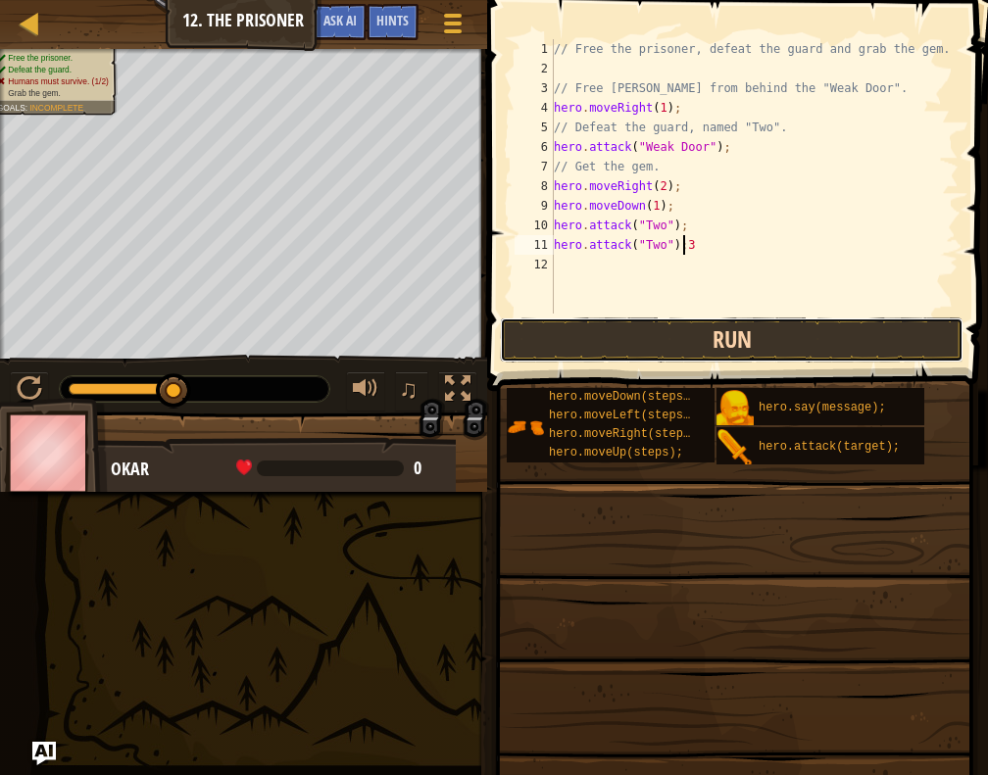
click at [663, 342] on button "Run" at bounding box center [732, 340] width 464 height 45
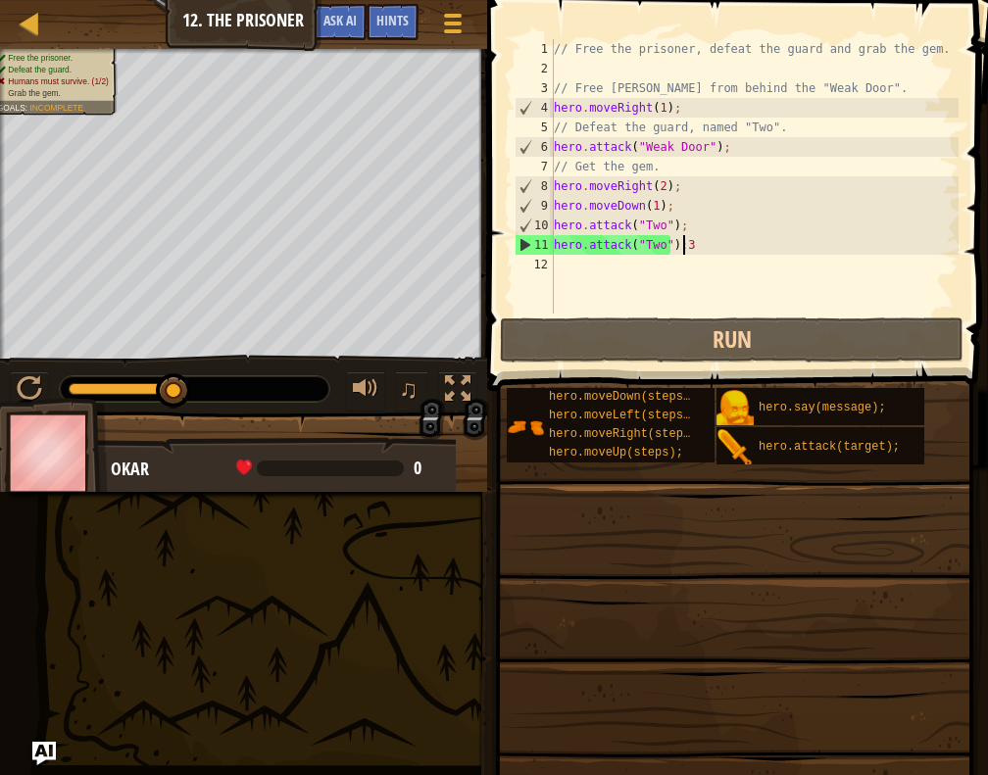
scroll to position [9, 8]
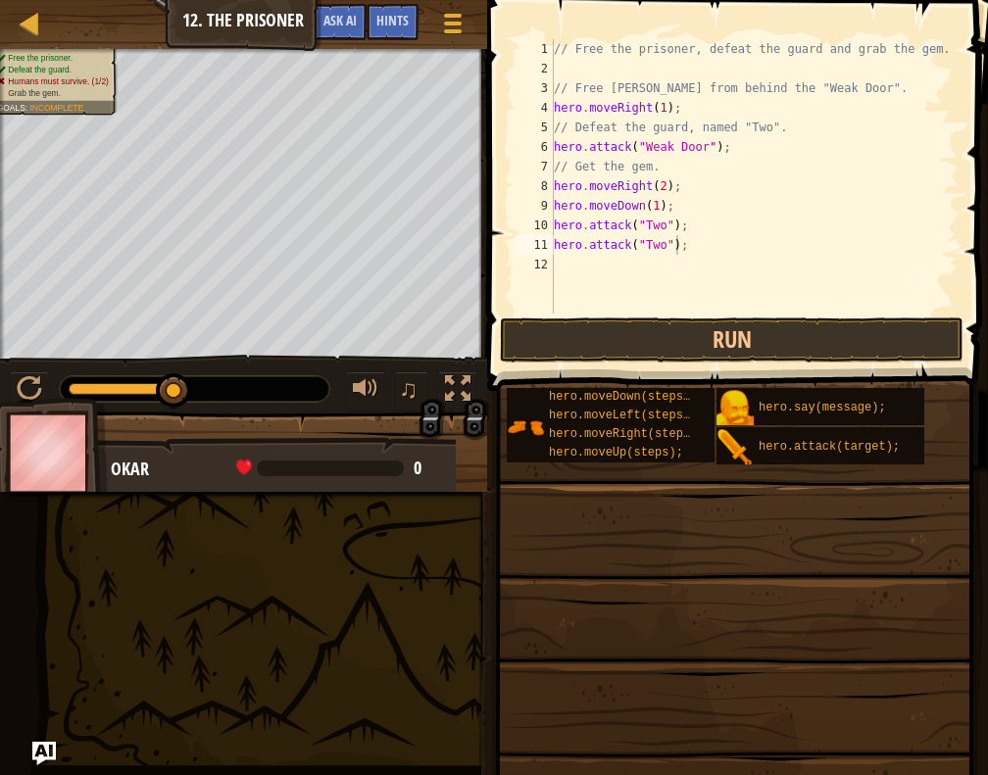
drag, startPoint x: 743, startPoint y: 454, endPoint x: 590, endPoint y: 250, distance: 254.8
click at [590, 250] on div "Hints Videos hero.attack("Two"); 1 2 3 4 5 6 7 8 9 10 11 12 // Free the prisone…" at bounding box center [734, 382] width 507 height 765
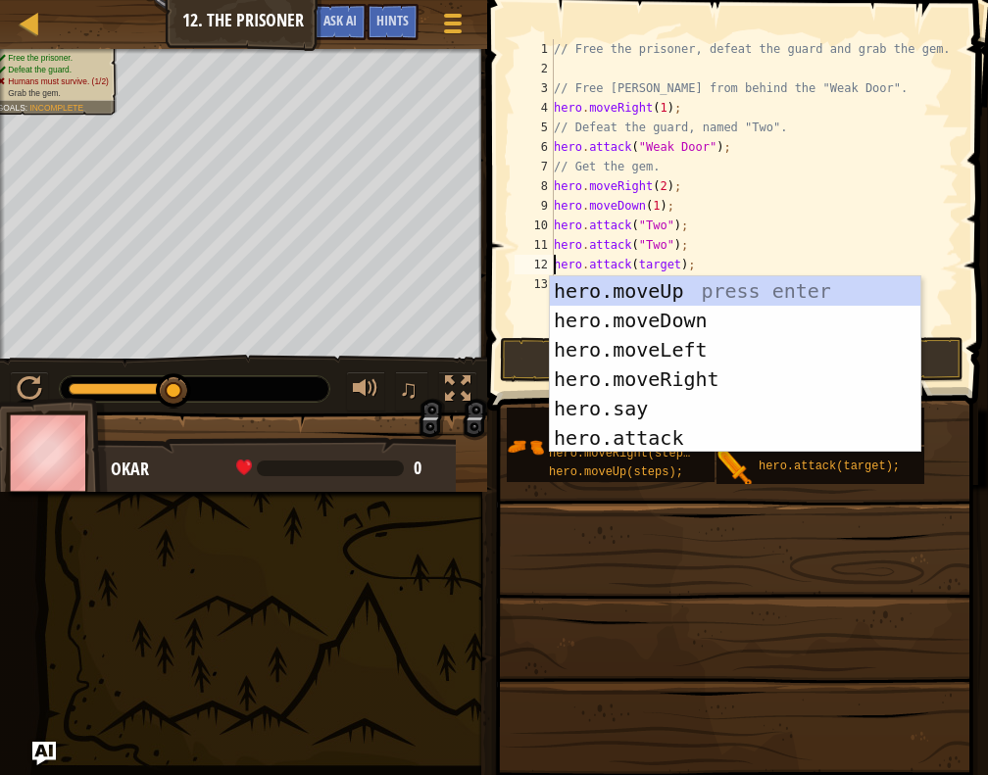
click at [649, 263] on div "// Free the prisoner, defeat the guard and grab the gem. // Free [PERSON_NAME] …" at bounding box center [754, 205] width 409 height 333
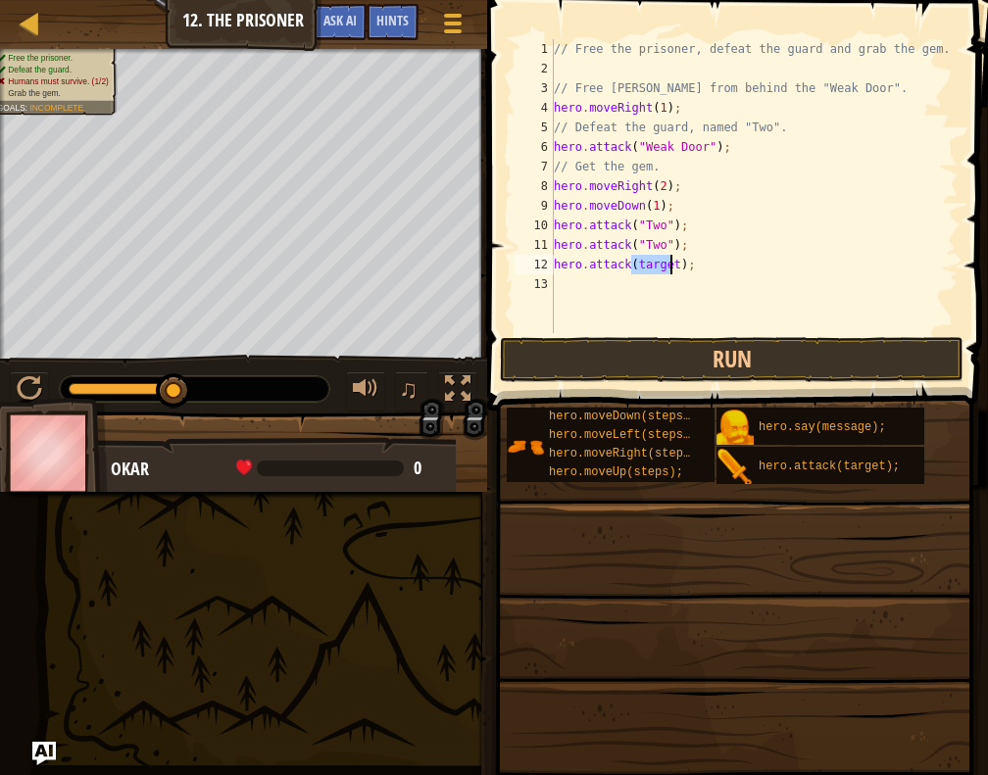
click at [649, 263] on div "// Free the prisoner, defeat the guard and grab the gem. // Free [PERSON_NAME] …" at bounding box center [754, 205] width 409 height 333
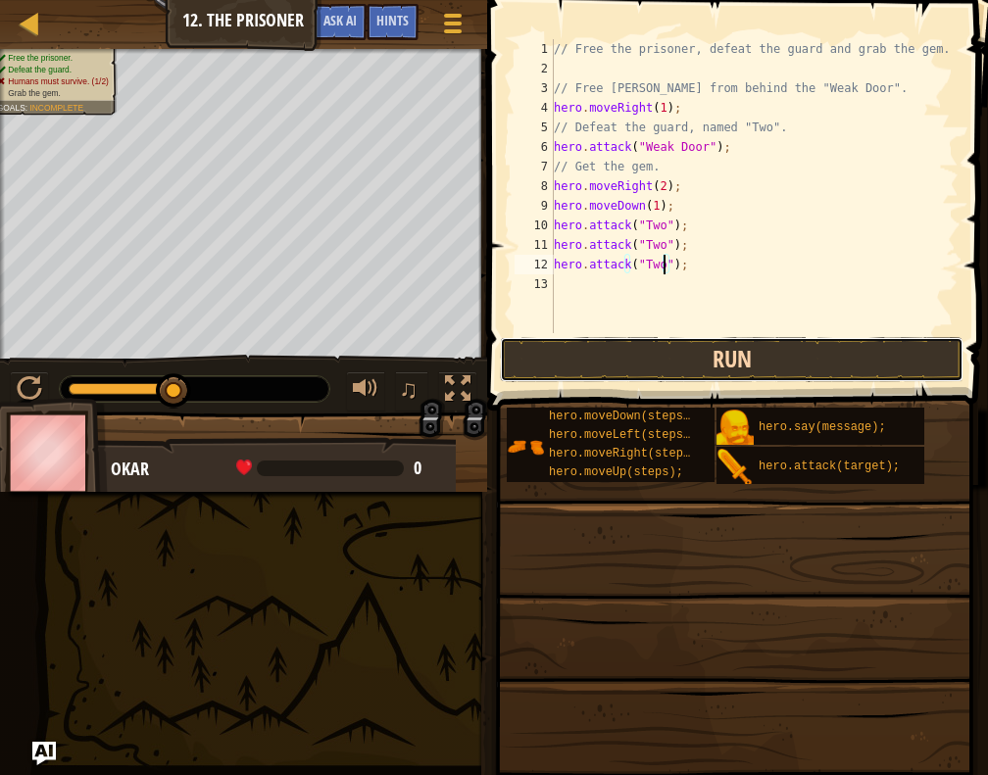
click at [646, 362] on button "Run" at bounding box center [732, 359] width 464 height 45
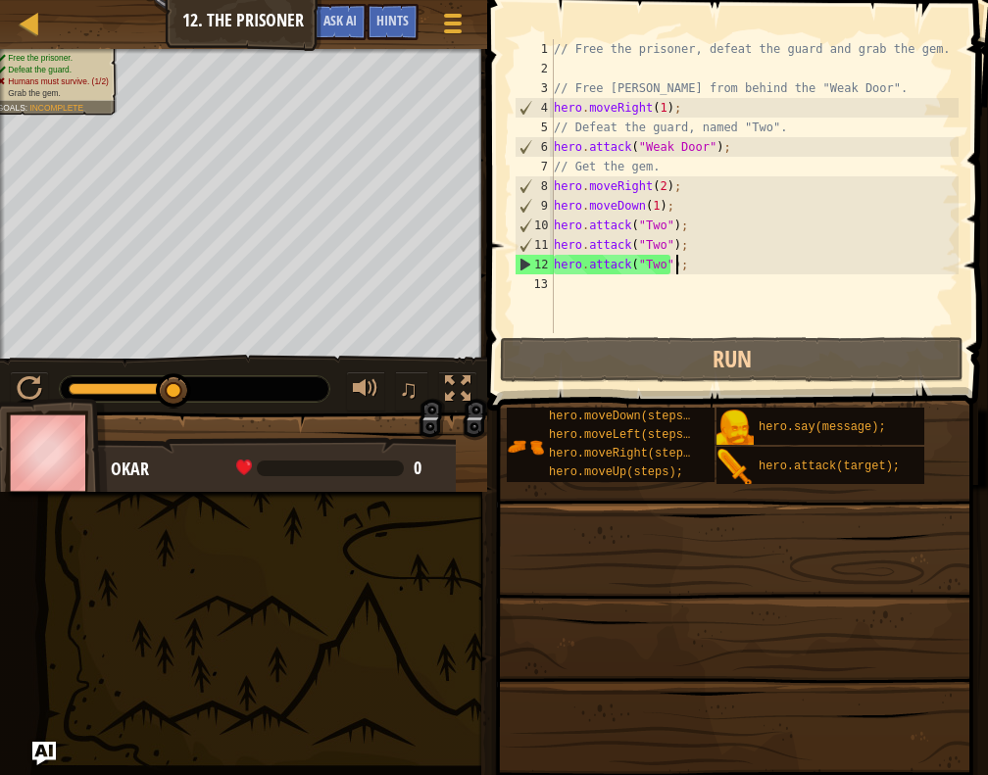
click at [697, 267] on div "// Free the prisoner, defeat the guard and grab the gem. // Free [PERSON_NAME] …" at bounding box center [754, 205] width 409 height 333
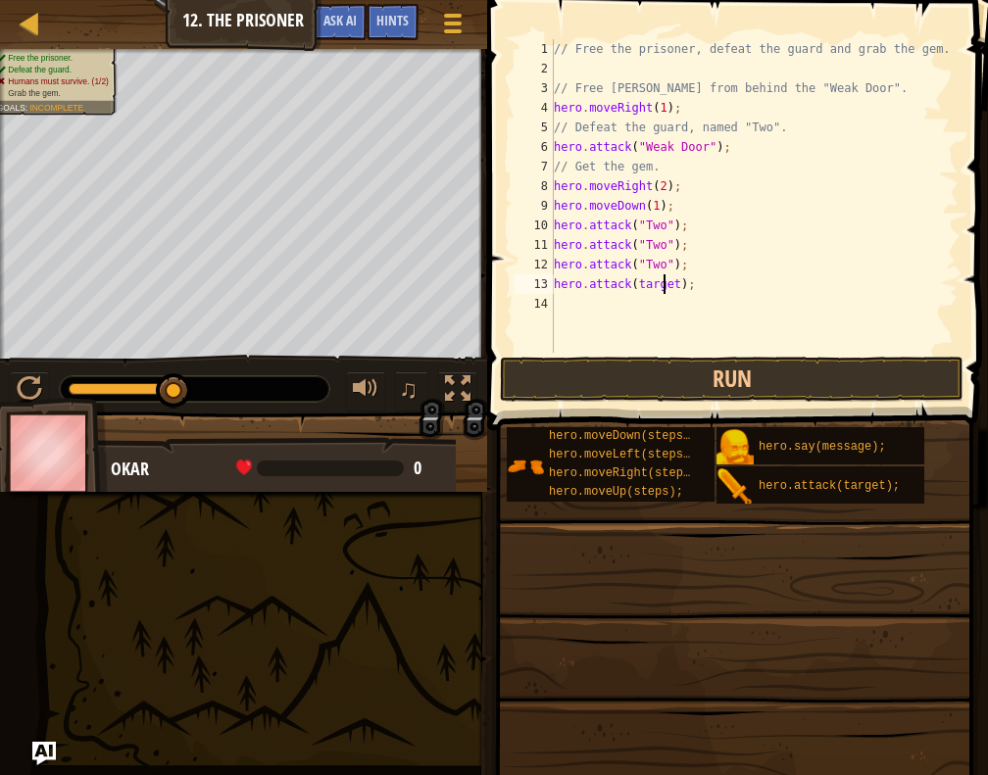
click at [661, 284] on div "// Free the prisoner, defeat the guard and grab the gem. // Free [PERSON_NAME] …" at bounding box center [754, 215] width 409 height 353
click at [695, 233] on div "// Free the prisoner, defeat the guard and grab the gem. // Free [PERSON_NAME] …" at bounding box center [754, 215] width 409 height 353
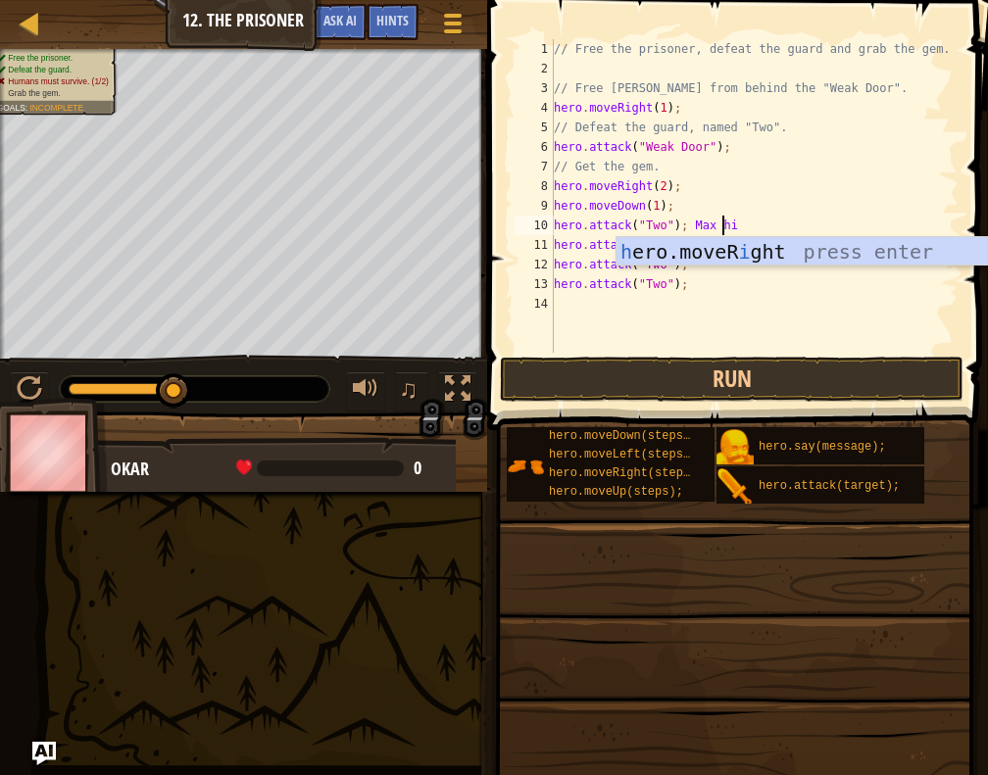
scroll to position [9, 13]
type textarea "hero.attack("Two"); [PERSON_NAME] hit"
click at [704, 418] on span at bounding box center [734, 697] width 487 height 580
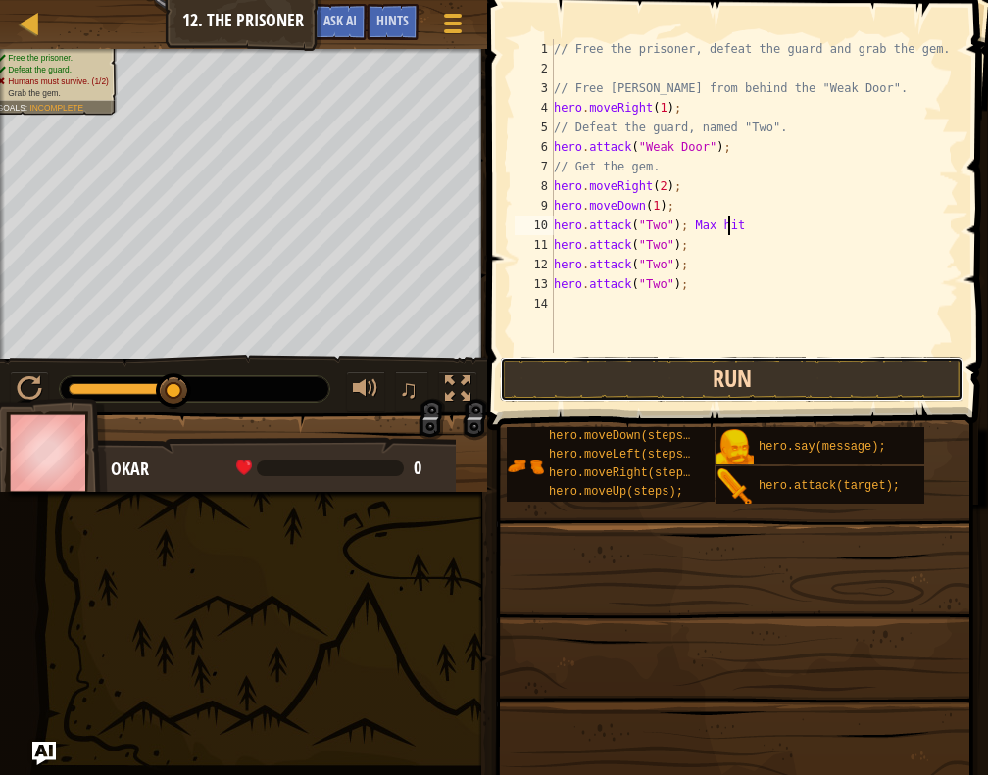
click at [715, 367] on button "Run" at bounding box center [732, 379] width 464 height 45
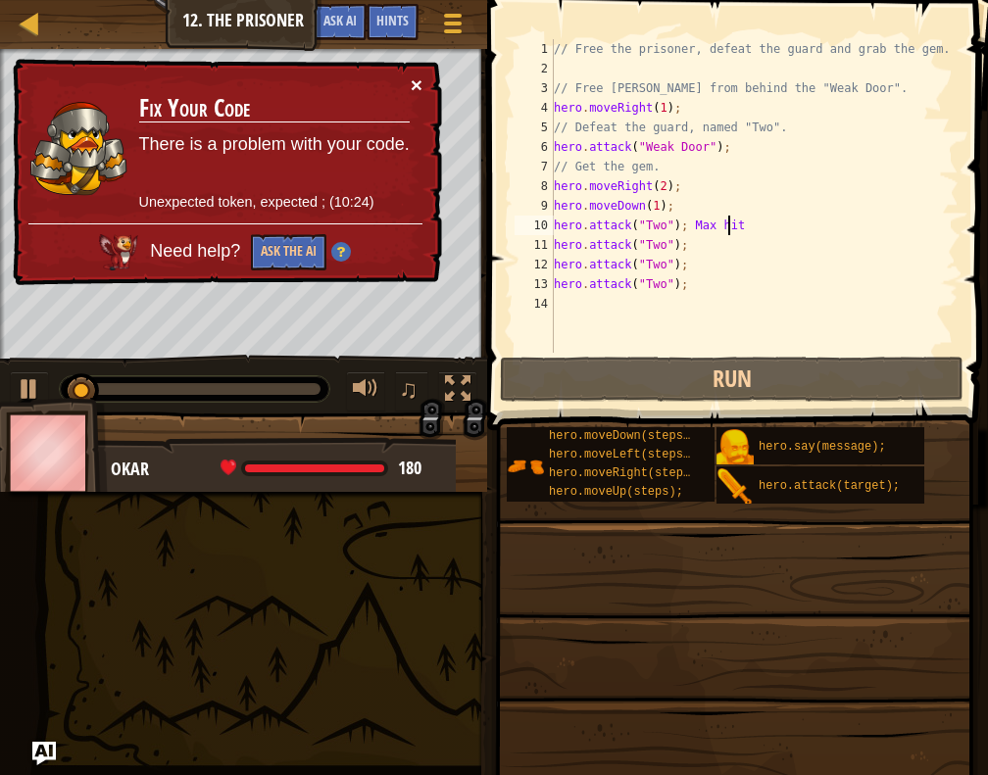
click at [419, 83] on button "×" at bounding box center [417, 84] width 12 height 21
